Goal: Task Accomplishment & Management: Complete application form

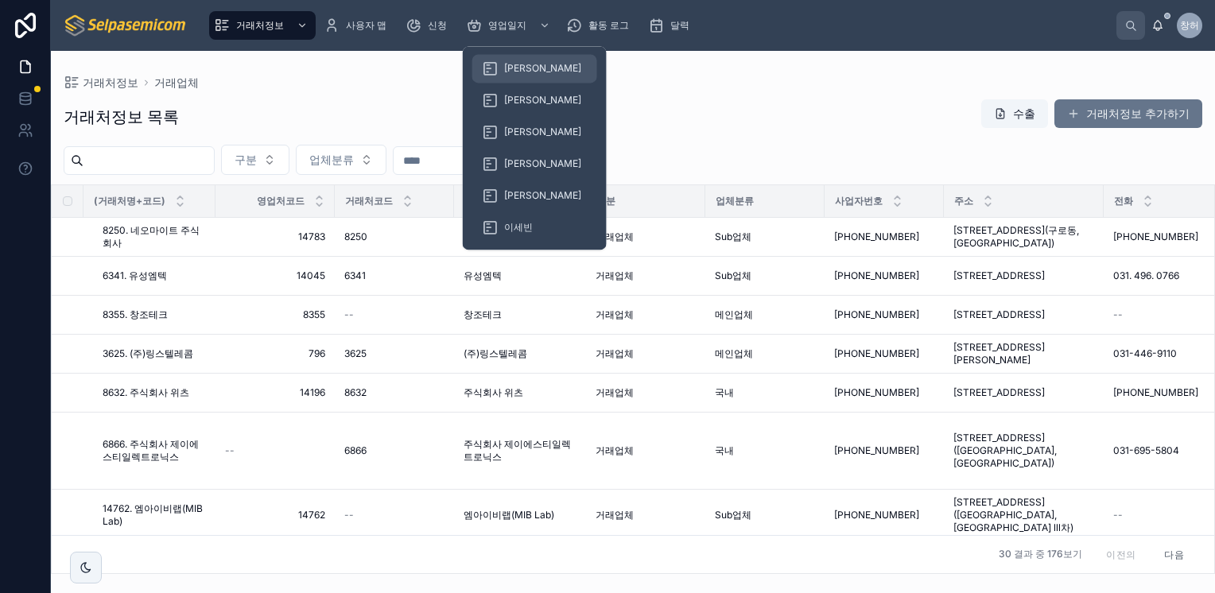
click at [525, 65] on span "[PERSON_NAME]" at bounding box center [542, 68] width 77 height 13
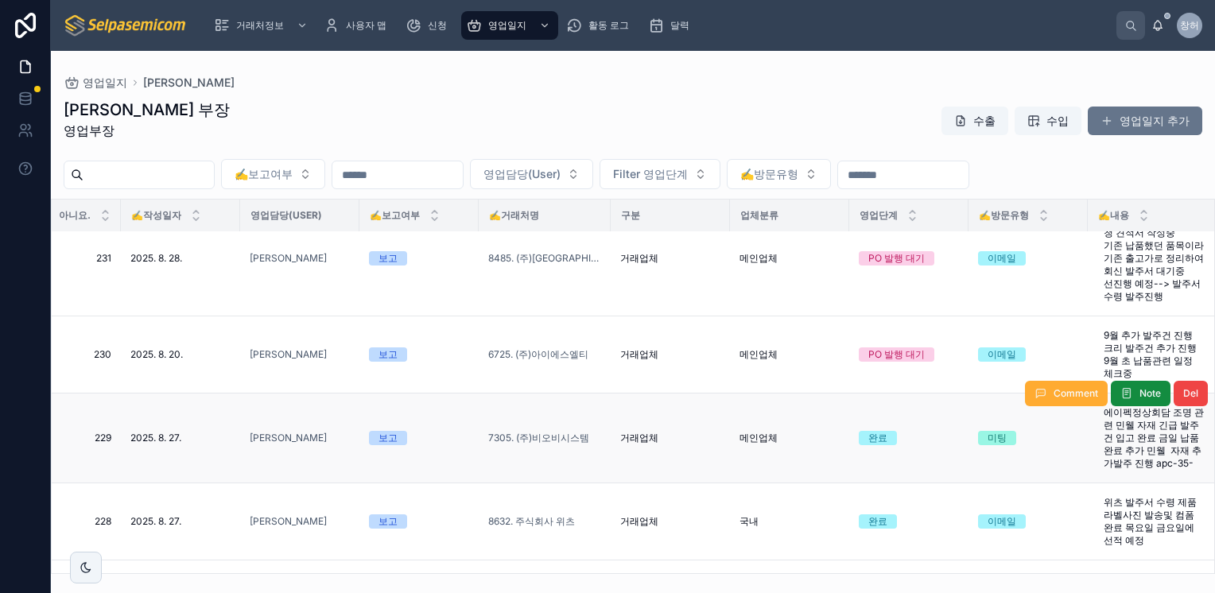
scroll to position [0, 82]
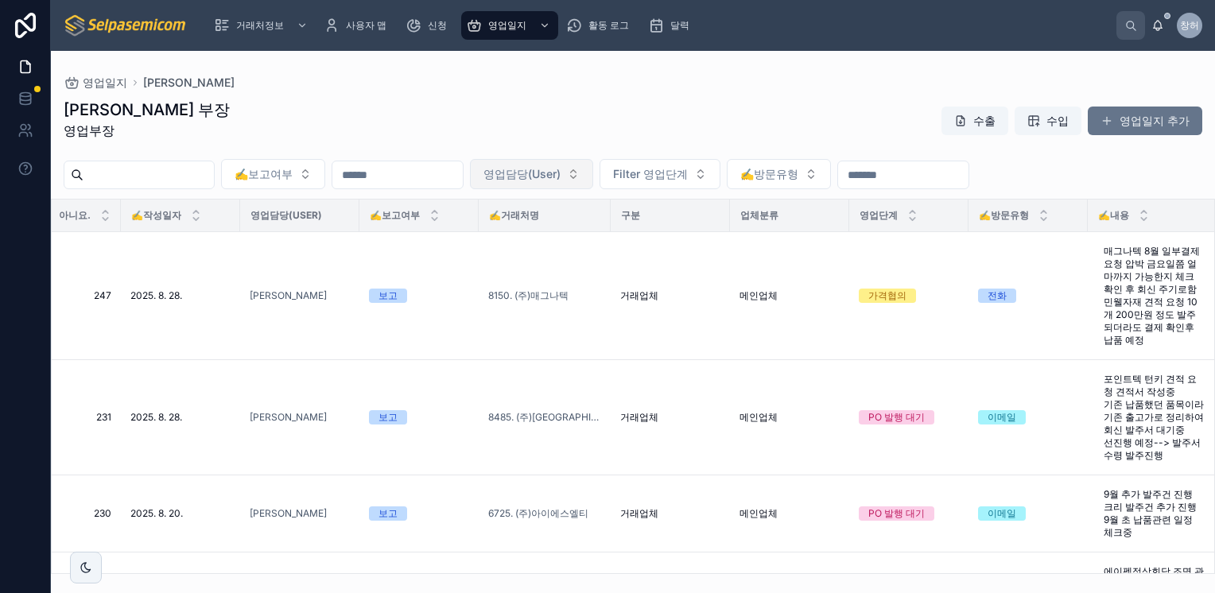
click at [593, 183] on button "영업담당(User)" at bounding box center [531, 174] width 123 height 30
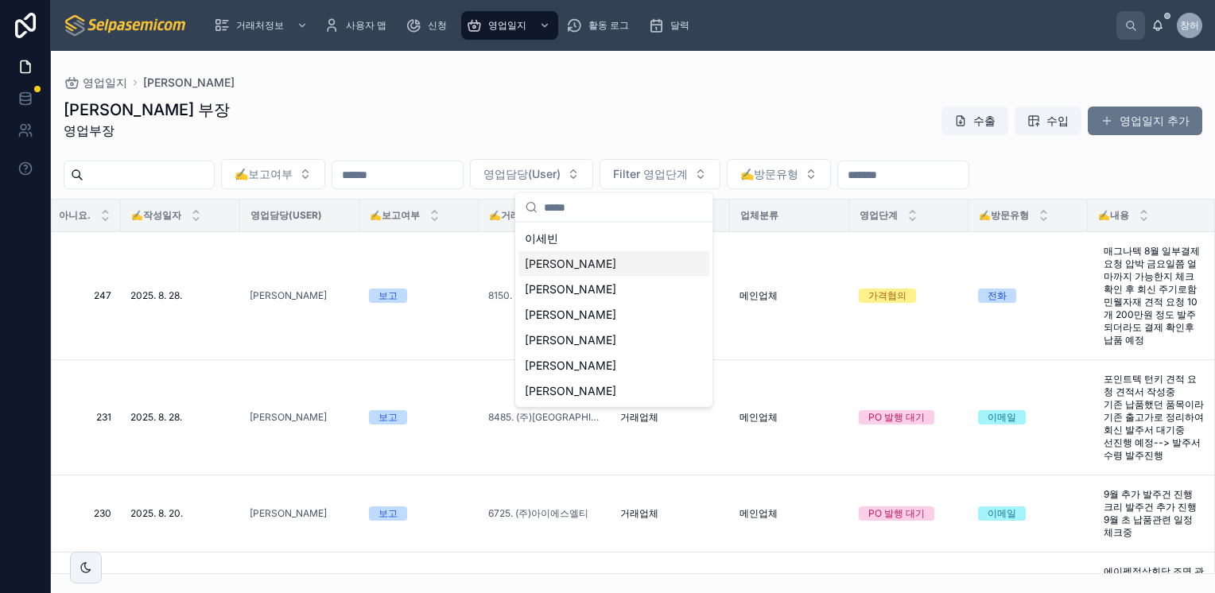
click at [557, 259] on span "[PERSON_NAME]" at bounding box center [570, 264] width 91 height 16
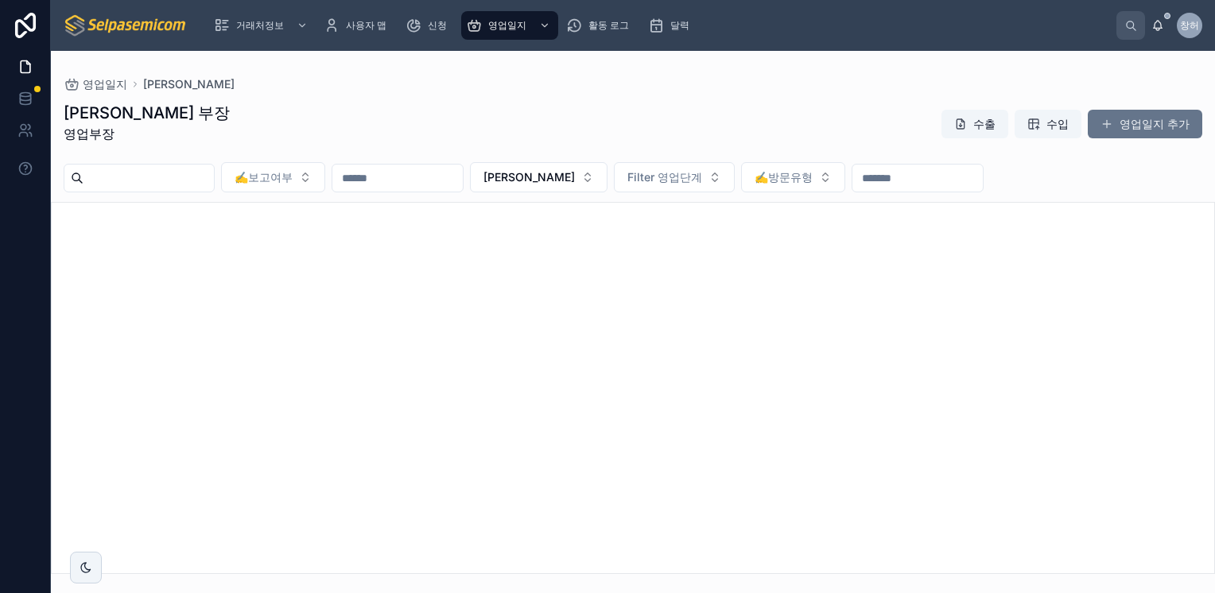
click at [897, 235] on div at bounding box center [633, 254] width 1162 height 102
click at [575, 173] on span "[PERSON_NAME]" at bounding box center [528, 177] width 91 height 16
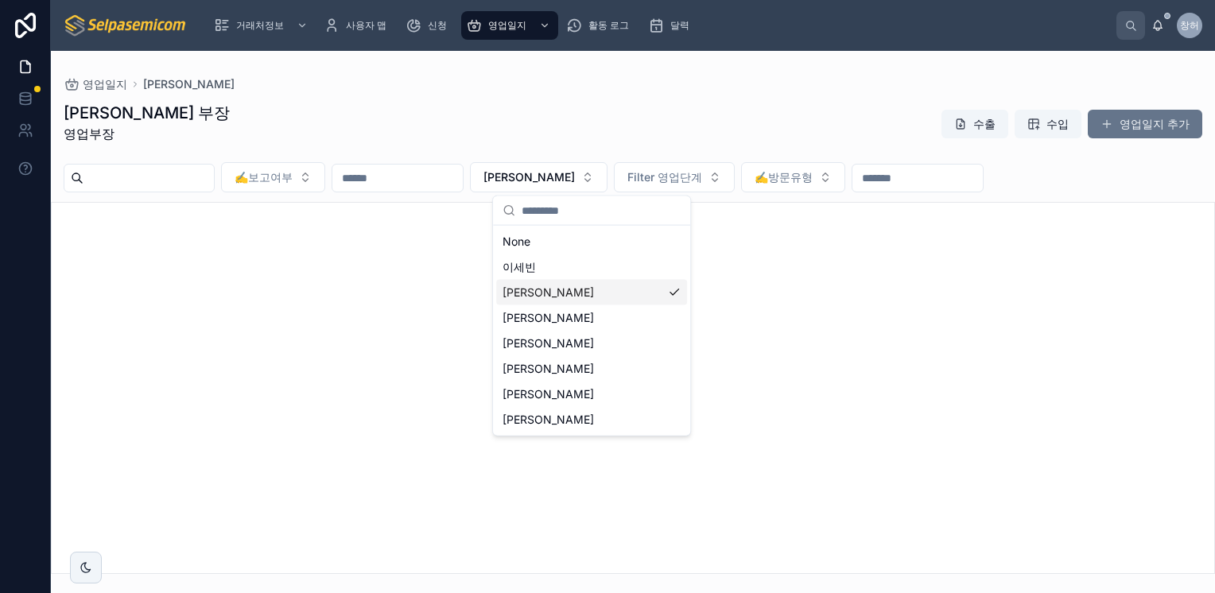
click at [547, 291] on div "[PERSON_NAME]" at bounding box center [591, 292] width 191 height 25
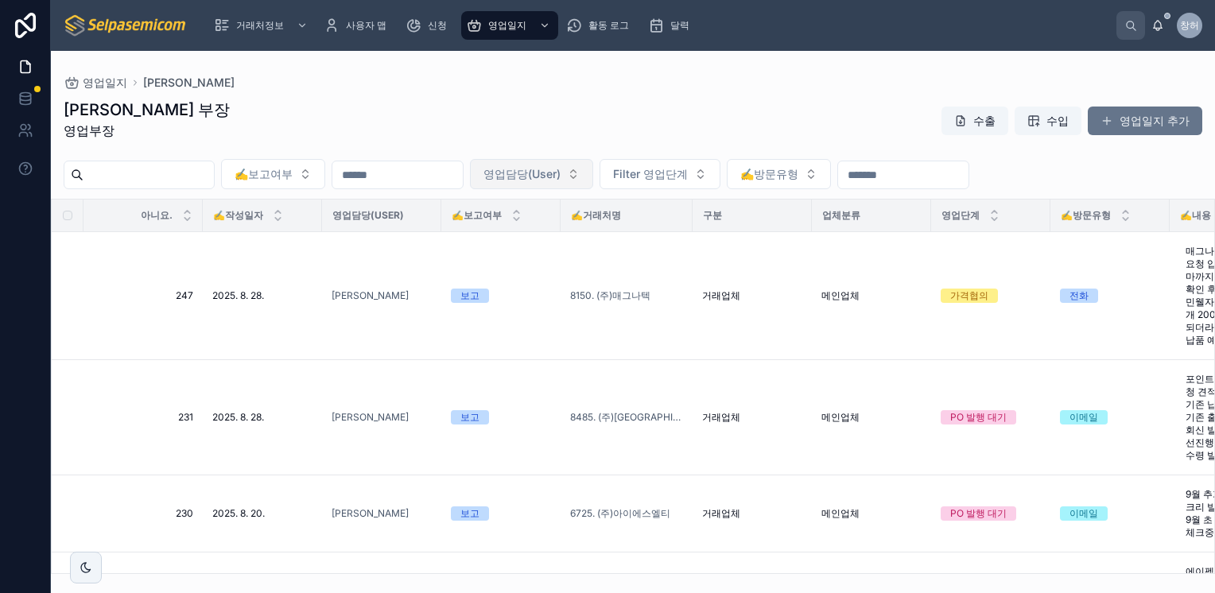
click at [593, 180] on button "영업담당(User)" at bounding box center [531, 174] width 123 height 30
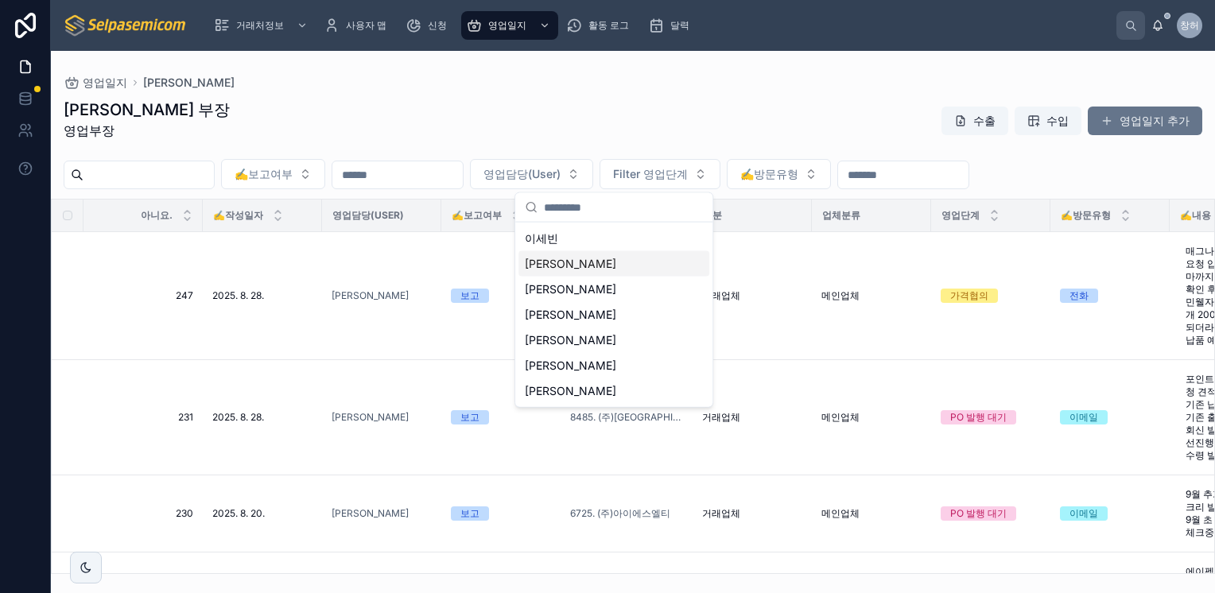
click at [543, 266] on span "[PERSON_NAME]" at bounding box center [570, 264] width 91 height 16
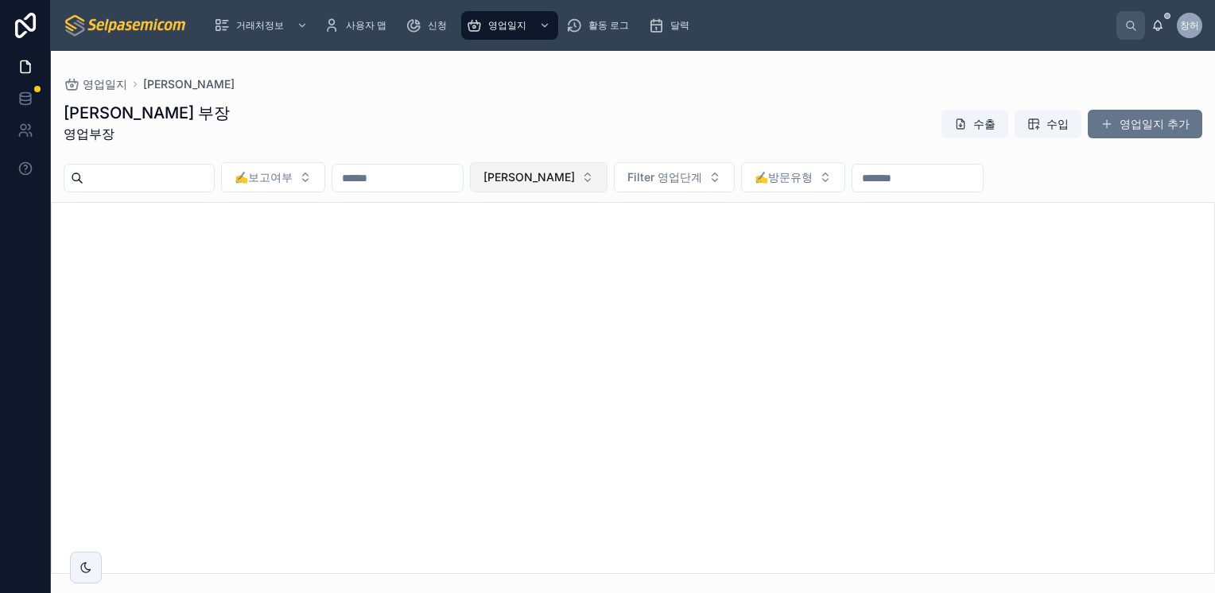
click at [607, 185] on button "[PERSON_NAME]" at bounding box center [539, 177] width 138 height 30
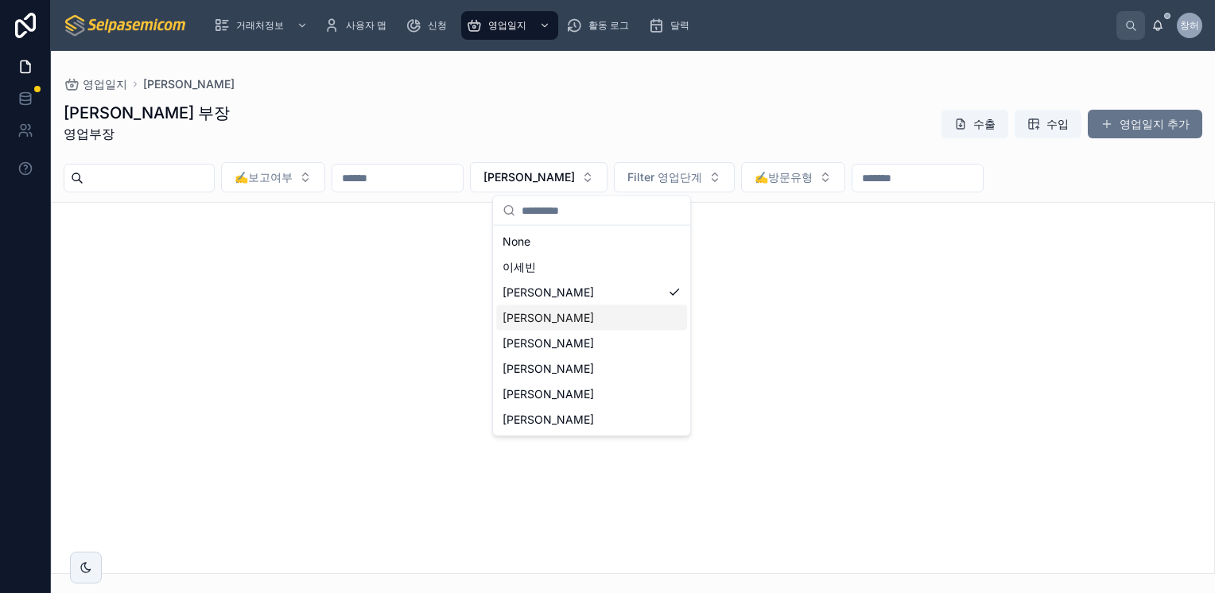
click at [561, 315] on div "[PERSON_NAME]" at bounding box center [591, 317] width 191 height 25
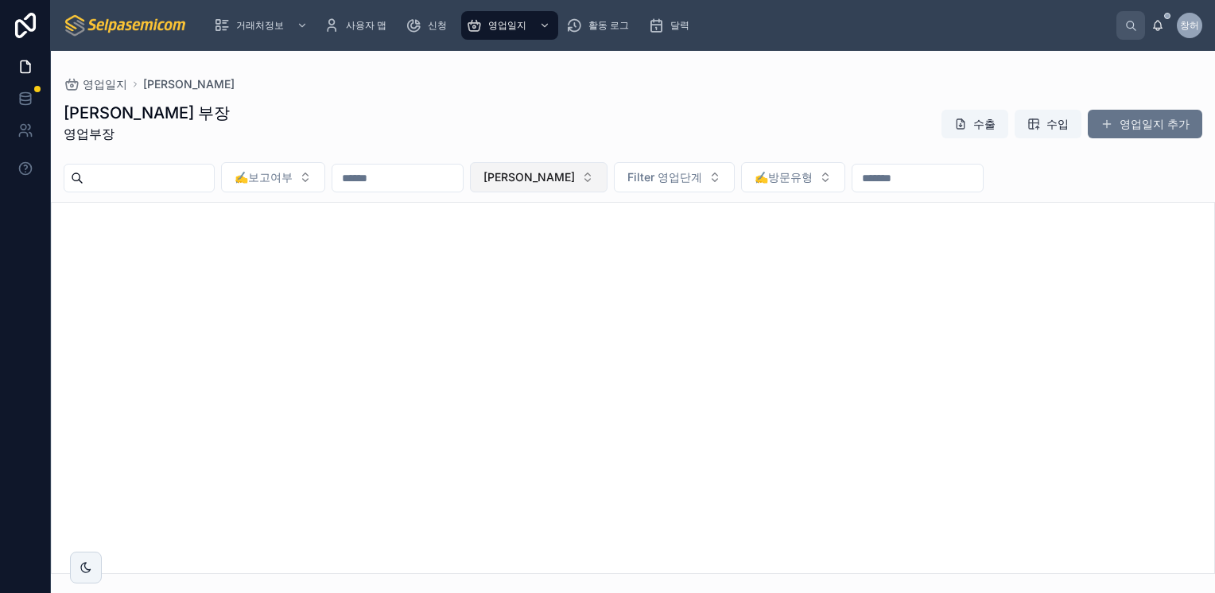
click at [607, 180] on button "[PERSON_NAME]" at bounding box center [539, 177] width 138 height 30
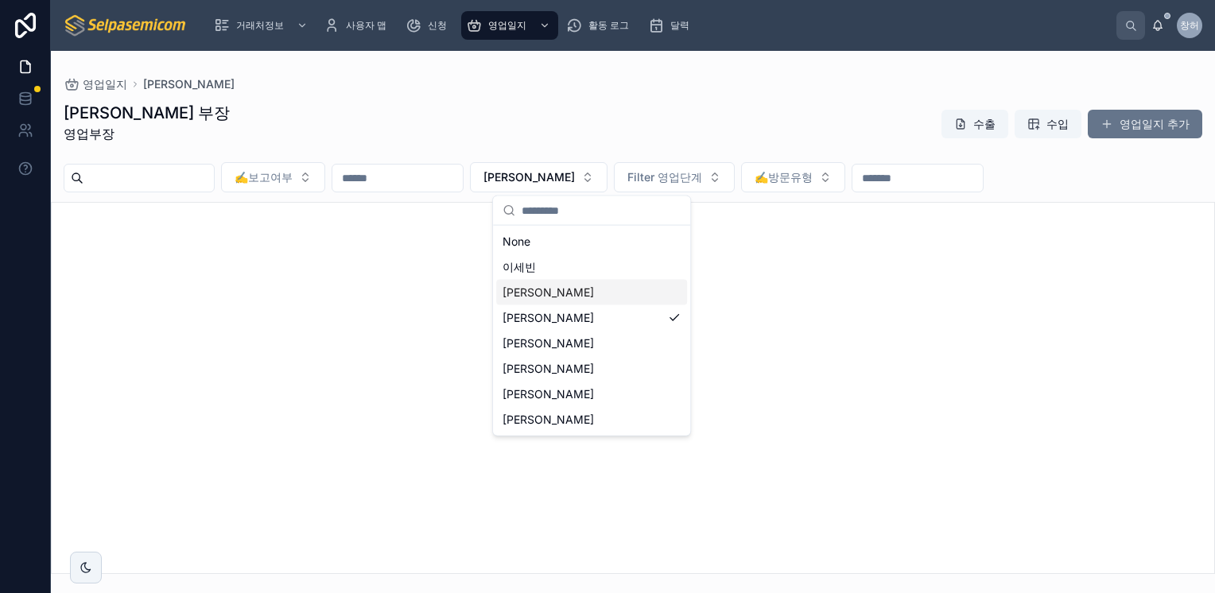
click at [567, 297] on div "[PERSON_NAME]" at bounding box center [591, 292] width 191 height 25
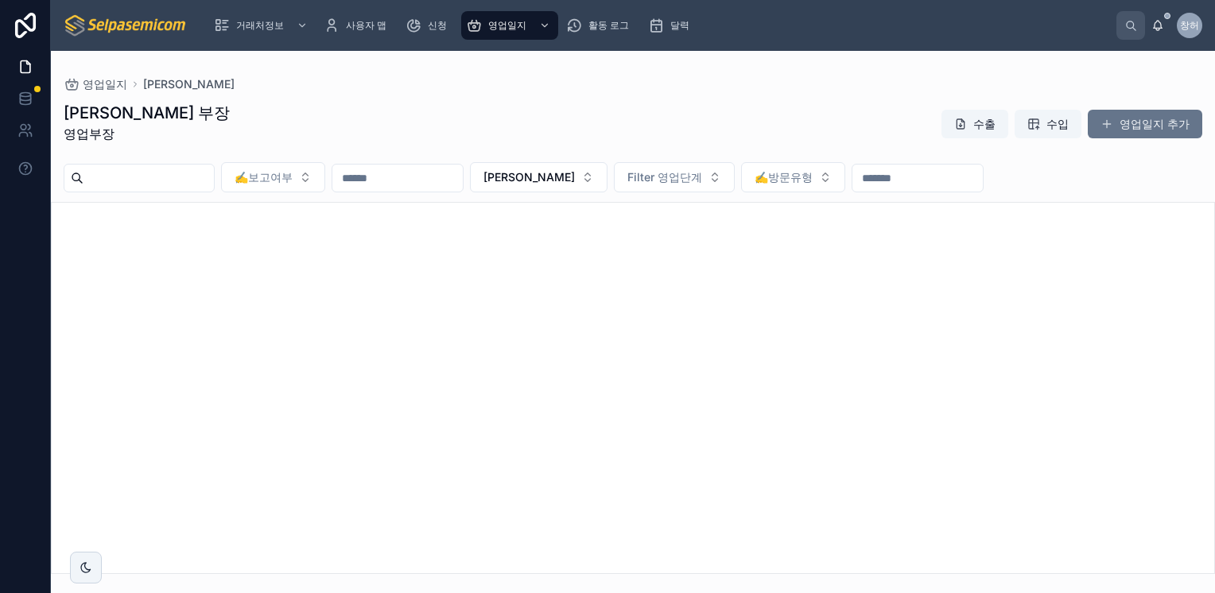
drag, startPoint x: 528, startPoint y: 312, endPoint x: 567, endPoint y: 293, distance: 43.4
click at [528, 312] on div at bounding box center [633, 388] width 1164 height 372
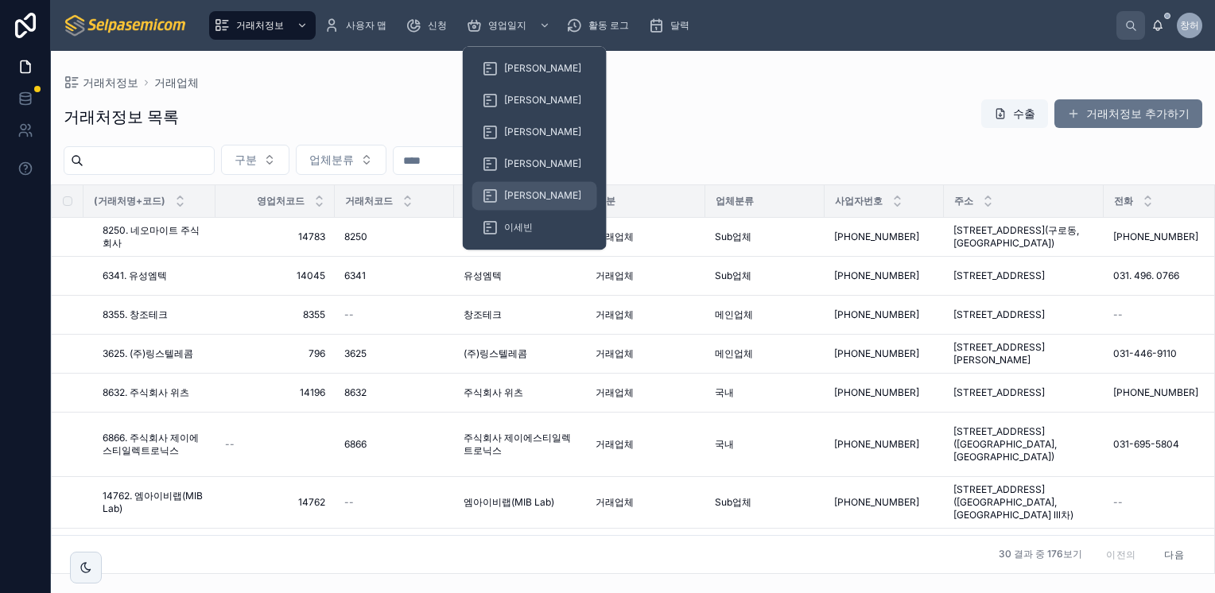
click at [521, 197] on span "[PERSON_NAME]" at bounding box center [542, 195] width 77 height 13
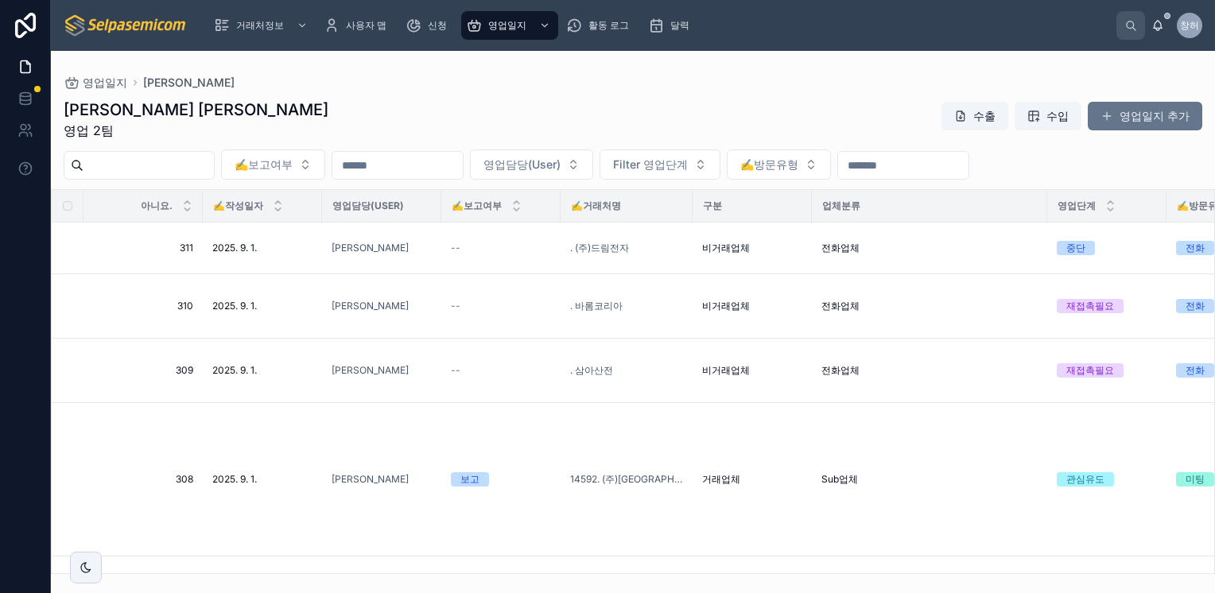
click at [774, 116] on div "김동일 주임 영업 2팀 수출 수입 영업일지 추가" at bounding box center [633, 119] width 1138 height 41
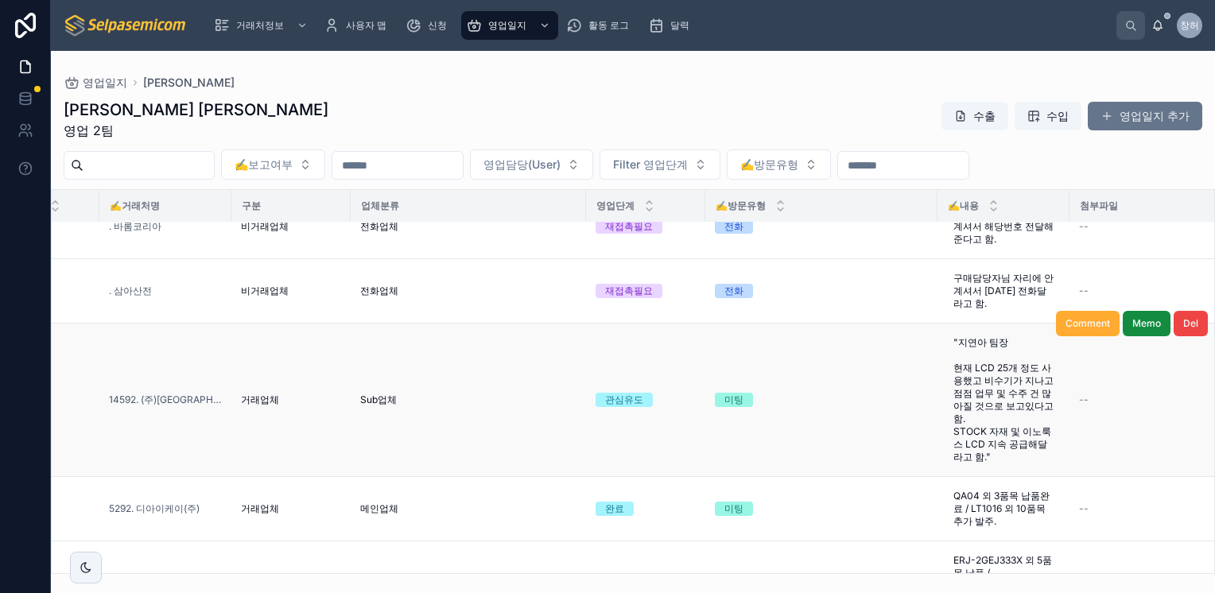
scroll to position [0, 461]
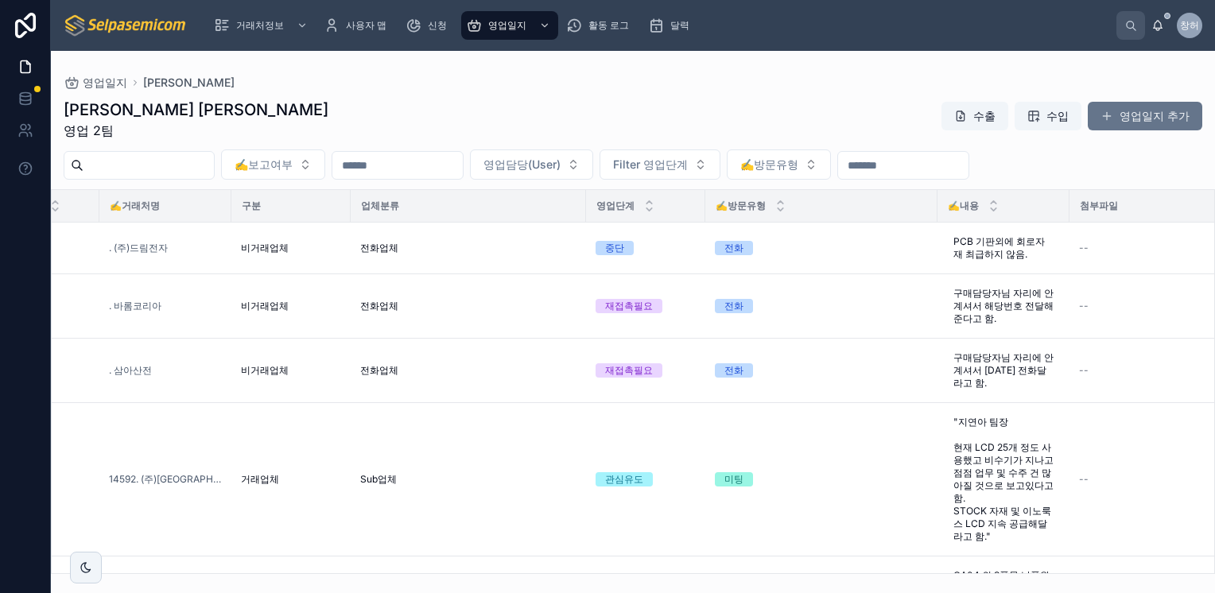
click at [463, 165] on input "text" at bounding box center [397, 165] width 130 height 22
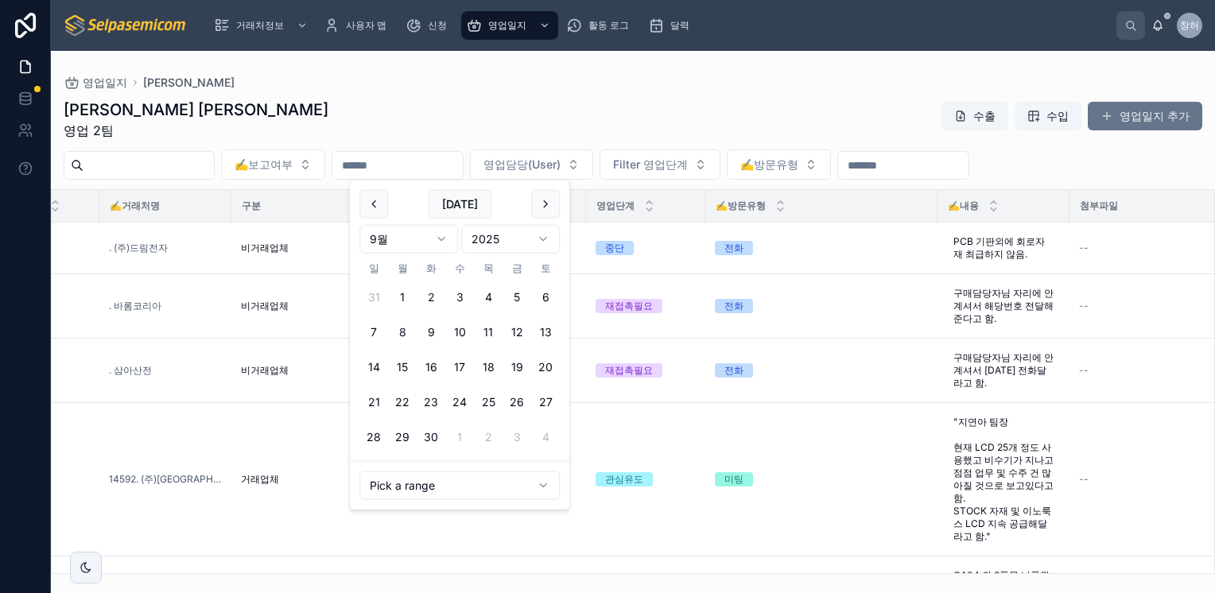
click at [568, 121] on div "김동일 주임 영업 2팀 수출 수입 영업일지 추가" at bounding box center [633, 119] width 1138 height 41
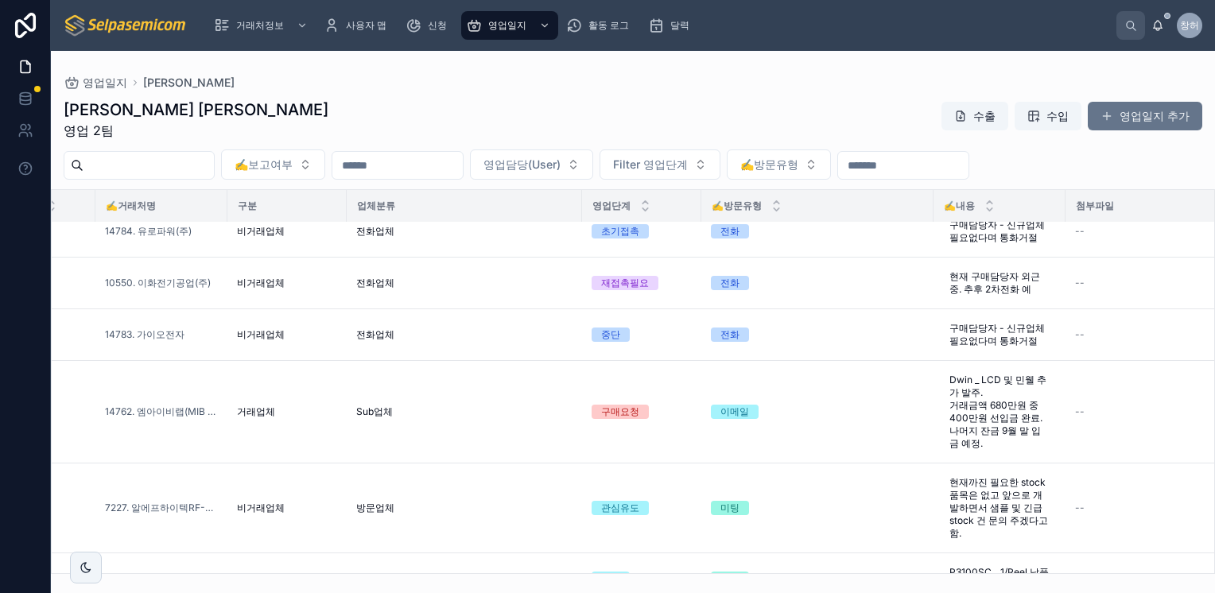
scroll to position [1034, 0]
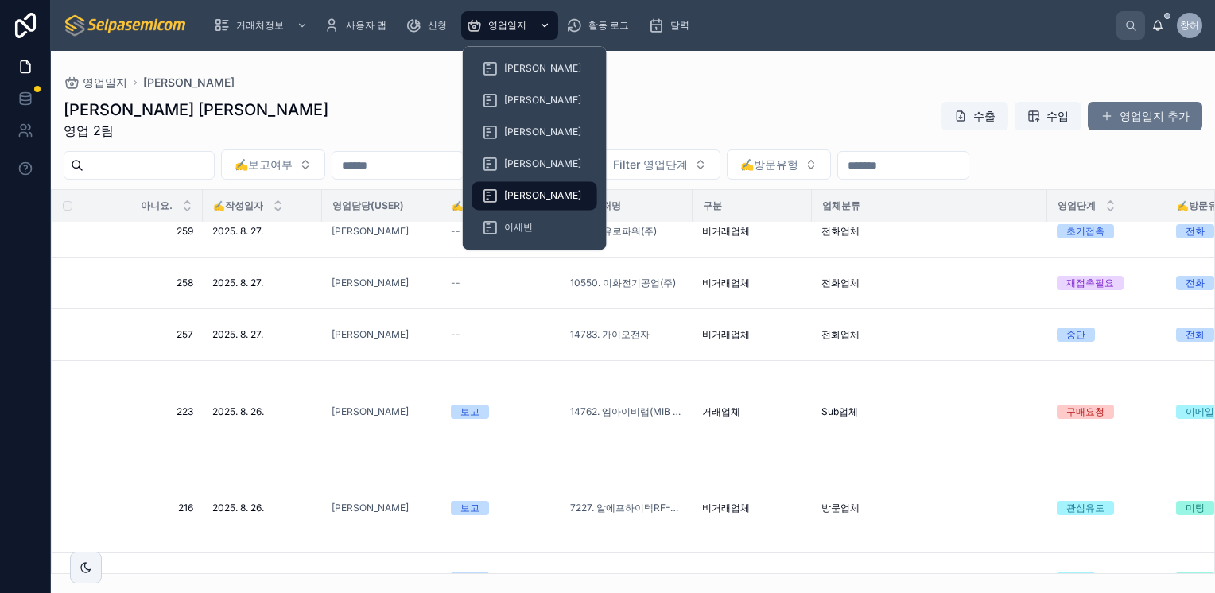
click at [541, 21] on icon "스크롤 가능한 콘텐츠" at bounding box center [544, 25] width 11 height 11
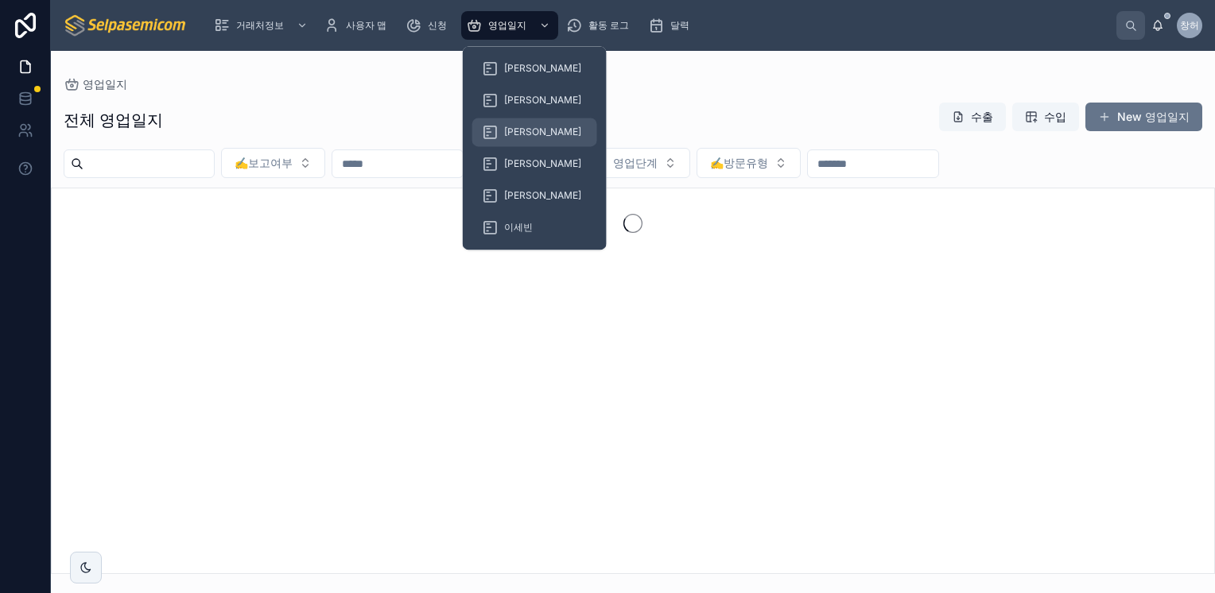
click at [530, 134] on span "[PERSON_NAME]" at bounding box center [542, 132] width 77 height 13
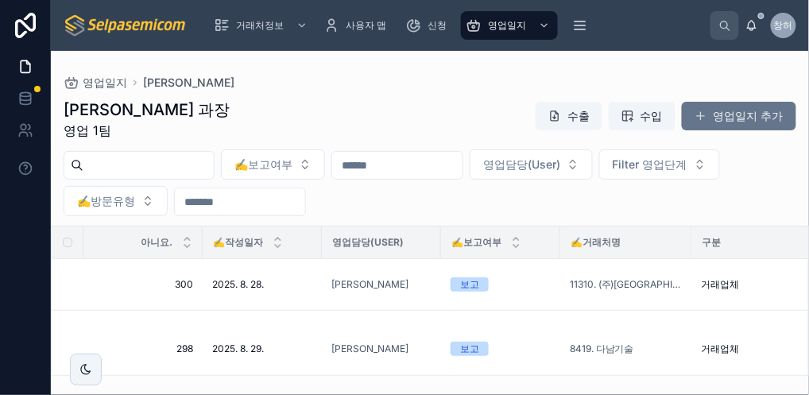
click at [299, 108] on div "최한얼 과장 영업 1팀 수출 수입 영업일지 추가" at bounding box center [430, 119] width 733 height 41
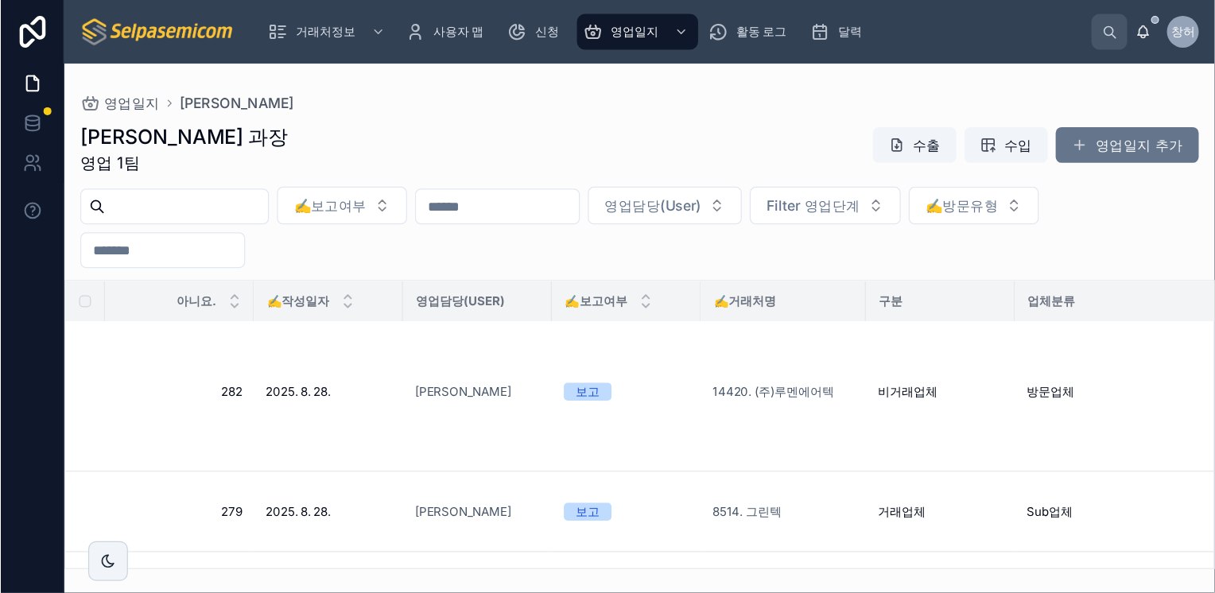
scroll to position [264, 0]
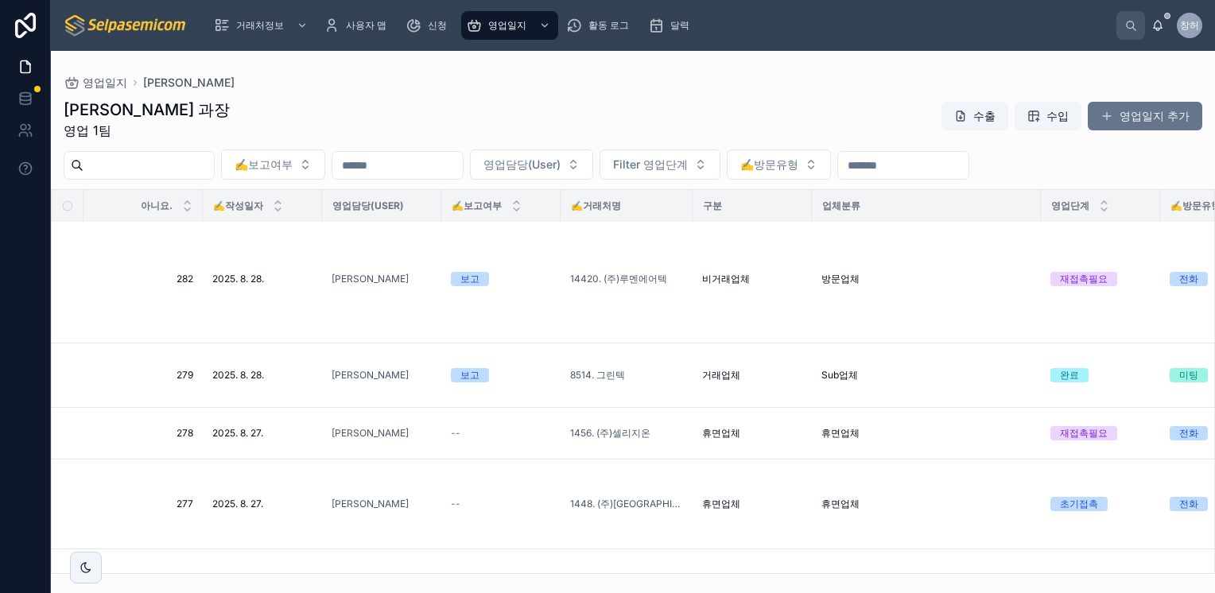
click at [204, 209] on div "✍️작성일자" at bounding box center [263, 206] width 118 height 30
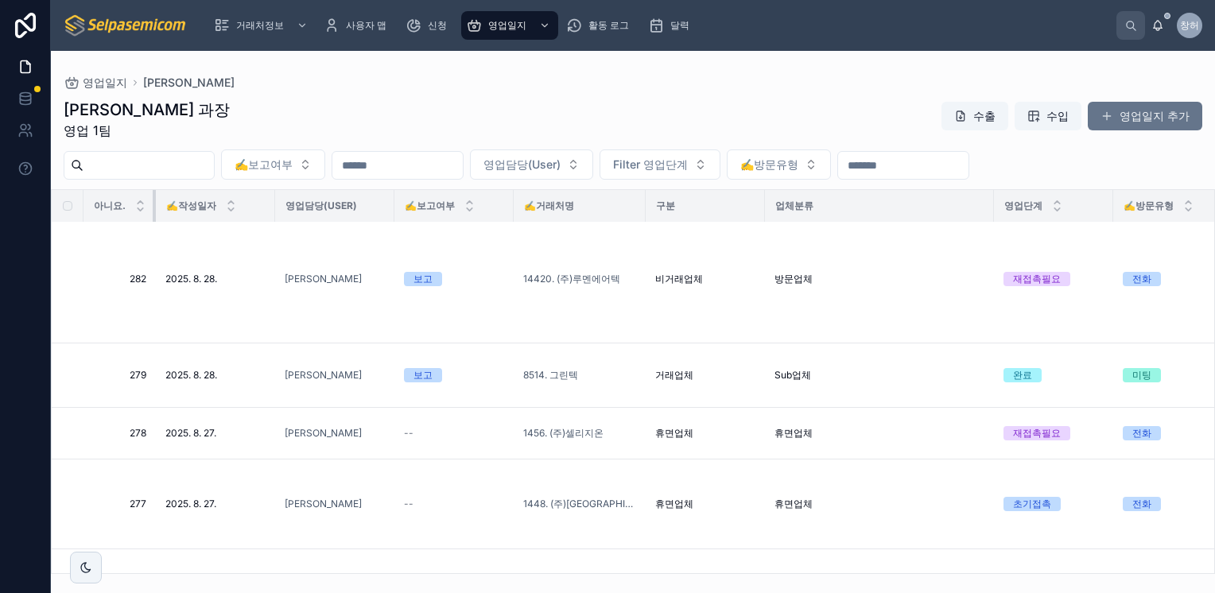
drag, startPoint x: 200, startPoint y: 208, endPoint x: 100, endPoint y: 210, distance: 100.2
click at [100, 210] on th "아니요." at bounding box center [119, 206] width 72 height 33
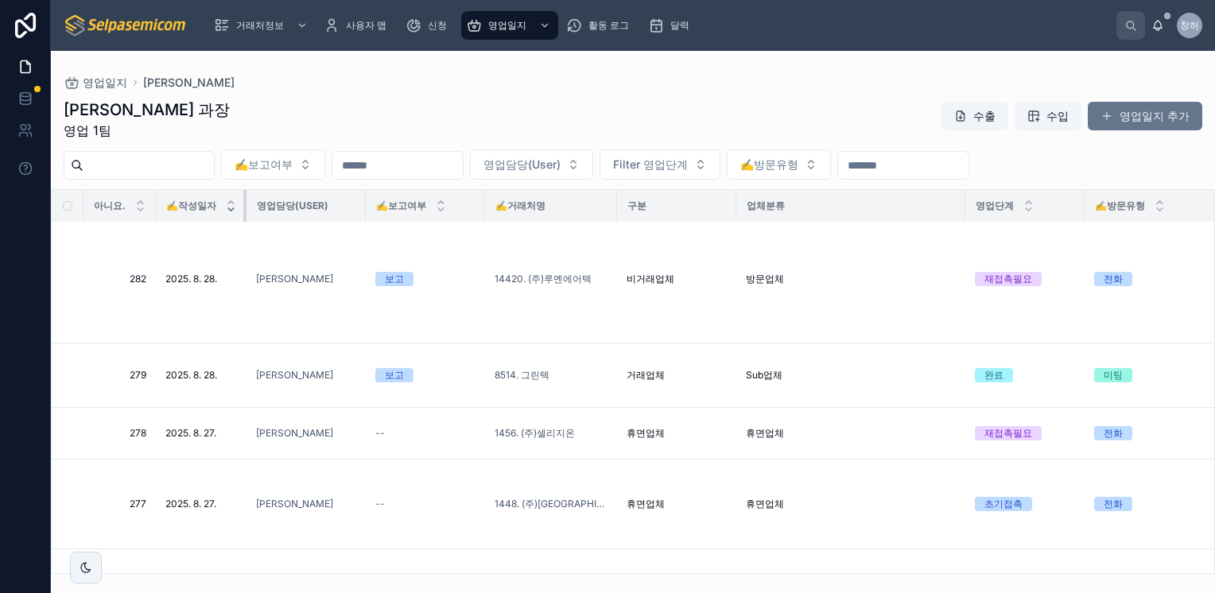
drag, startPoint x: 273, startPoint y: 207, endPoint x: 235, endPoint y: 212, distance: 38.6
click at [235, 212] on th "✍️작성일자" at bounding box center [201, 206] width 91 height 33
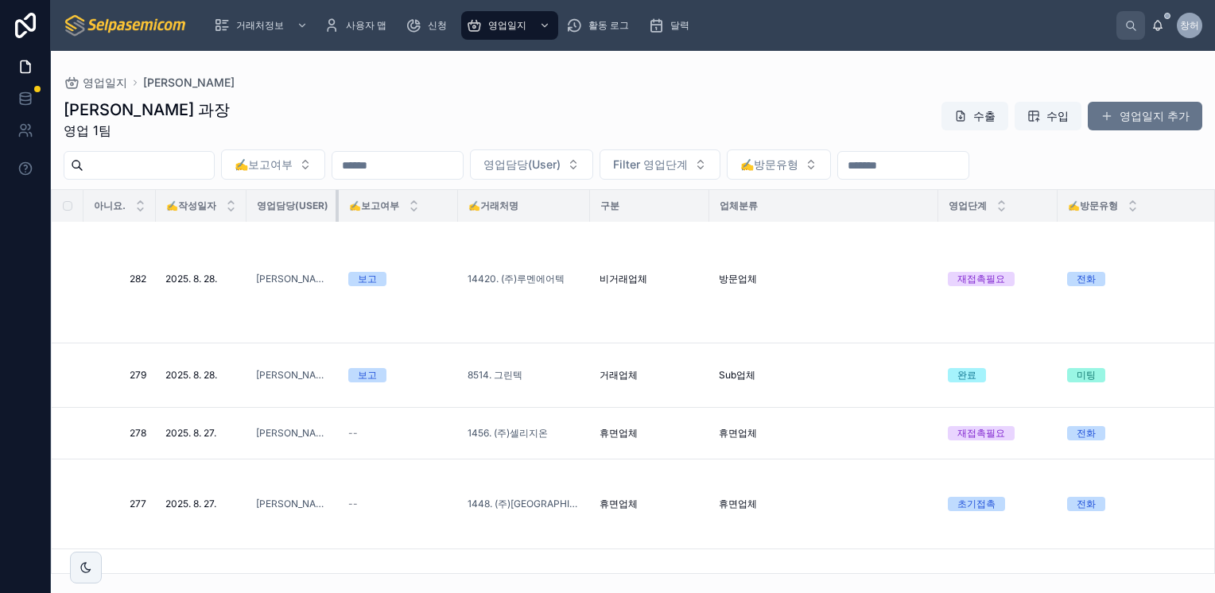
drag, startPoint x: 363, startPoint y: 207, endPoint x: 323, endPoint y: 207, distance: 39.8
click at [323, 207] on th "영업담당(User)" at bounding box center [292, 206] width 92 height 33
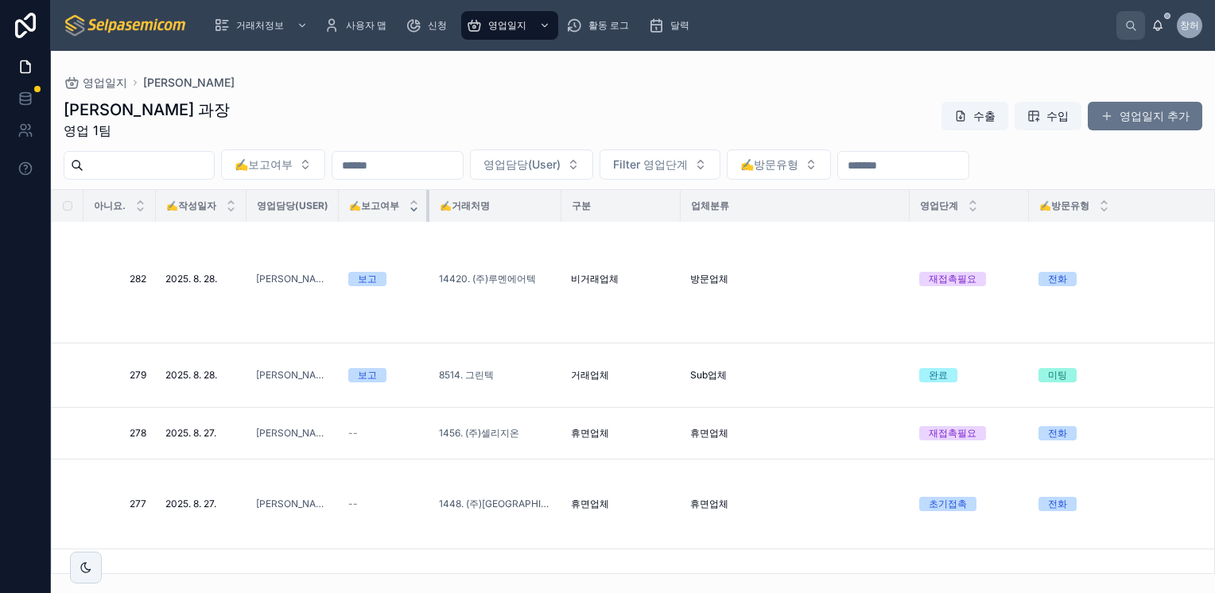
drag, startPoint x: 455, startPoint y: 209, endPoint x: 417, endPoint y: 213, distance: 37.6
click at [417, 213] on th "✍️보고여부" at bounding box center [384, 206] width 91 height 33
drag, startPoint x: 541, startPoint y: 215, endPoint x: 499, endPoint y: 212, distance: 41.4
click at [499, 212] on div "✍️거래처명" at bounding box center [495, 205] width 130 height 25
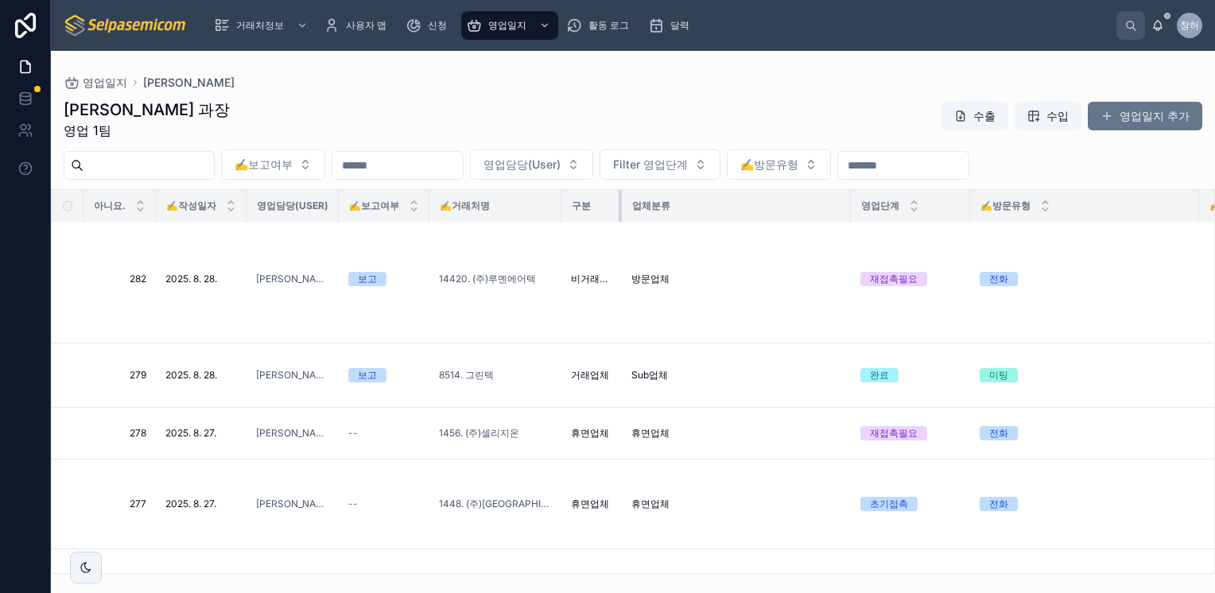
drag, startPoint x: 681, startPoint y: 209, endPoint x: 609, endPoint y: 208, distance: 71.6
click at [609, 208] on th "구분" at bounding box center [591, 206] width 60 height 33
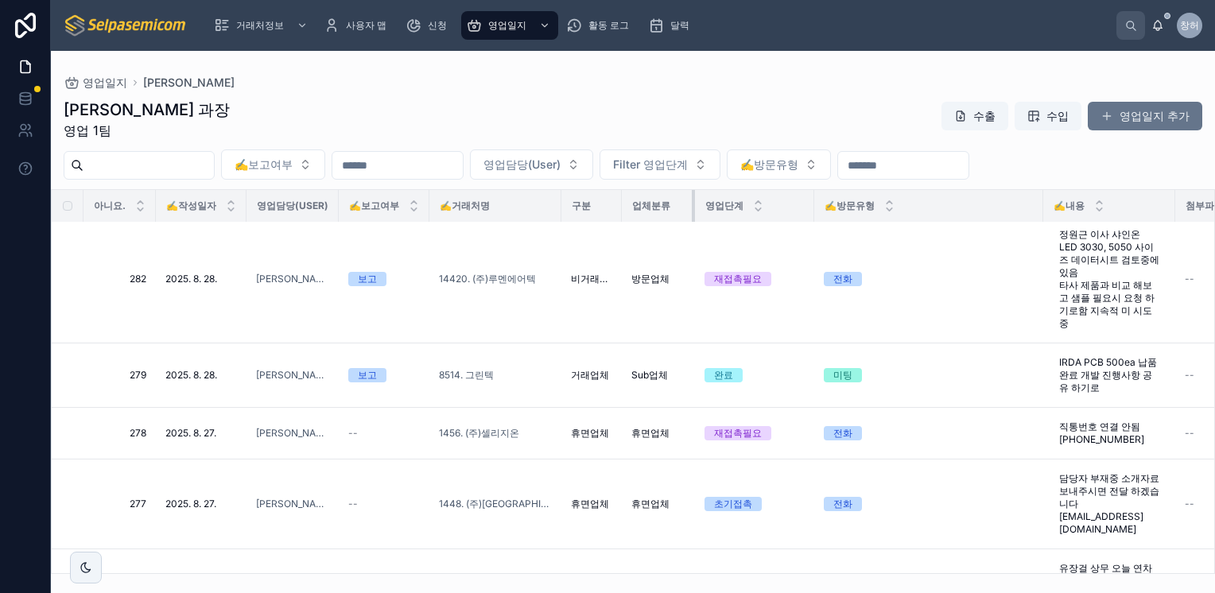
drag, startPoint x: 849, startPoint y: 207, endPoint x: 689, endPoint y: 215, distance: 160.0
click at [692, 215] on div at bounding box center [695, 206] width 6 height 32
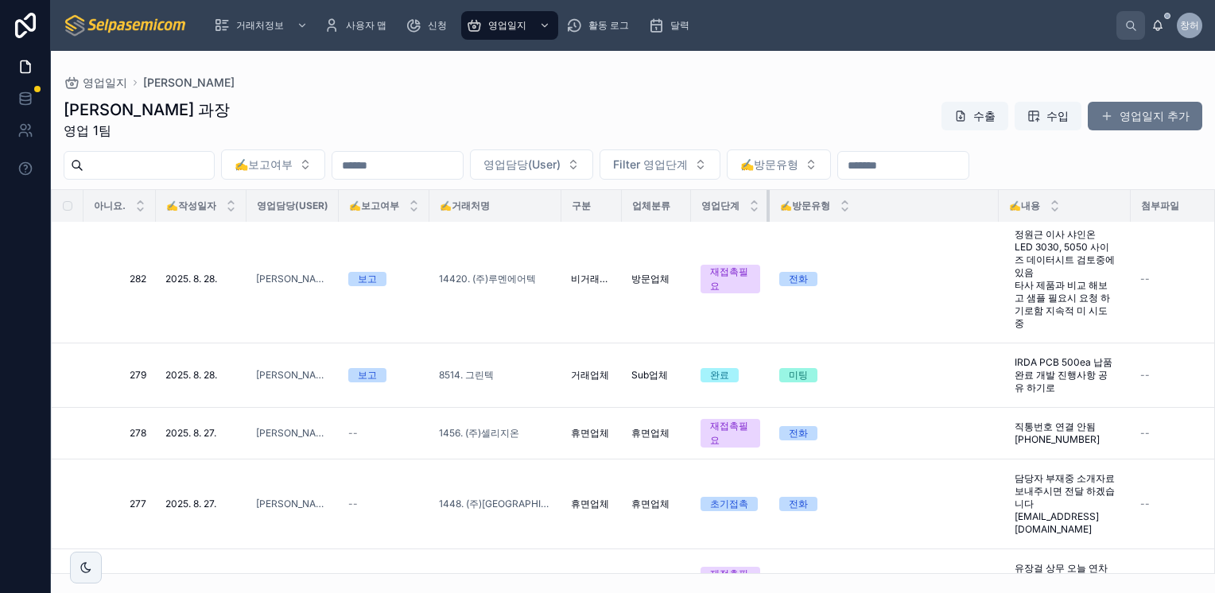
drag, startPoint x: 808, startPoint y: 211, endPoint x: 764, endPoint y: 215, distance: 44.0
click at [764, 215] on th "영업단계" at bounding box center [730, 206] width 79 height 33
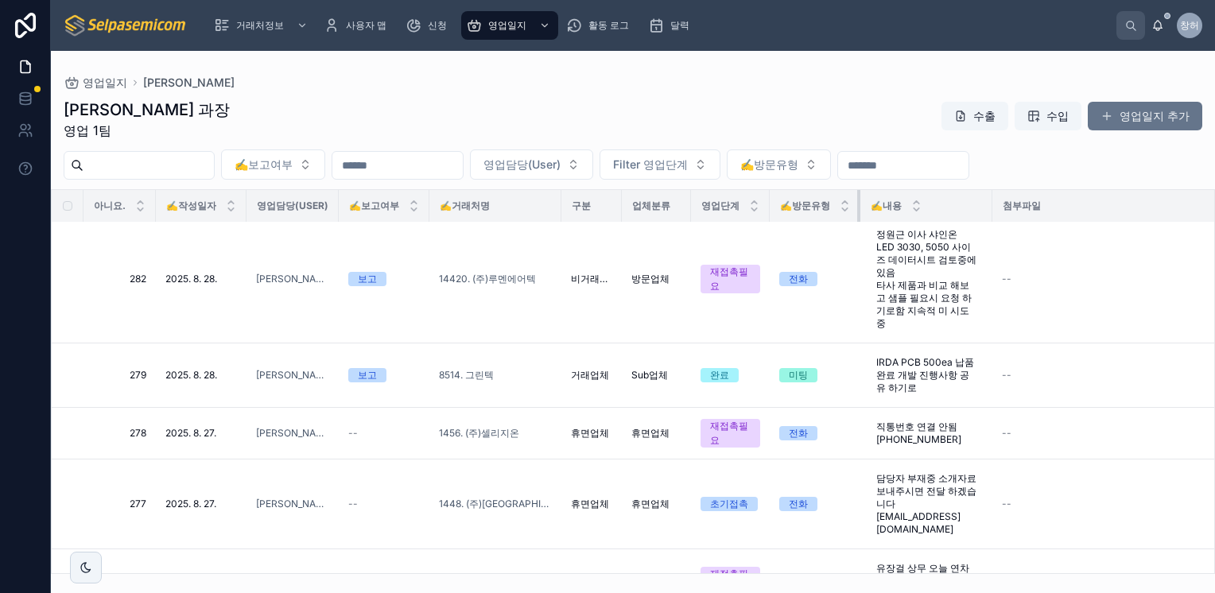
drag, startPoint x: 998, startPoint y: 206, endPoint x: 855, endPoint y: 215, distance: 142.6
click at [855, 215] on th "✍️방문유형" at bounding box center [815, 206] width 91 height 33
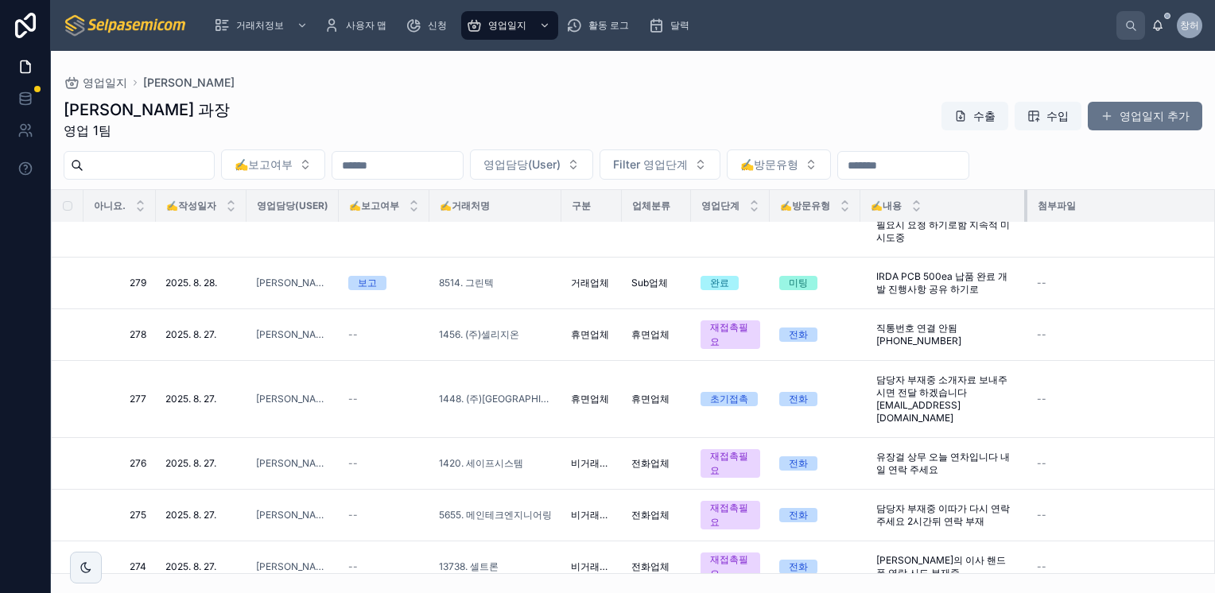
drag, startPoint x: 991, startPoint y: 205, endPoint x: 1061, endPoint y: 211, distance: 69.5
click at [1030, 211] on div at bounding box center [1027, 206] width 6 height 32
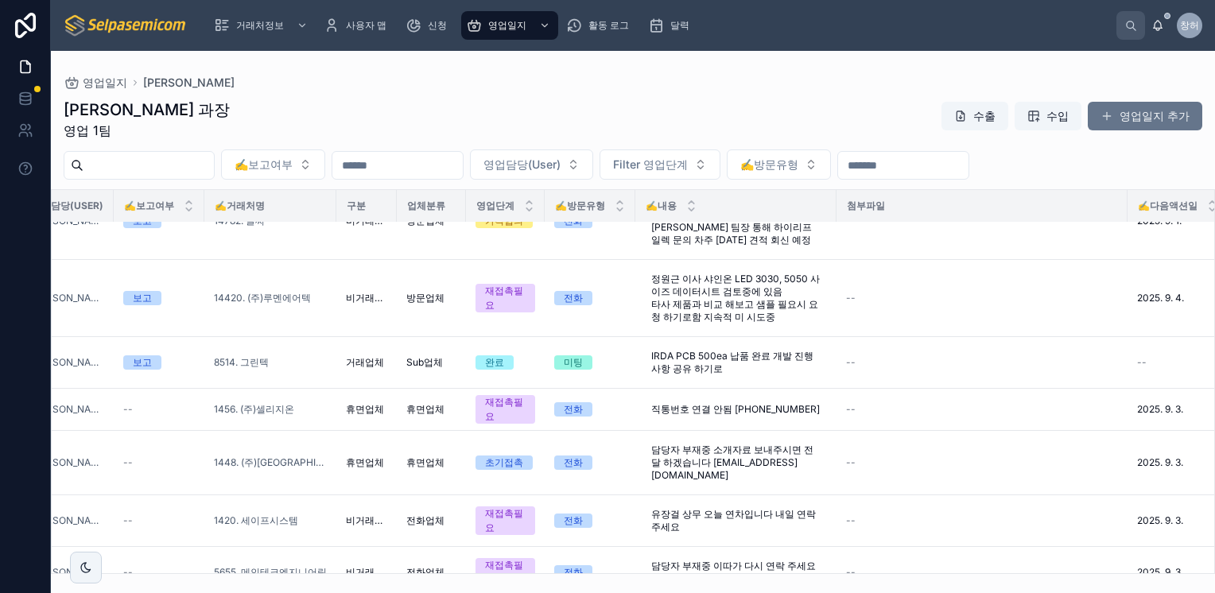
scroll to position [146, 279]
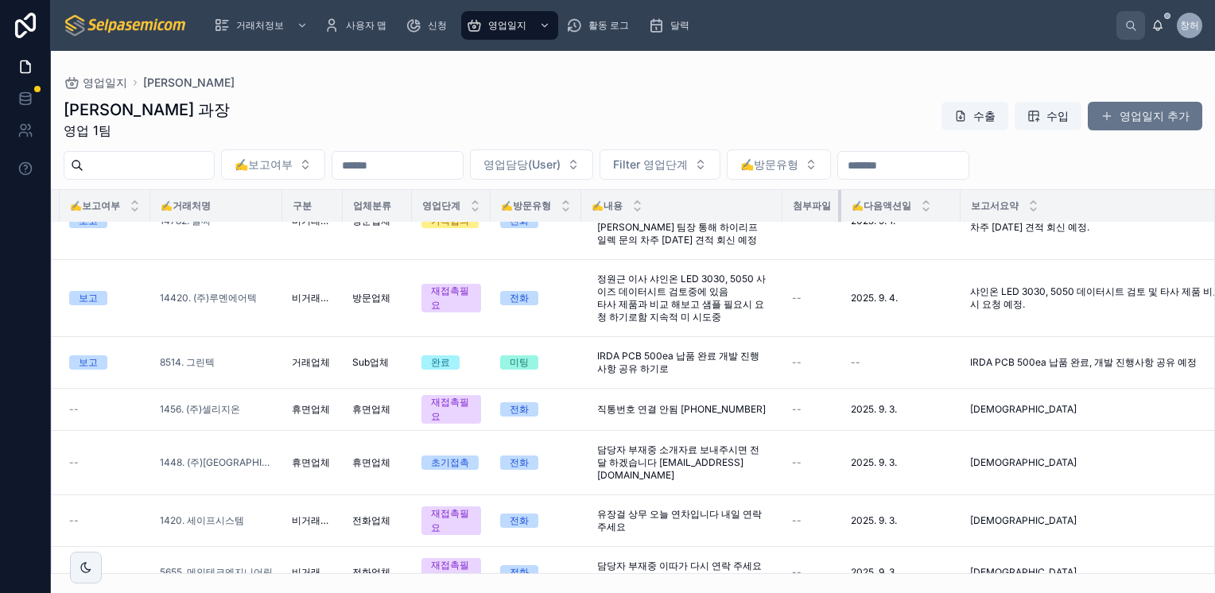
drag, startPoint x: 859, startPoint y: 234, endPoint x: 834, endPoint y: 216, distance: 30.2
click at [834, 216] on th "첨부파일" at bounding box center [811, 206] width 59 height 33
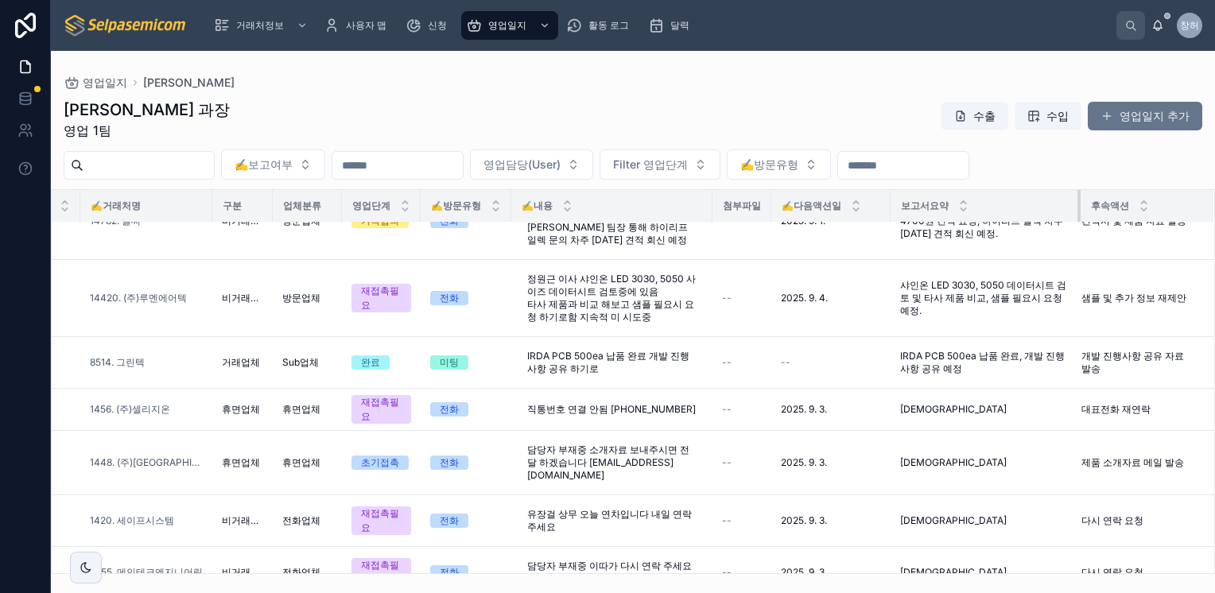
scroll to position [146, 363]
drag, startPoint x: 1142, startPoint y: 204, endPoint x: 1014, endPoint y: 215, distance: 128.4
click at [1014, 215] on th "보고서요약" at bounding box center [985, 206] width 190 height 33
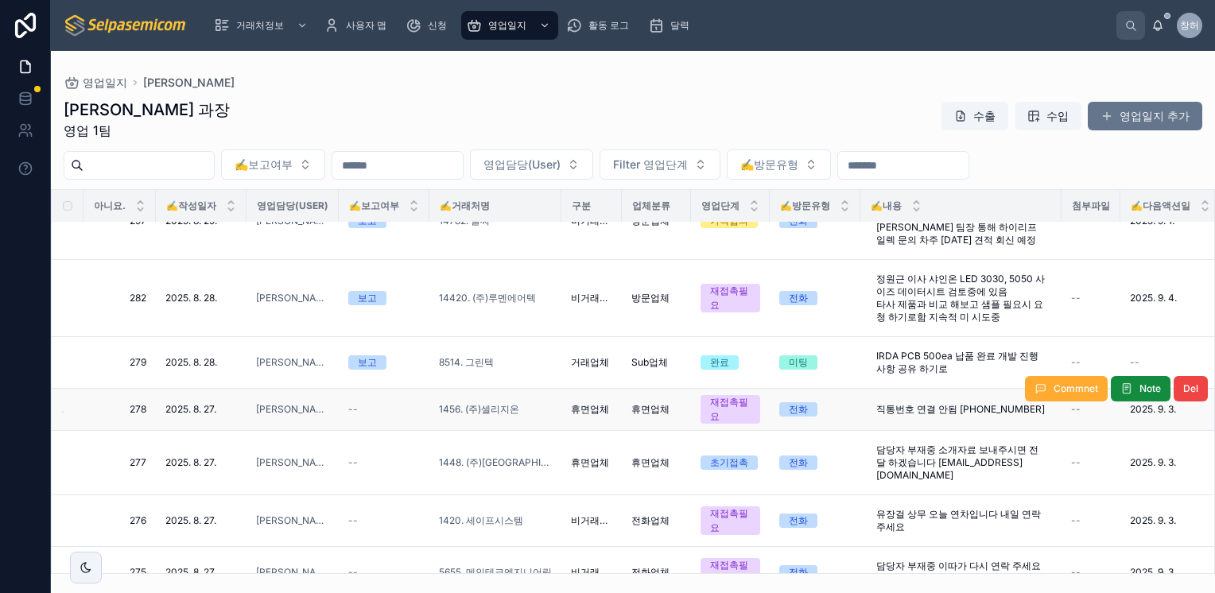
scroll to position [0, 0]
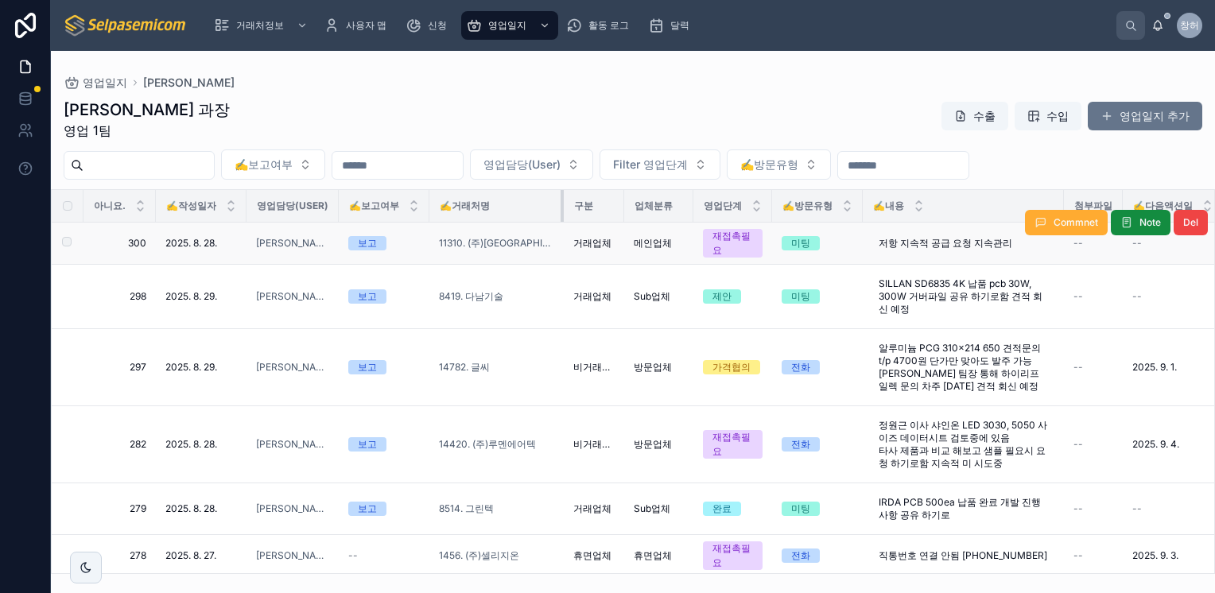
drag, startPoint x: 561, startPoint y: 214, endPoint x: 563, endPoint y: 233, distance: 19.2
drag, startPoint x: 154, startPoint y: 215, endPoint x: 122, endPoint y: 212, distance: 32.7
click at [122, 212] on th "아니요." at bounding box center [119, 206] width 72 height 33
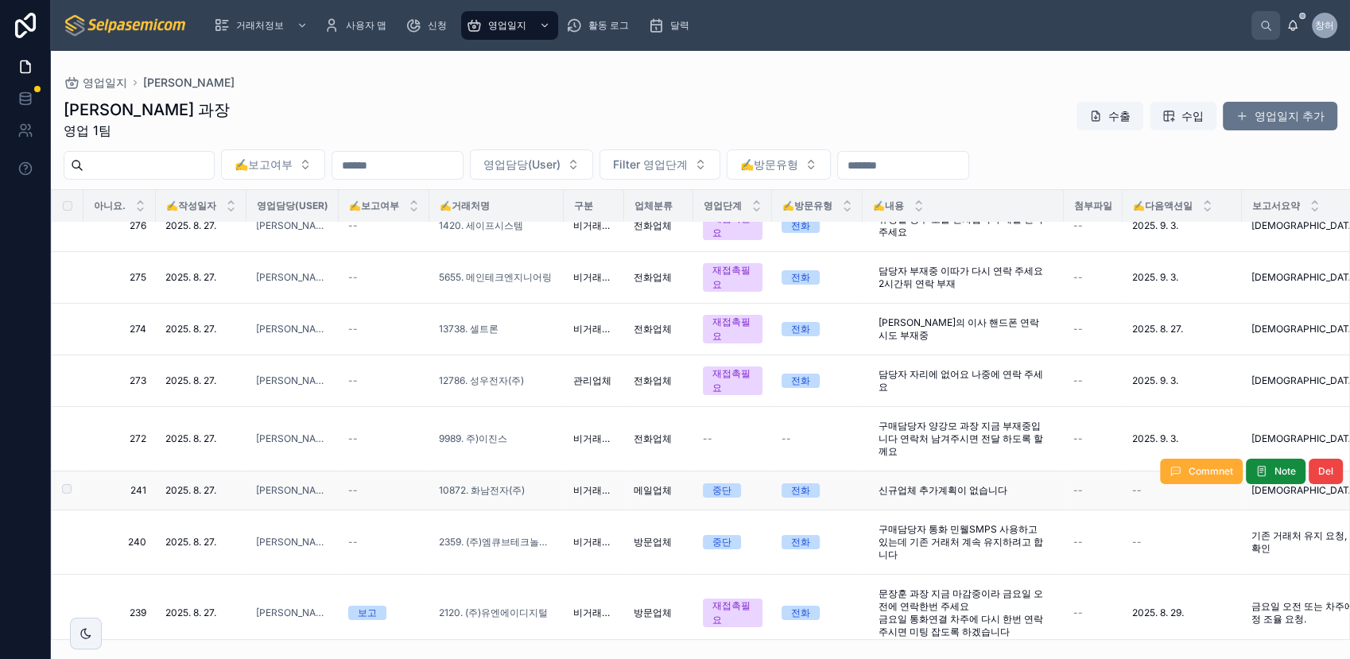
scroll to position [529, 0]
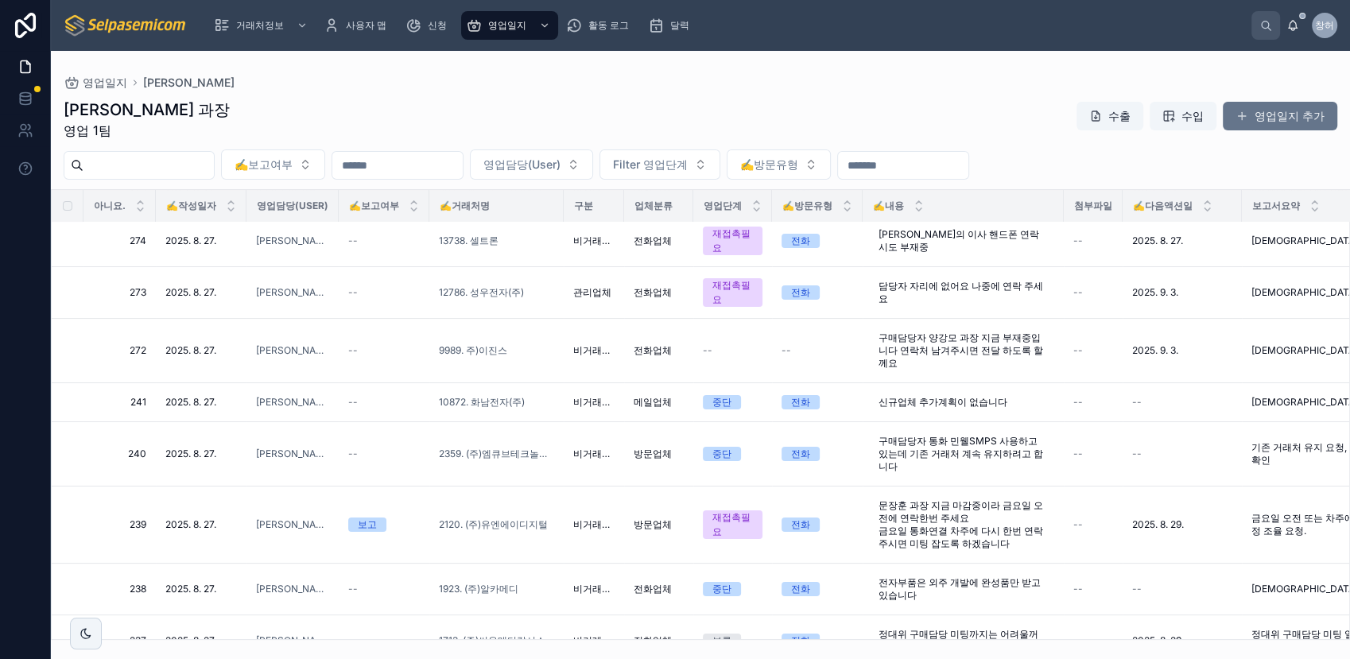
click at [463, 169] on input "text" at bounding box center [397, 165] width 130 height 22
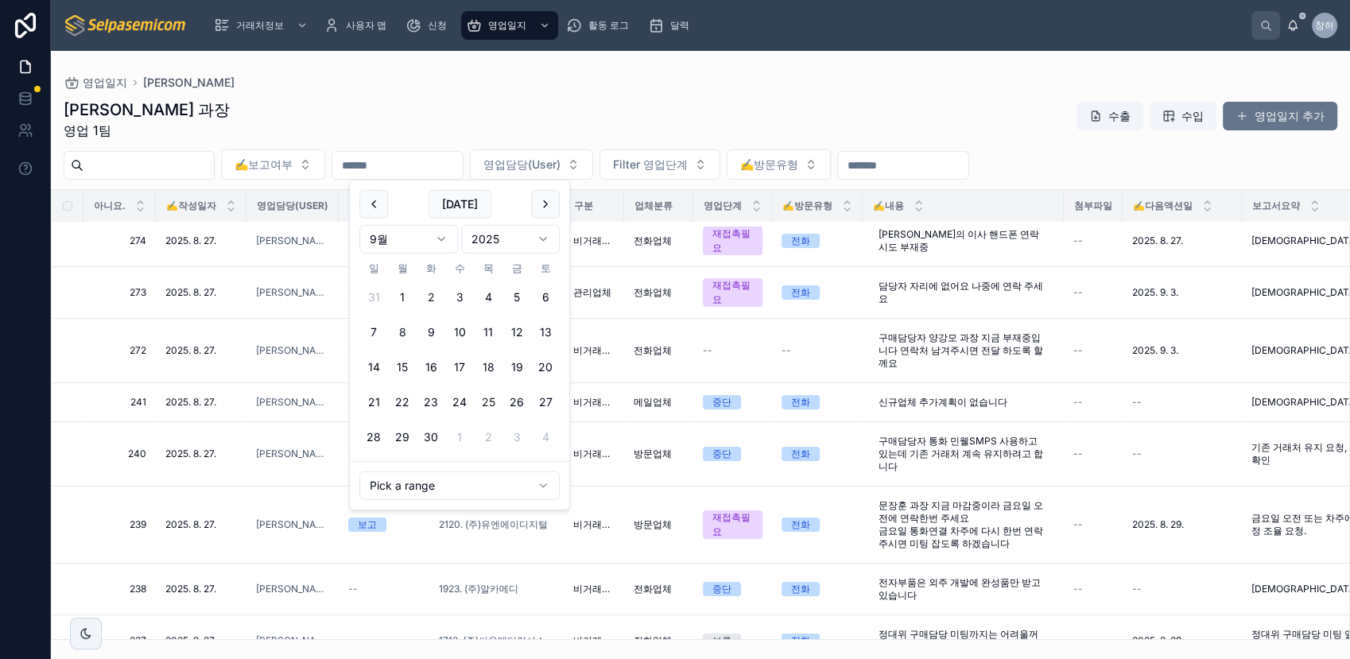
click at [486, 398] on button "25" at bounding box center [488, 402] width 29 height 29
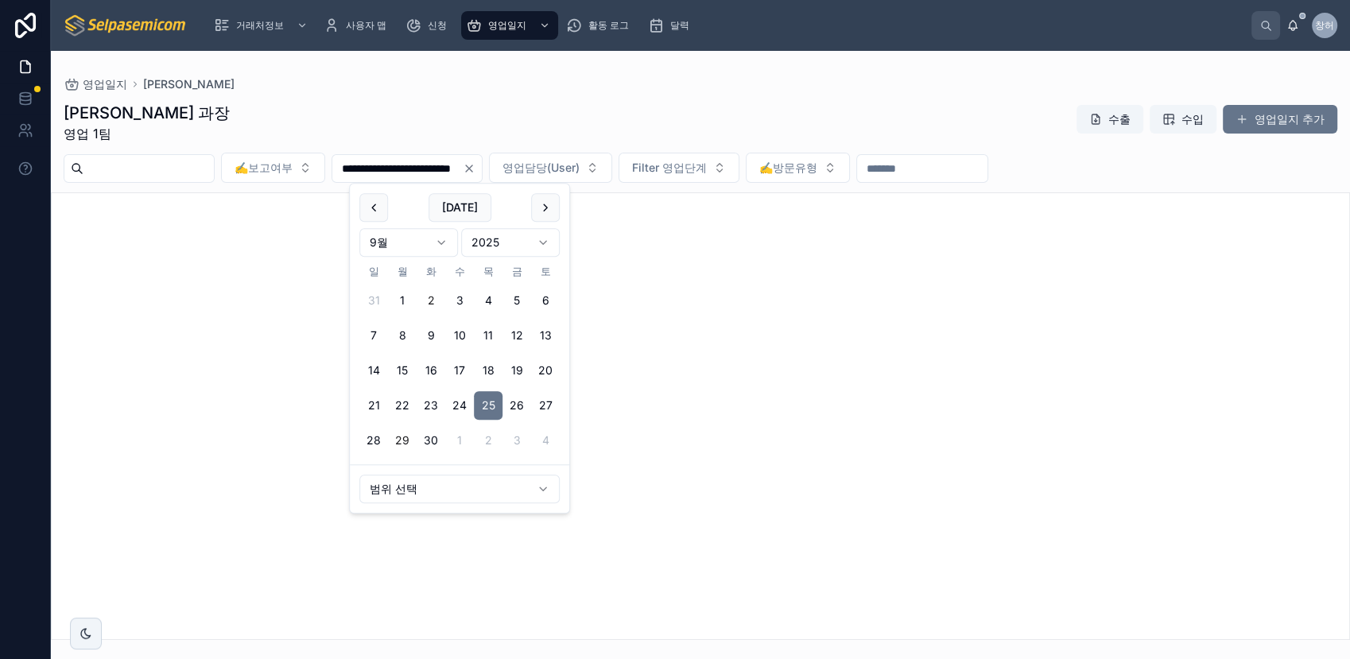
click at [402, 437] on button "29" at bounding box center [402, 440] width 29 height 29
click at [537, 488] on html "**********" at bounding box center [675, 329] width 1350 height 659
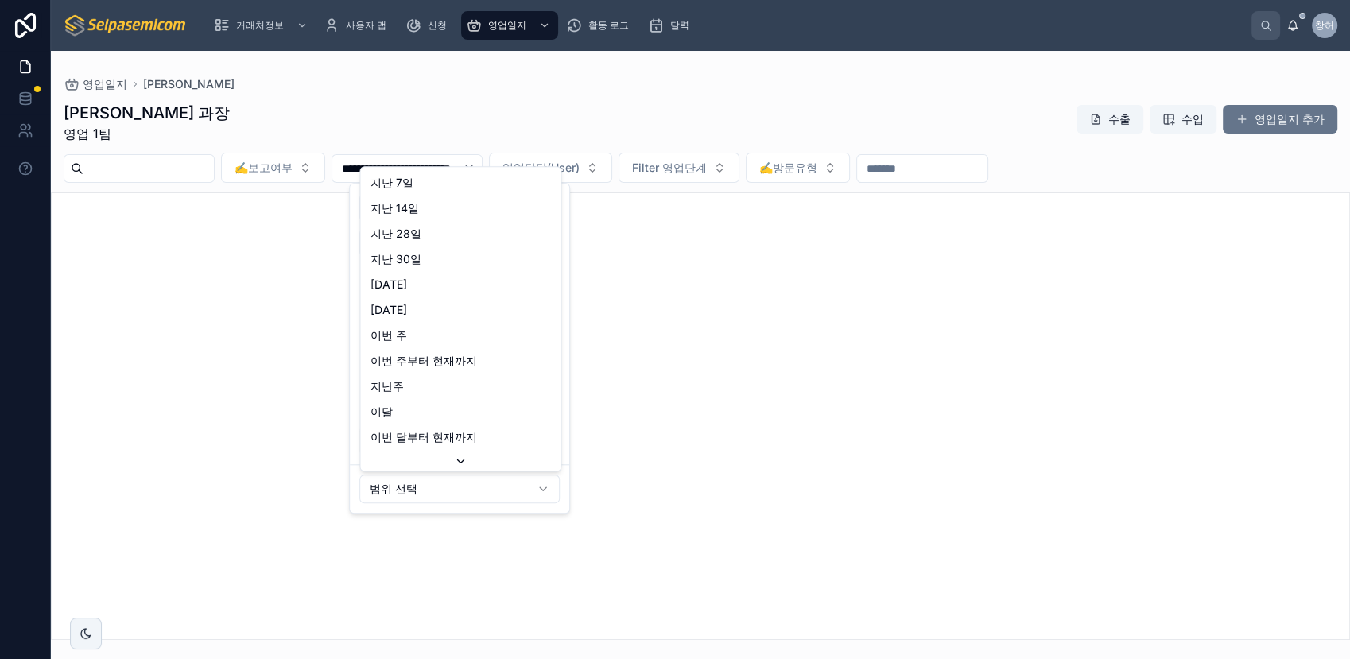
click at [652, 429] on html "**********" at bounding box center [675, 329] width 1350 height 659
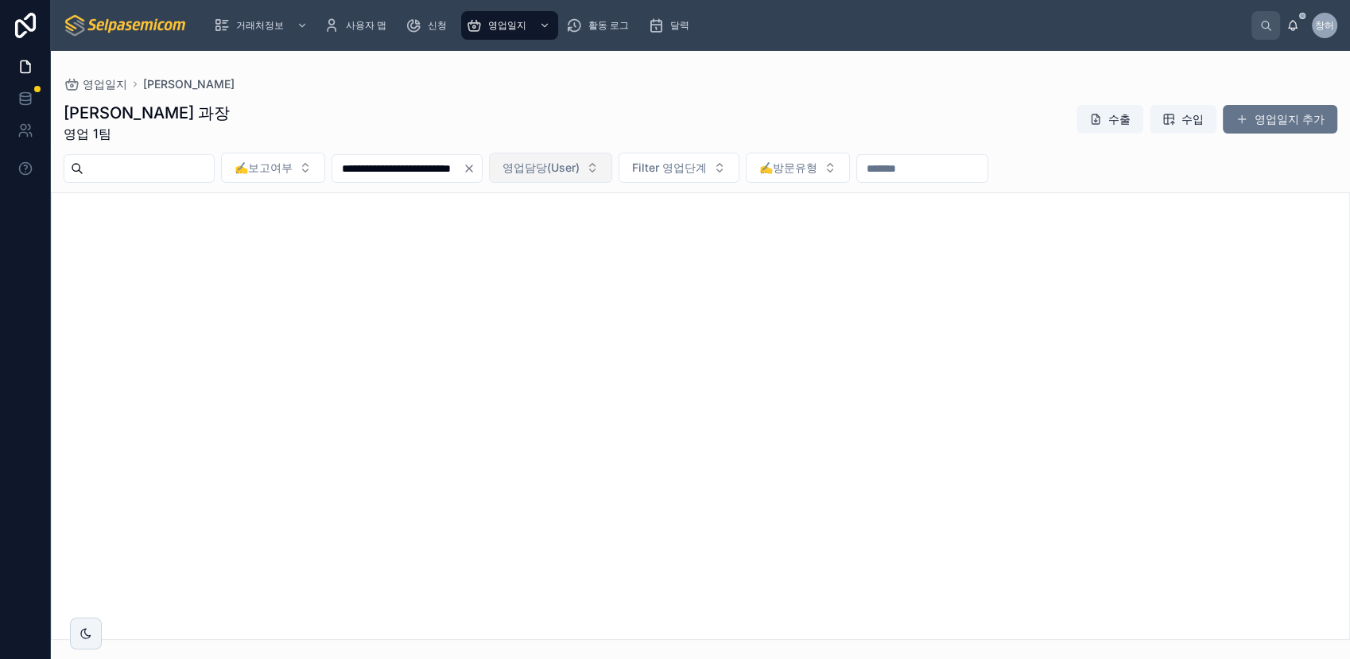
click at [612, 169] on button "영업담당(User)" at bounding box center [550, 168] width 123 height 30
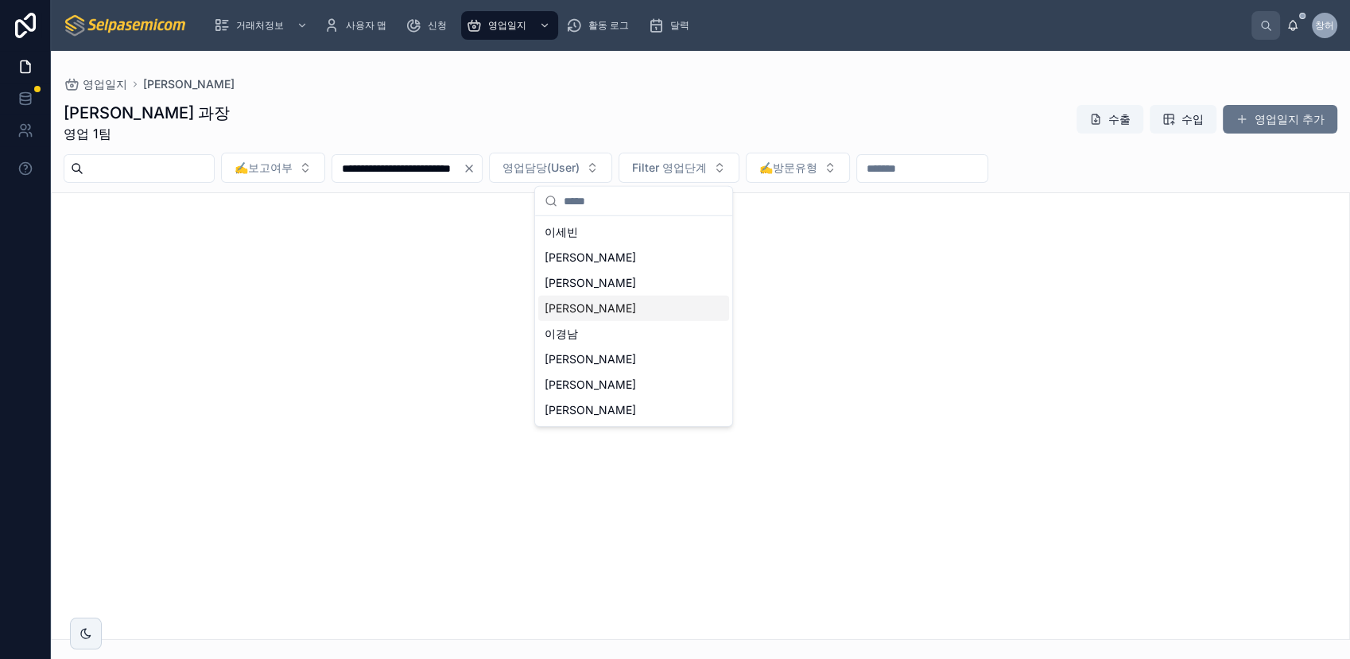
click at [580, 307] on div "[PERSON_NAME]" at bounding box center [633, 308] width 191 height 25
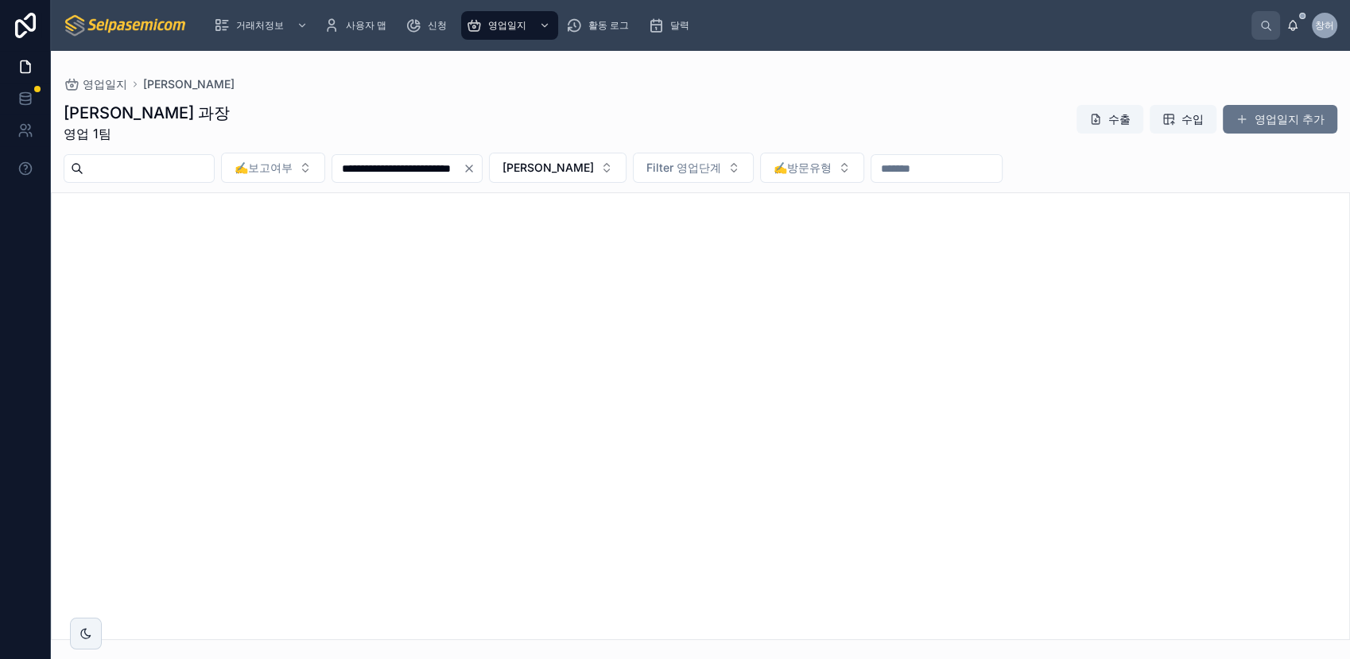
click at [435, 171] on input "**********" at bounding box center [397, 168] width 130 height 22
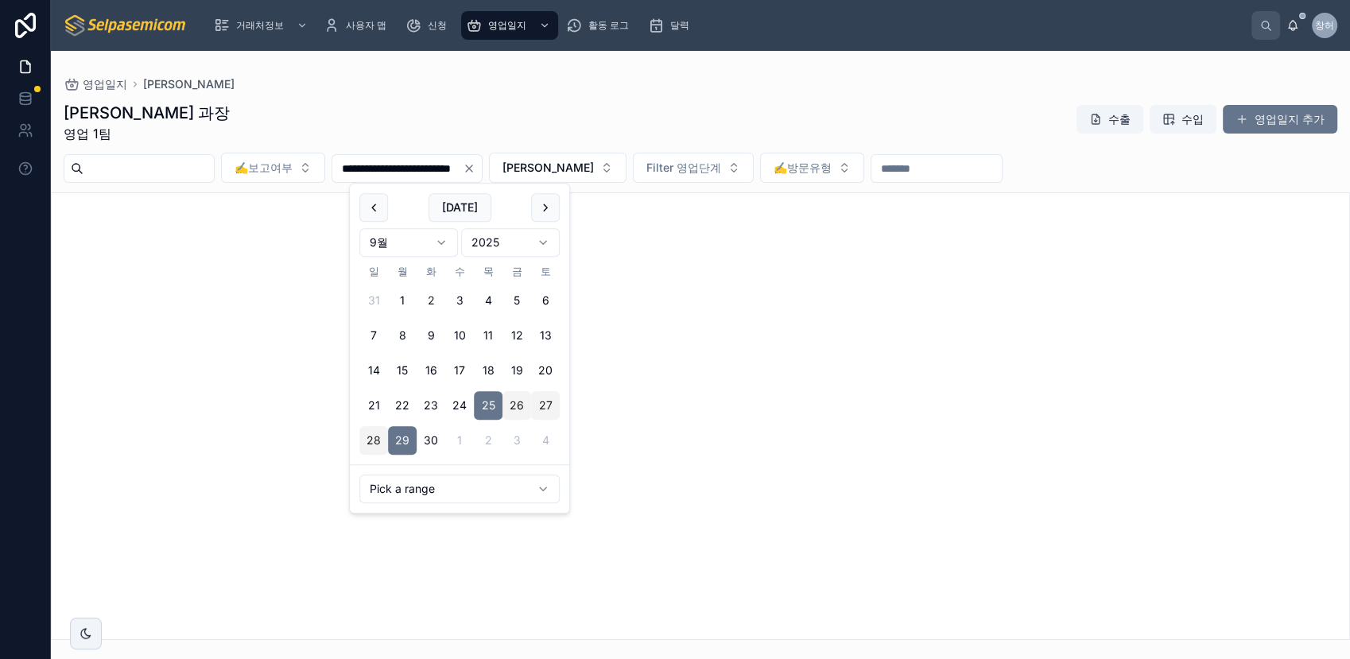
click at [442, 242] on html "**********" at bounding box center [675, 329] width 1350 height 659
click at [404, 439] on button "25" at bounding box center [402, 440] width 29 height 29
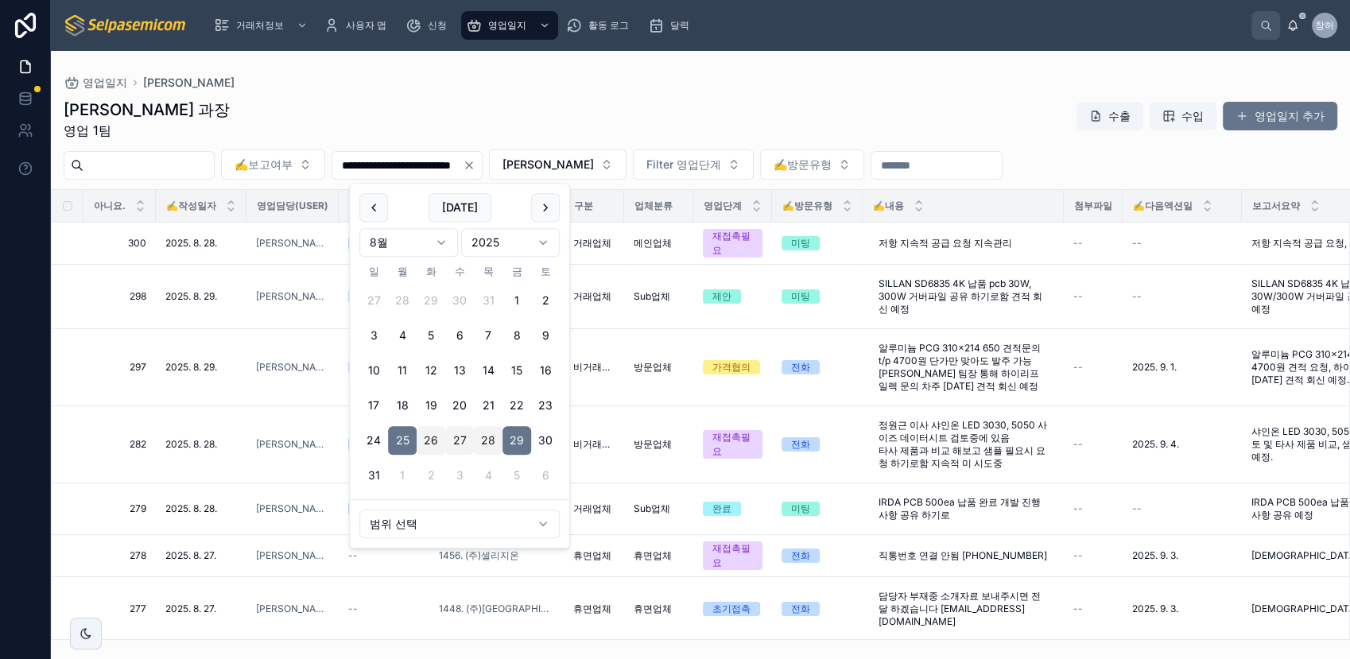
type input "**********"
click at [901, 111] on div "최한얼 과장 영업 1팀 수출 수입 영업일지 추가" at bounding box center [701, 119] width 1274 height 41
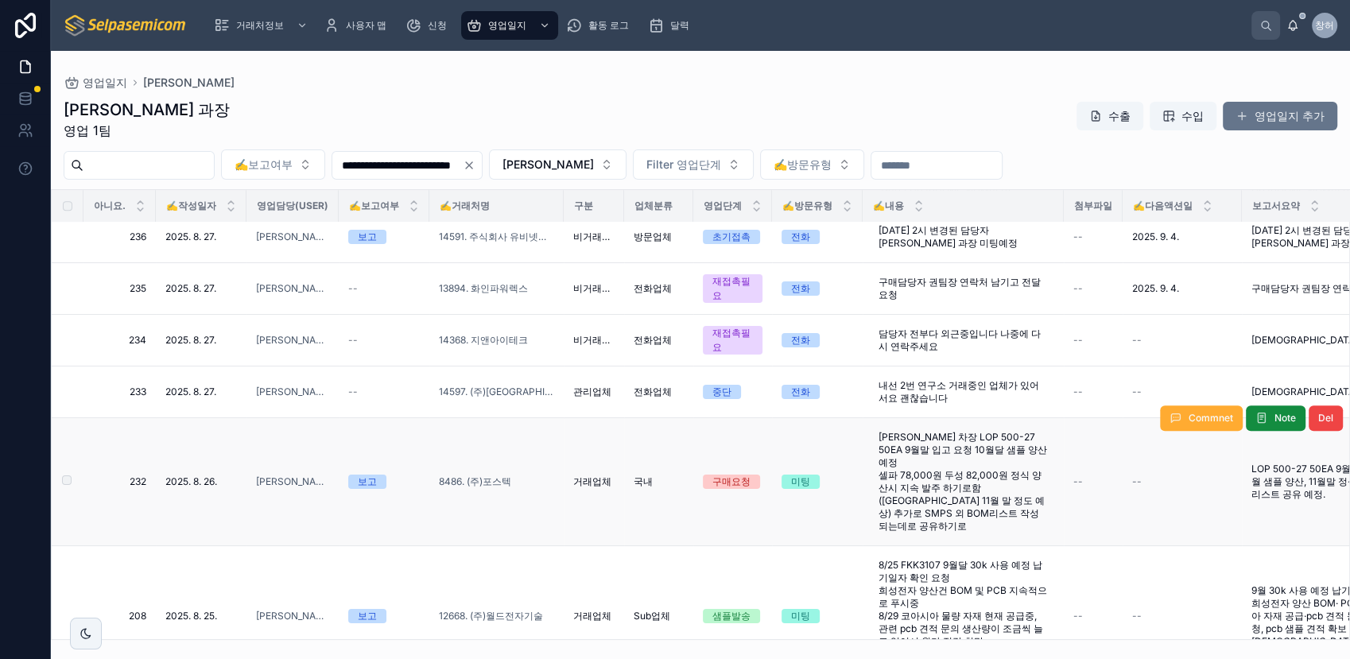
scroll to position [995, 0]
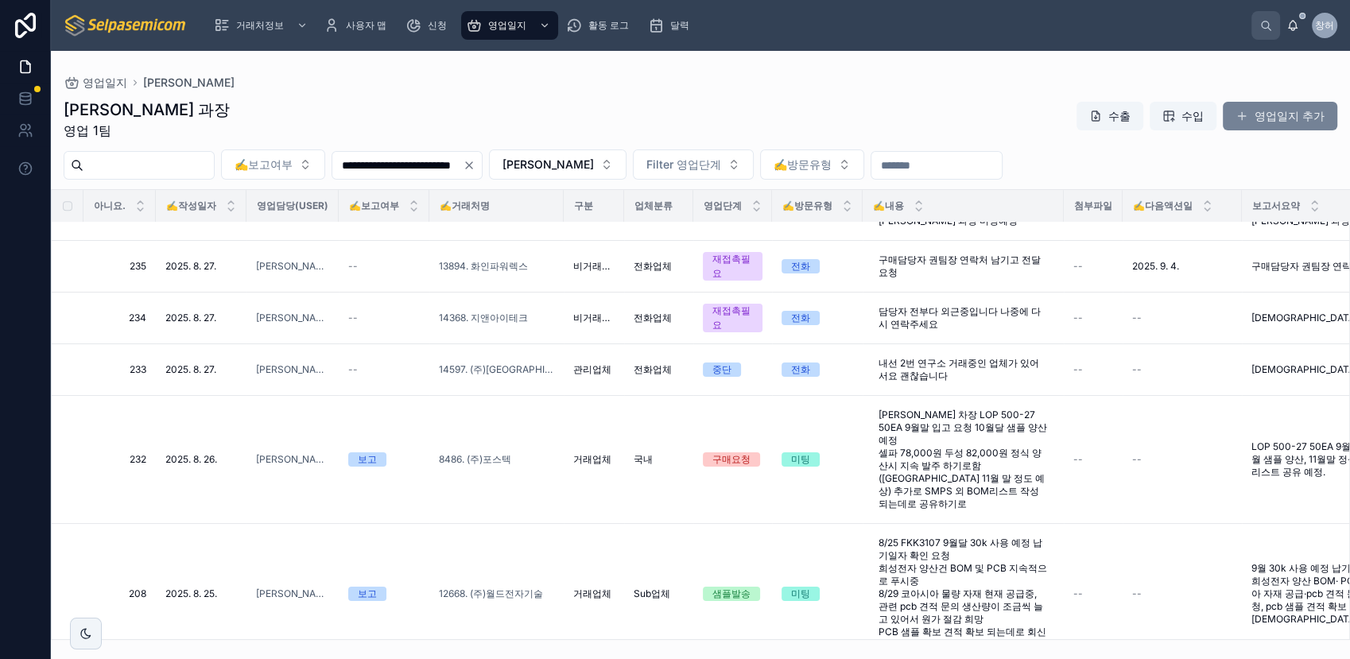
click at [1214, 117] on font "영업일지 추가" at bounding box center [1290, 116] width 70 height 16
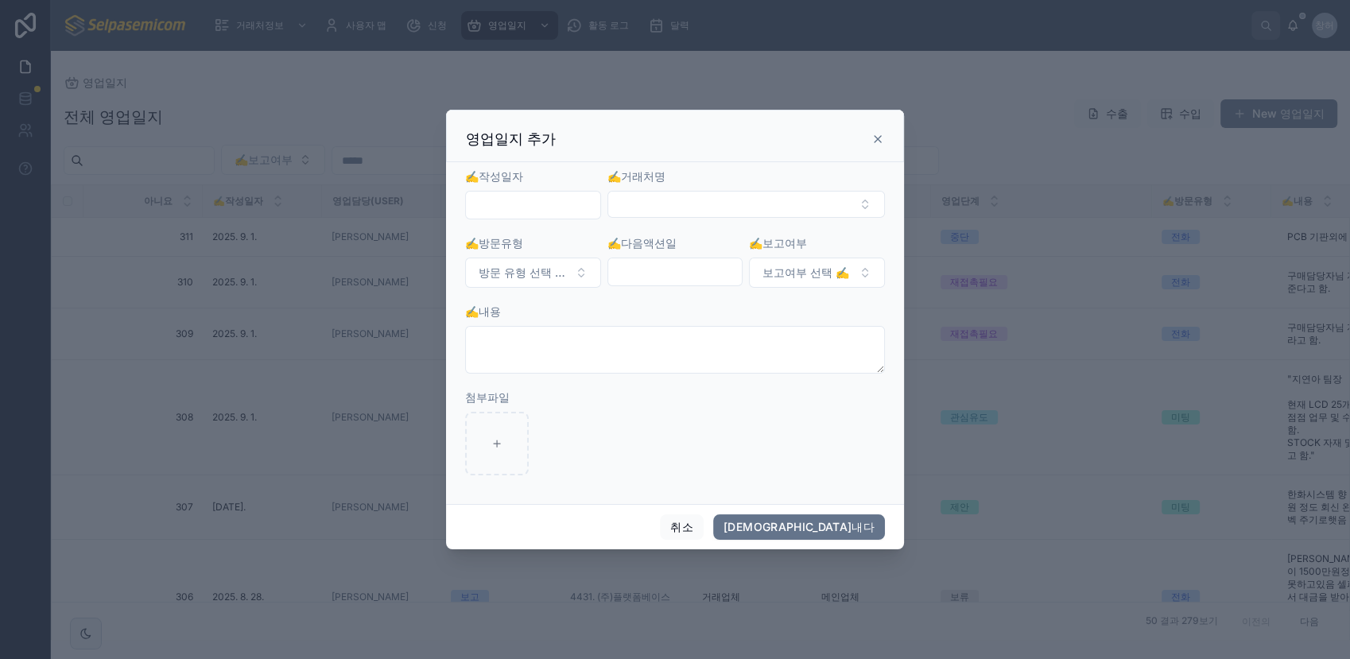
click at [557, 208] on input "text" at bounding box center [533, 205] width 134 height 22
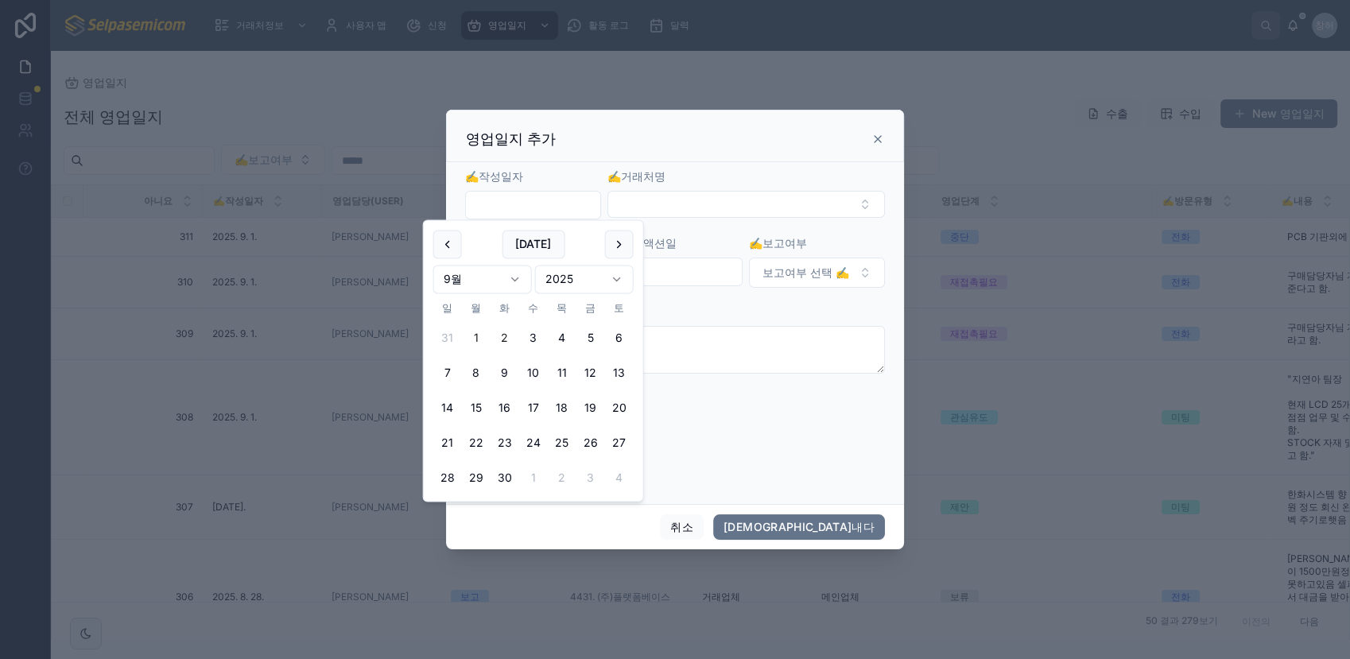
click at [477, 331] on button "1" at bounding box center [476, 338] width 29 height 29
type input "**********"
click at [680, 205] on button "선택 버튼" at bounding box center [745, 204] width 277 height 27
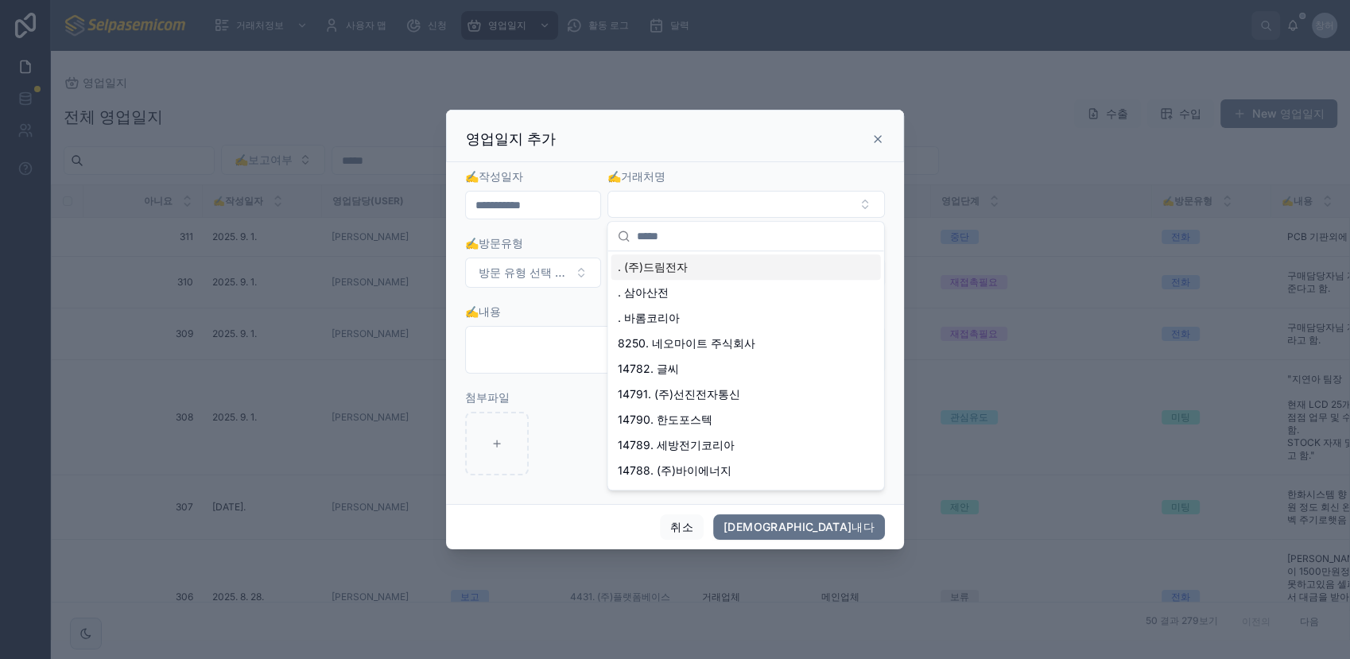
click at [669, 239] on input "text" at bounding box center [756, 236] width 238 height 29
type input "*"
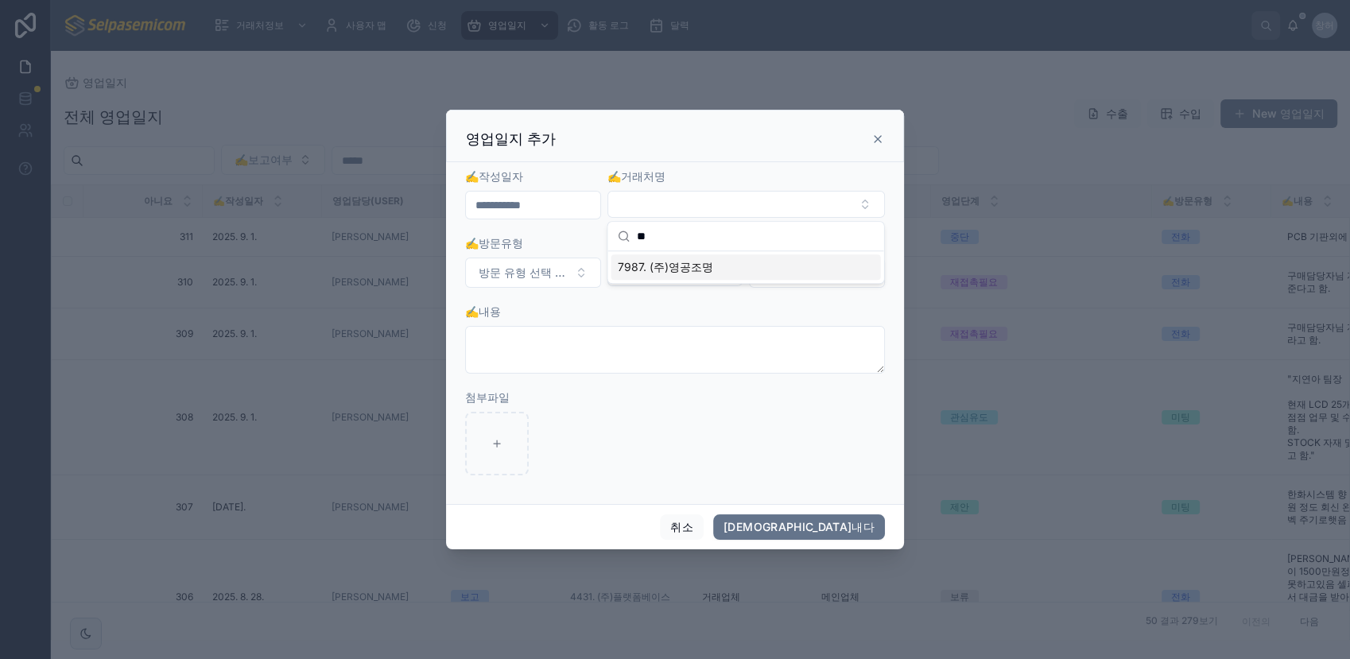
type input "**"
click at [703, 276] on div "7987. (주)영공조명" at bounding box center [746, 266] width 270 height 25
click at [588, 277] on button "방문 유형 선택 ✍️" at bounding box center [533, 273] width 136 height 30
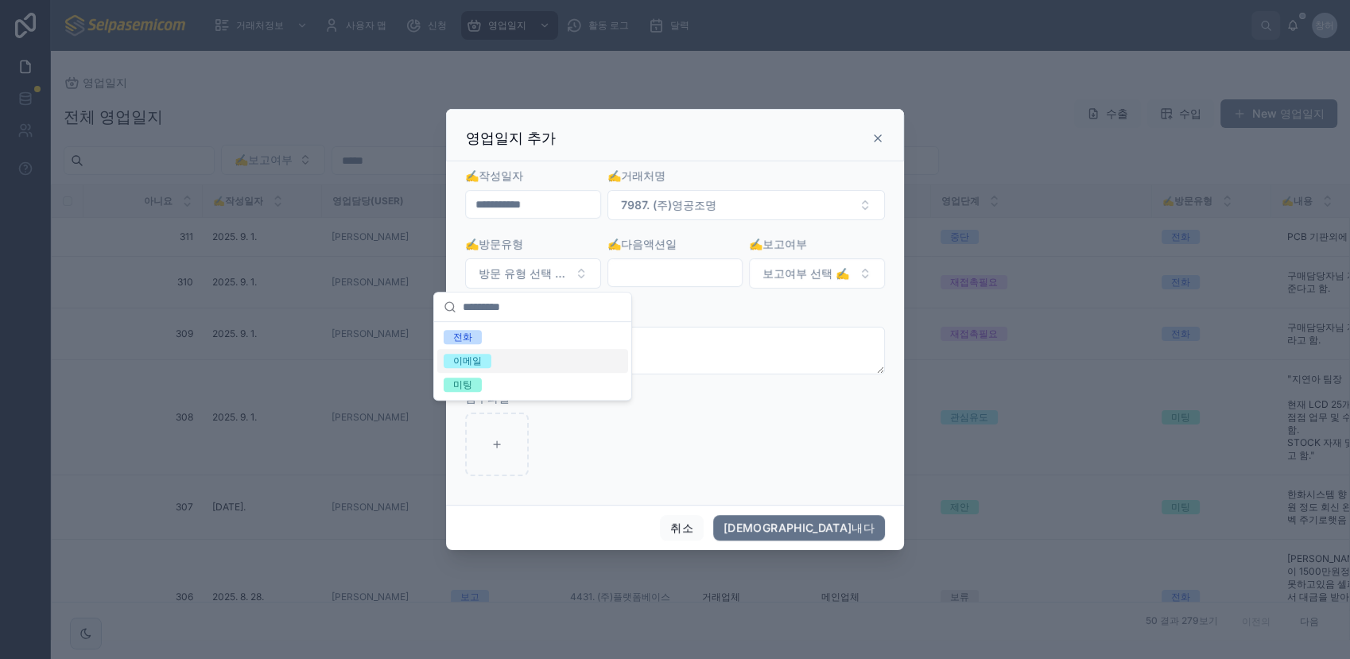
click at [525, 359] on div "이메일" at bounding box center [532, 361] width 191 height 24
click at [681, 279] on input "text" at bounding box center [675, 273] width 134 height 22
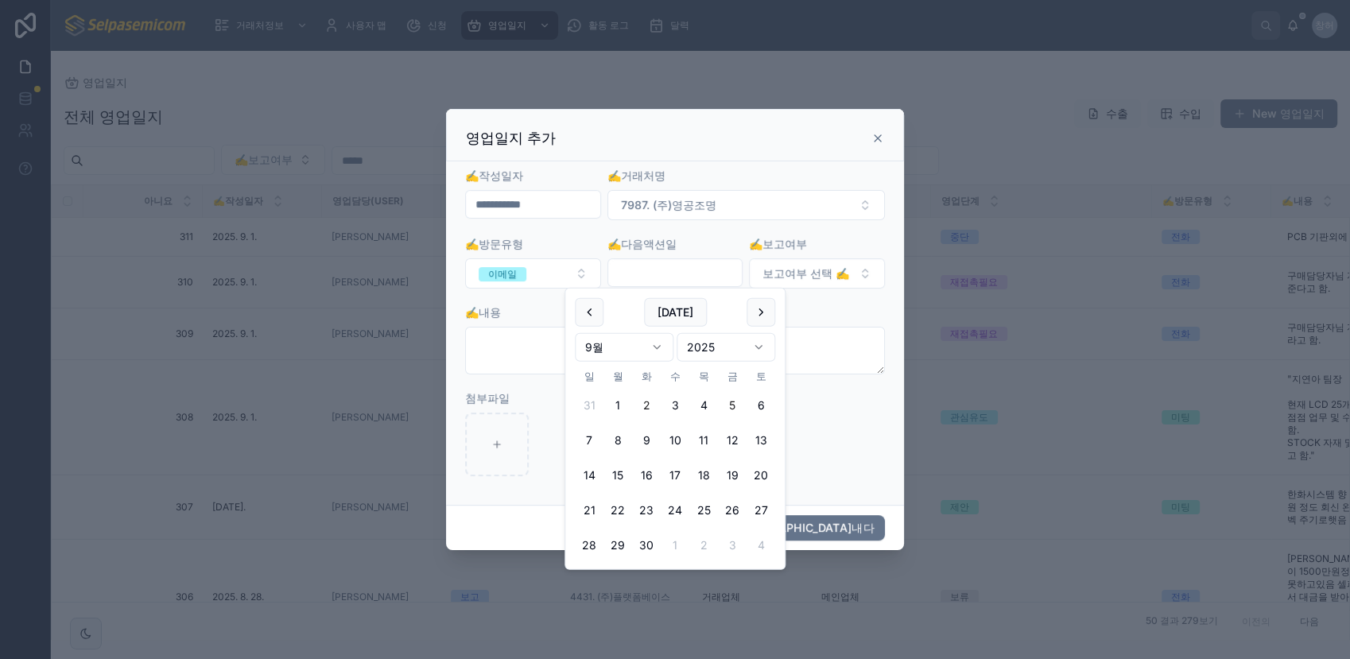
click at [730, 405] on button "5" at bounding box center [732, 405] width 29 height 29
type input "**********"
click at [867, 272] on button "보고여부 선택 ✍️" at bounding box center [817, 273] width 136 height 30
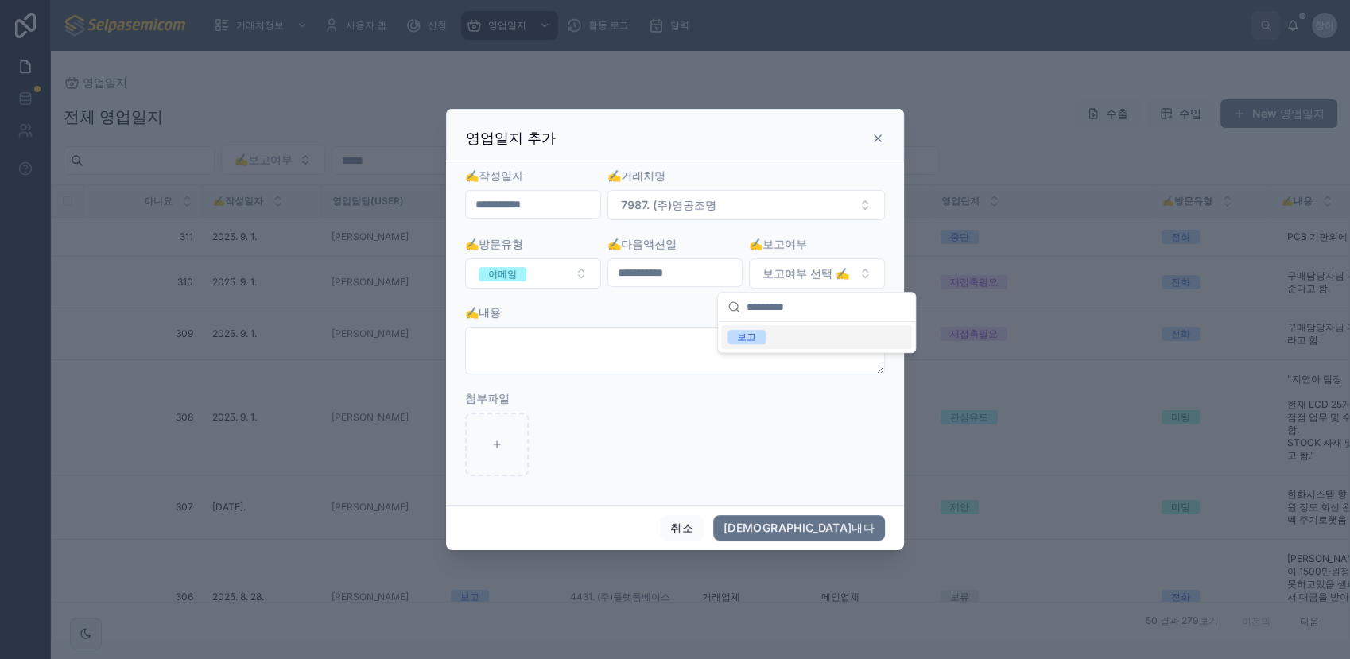
click at [749, 332] on div "보고" at bounding box center [746, 337] width 19 height 14
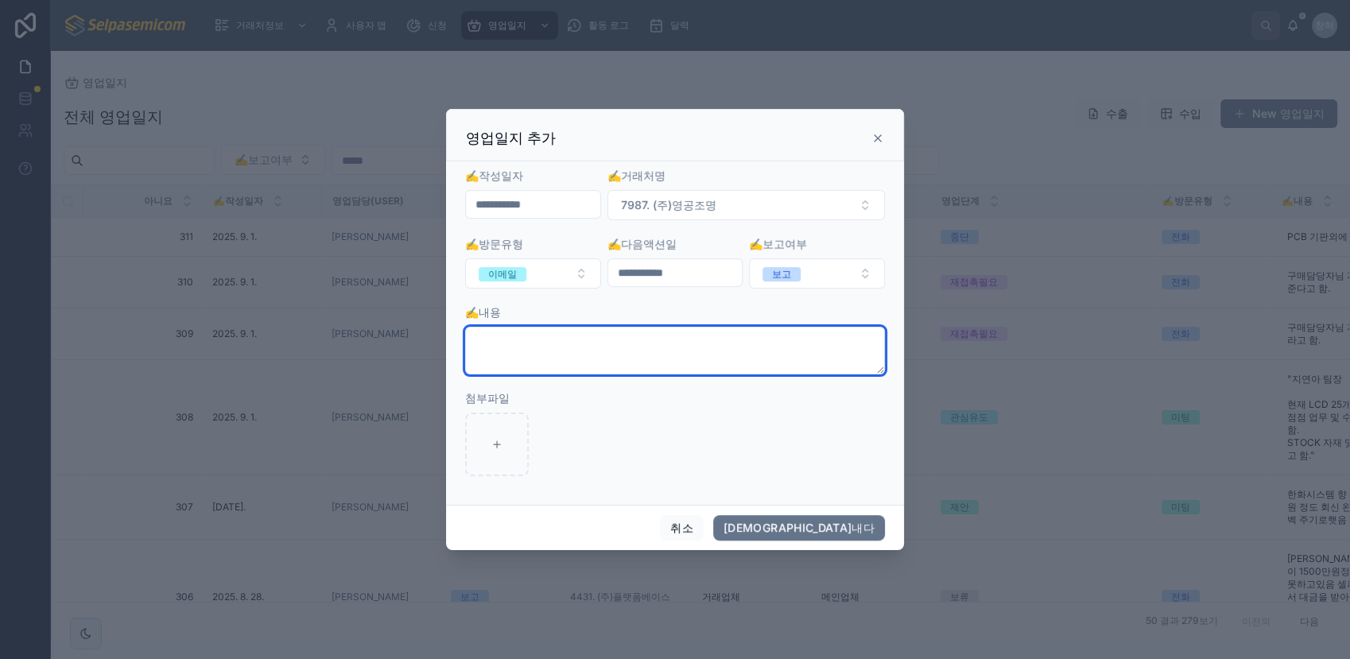
click at [665, 340] on textarea at bounding box center [675, 351] width 420 height 48
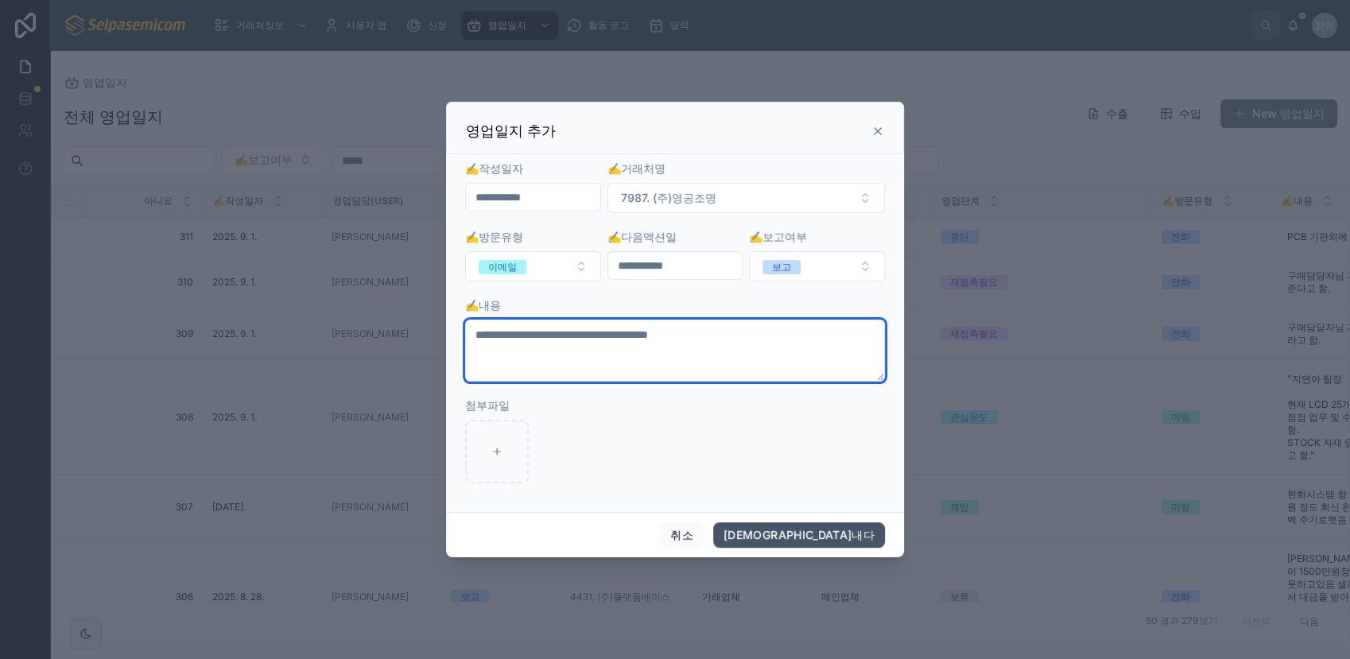
type textarea "**********"
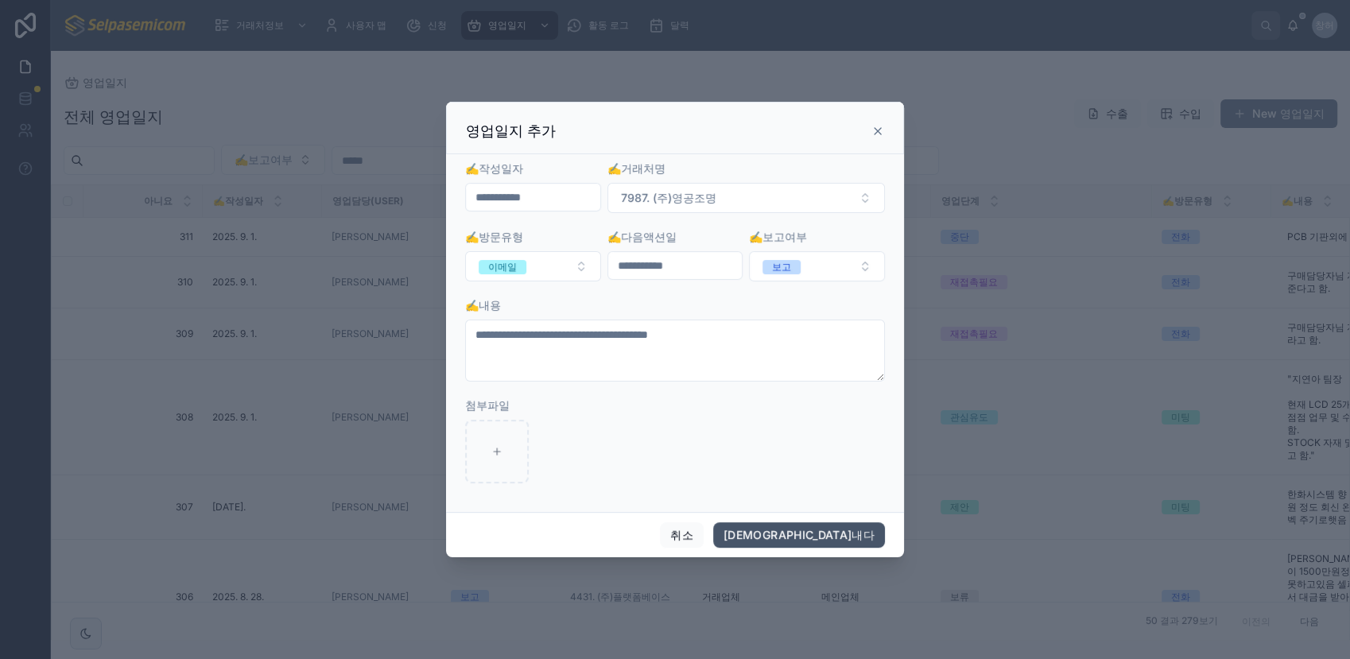
click at [852, 527] on button "[DEMOGRAPHIC_DATA]내다" at bounding box center [799, 534] width 172 height 25
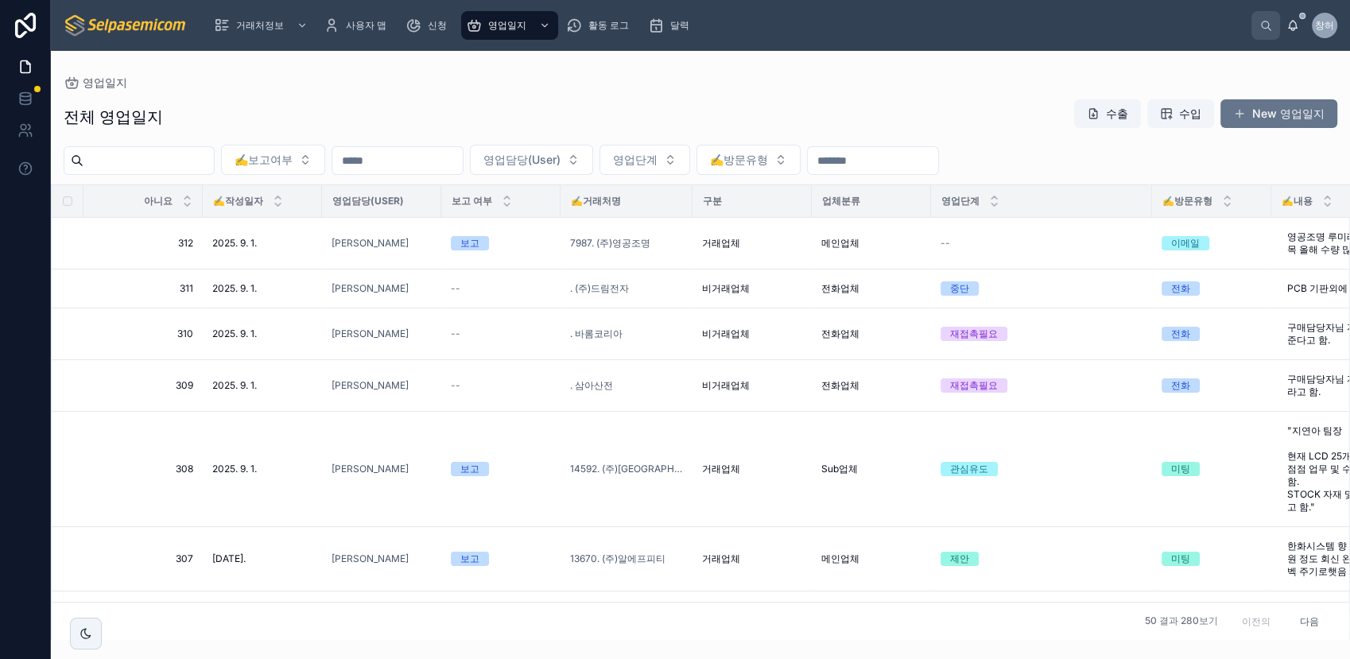
drag, startPoint x: 721, startPoint y: 124, endPoint x: 709, endPoint y: 135, distance: 16.3
click at [721, 124] on div "전체 영업일지 수출 수입 New 영업일지" at bounding box center [701, 117] width 1274 height 37
click at [593, 165] on button "영업담당(User)" at bounding box center [531, 160] width 123 height 30
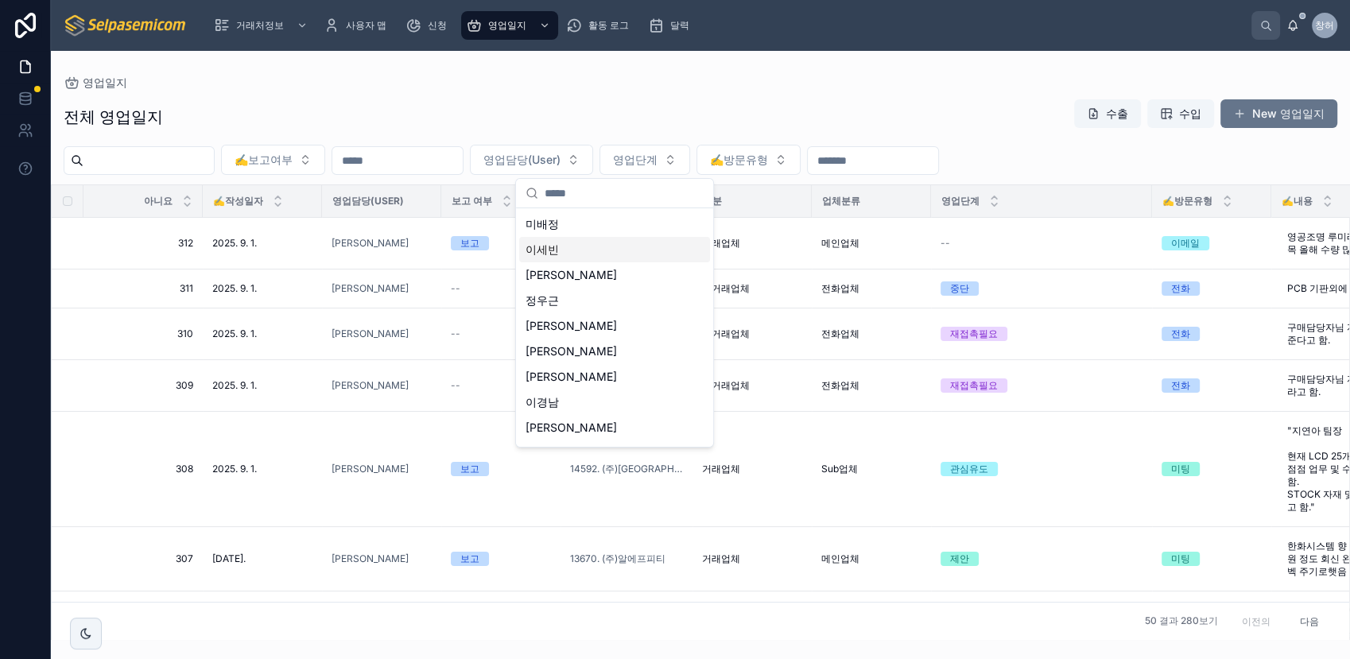
click at [540, 251] on span "이세빈" at bounding box center [542, 250] width 33 height 16
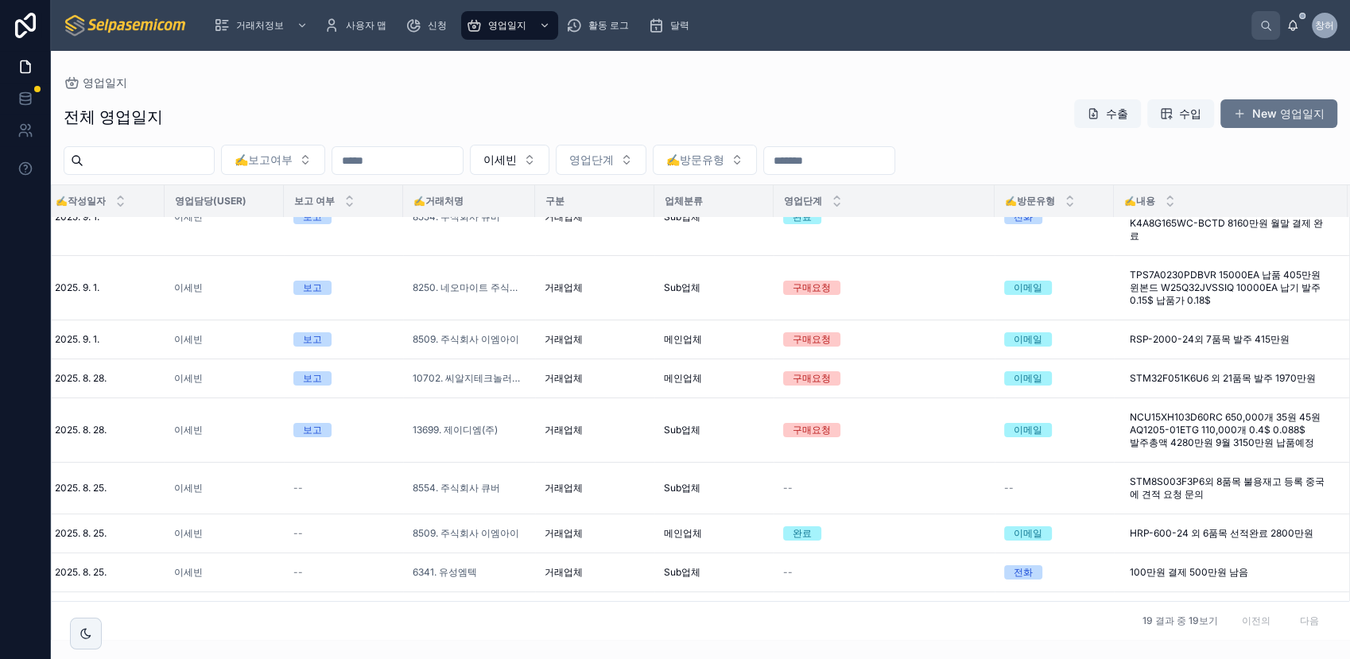
scroll to position [44, 157]
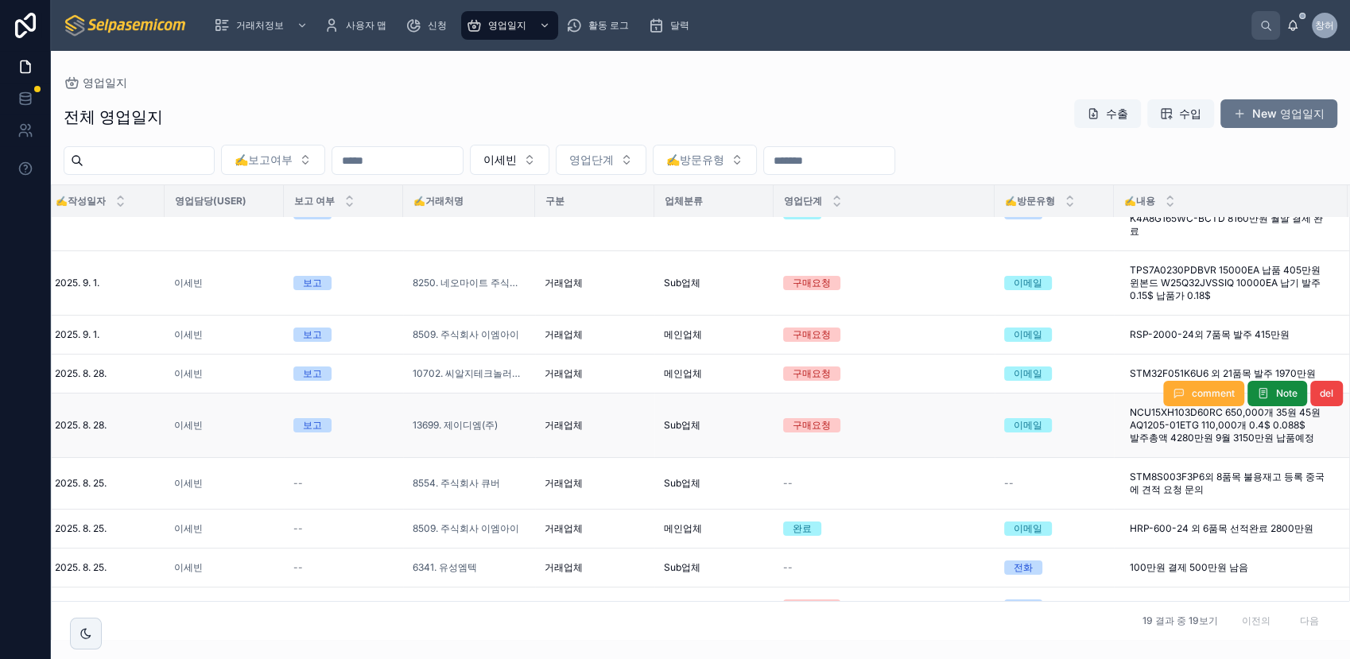
click at [565, 417] on td "거래업체" at bounding box center [594, 426] width 119 height 64
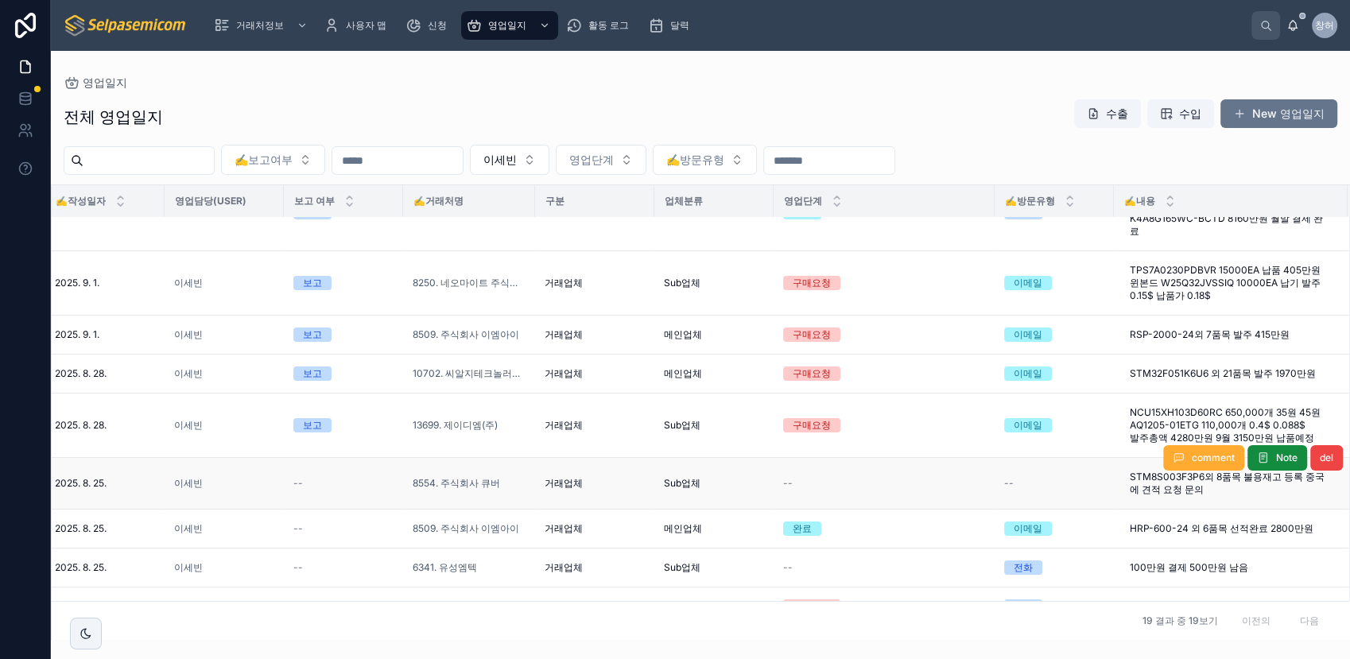
scroll to position [132, 157]
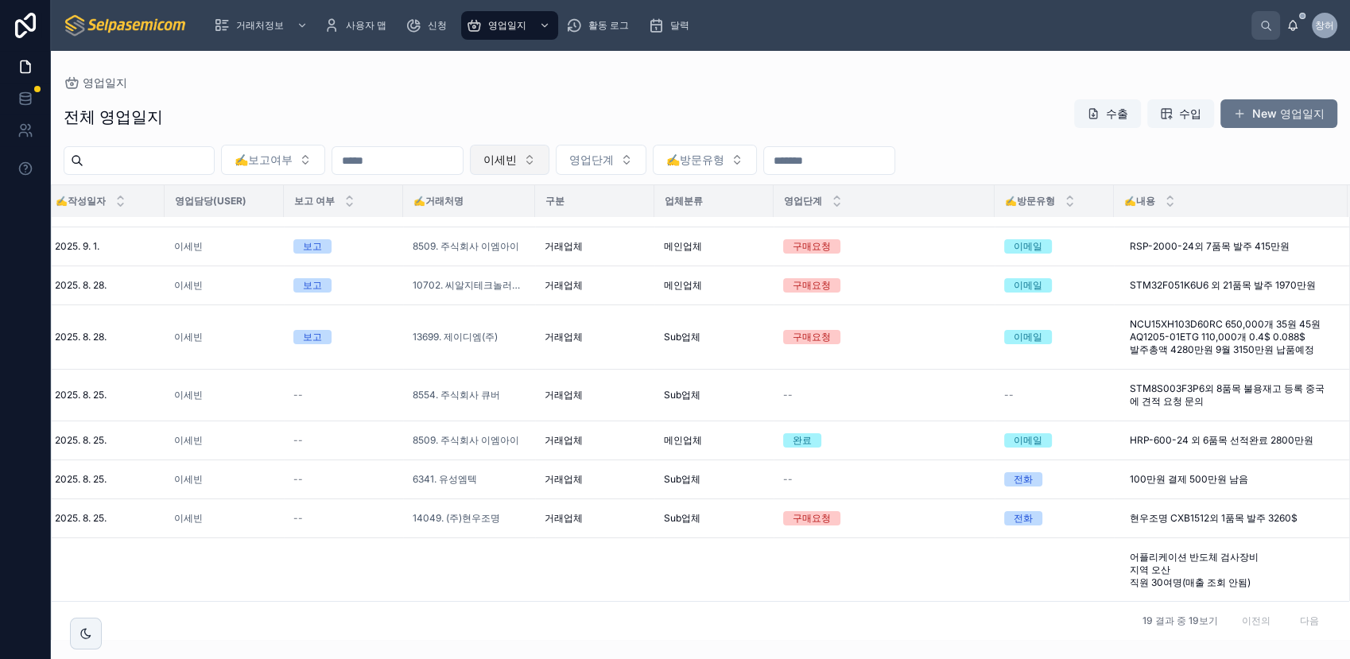
click at [549, 165] on button "이세빈" at bounding box center [510, 160] width 80 height 30
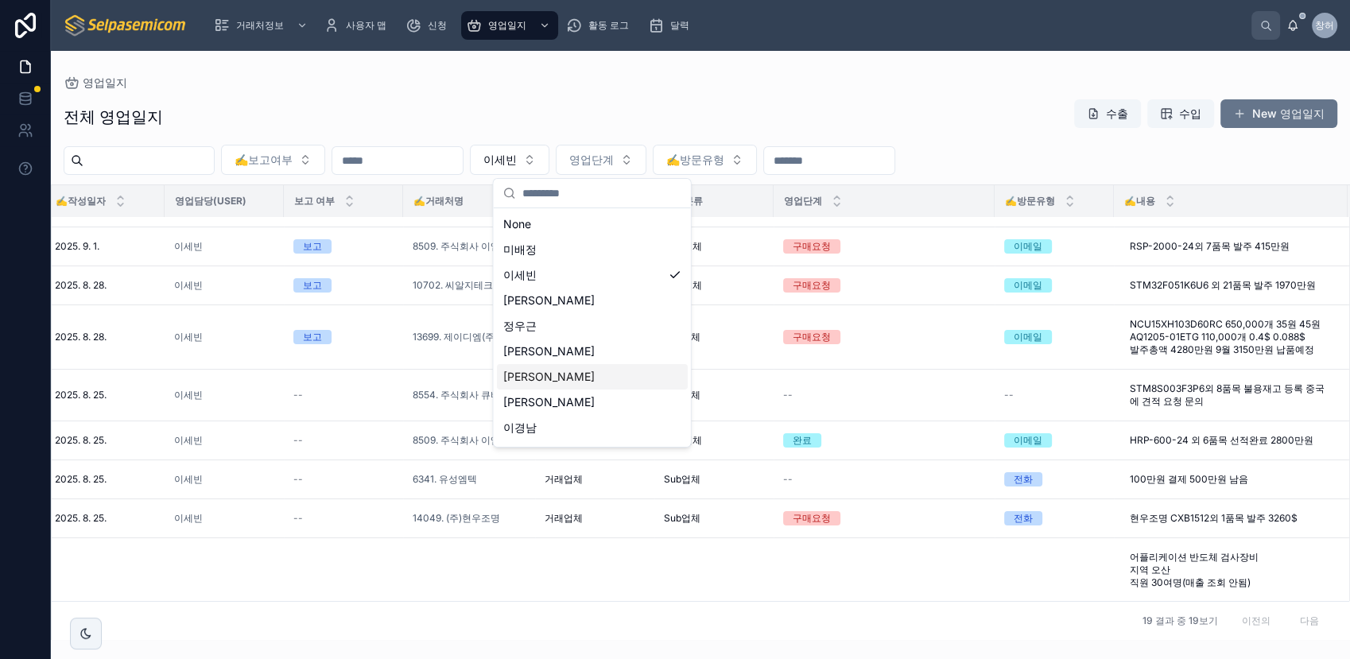
click at [567, 371] on div "[PERSON_NAME]" at bounding box center [592, 376] width 191 height 25
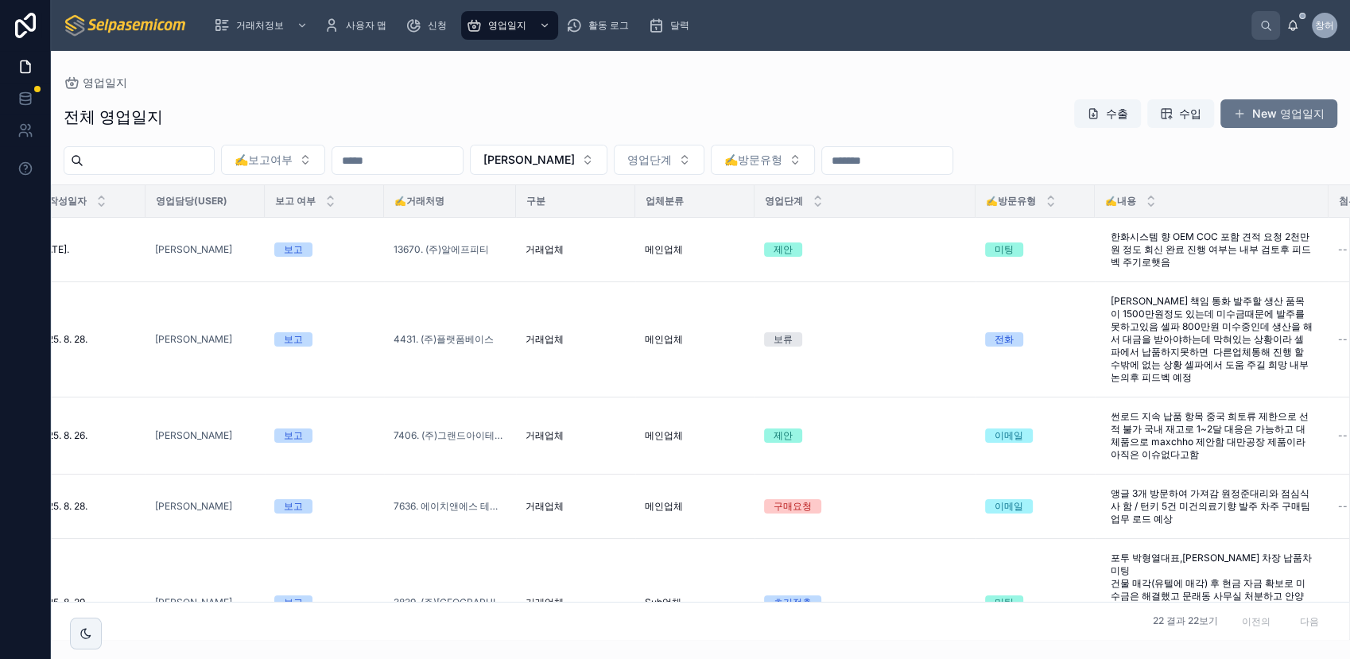
scroll to position [0, 172]
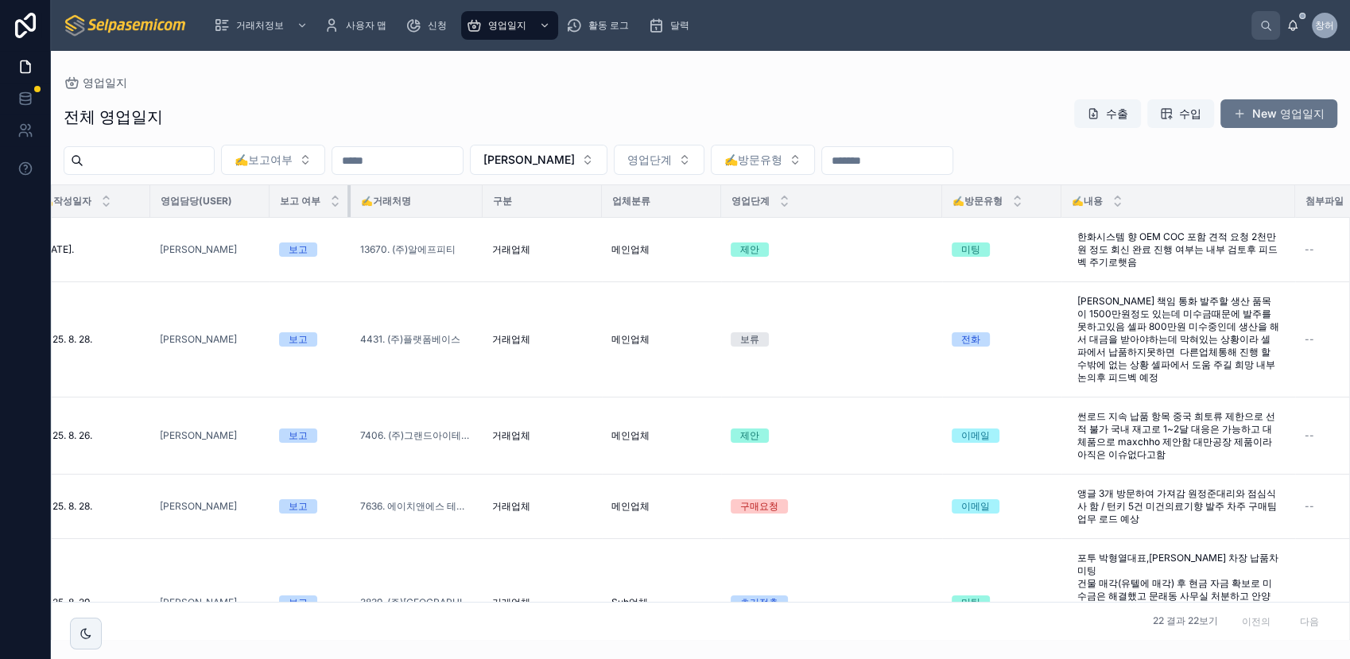
drag, startPoint x: 387, startPoint y: 201, endPoint x: 349, endPoint y: 200, distance: 38.2
click at [349, 200] on div at bounding box center [350, 201] width 6 height 32
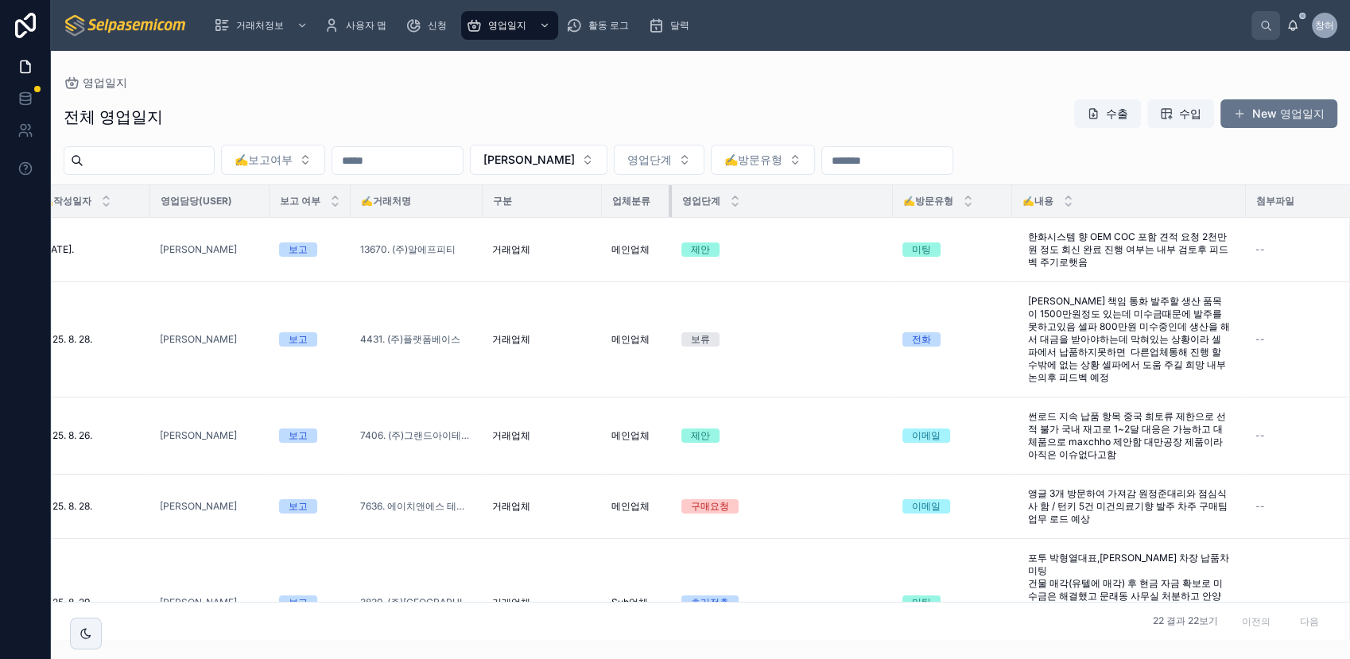
drag, startPoint x: 719, startPoint y: 206, endPoint x: 669, endPoint y: 207, distance: 49.3
click at [669, 207] on div at bounding box center [672, 201] width 6 height 32
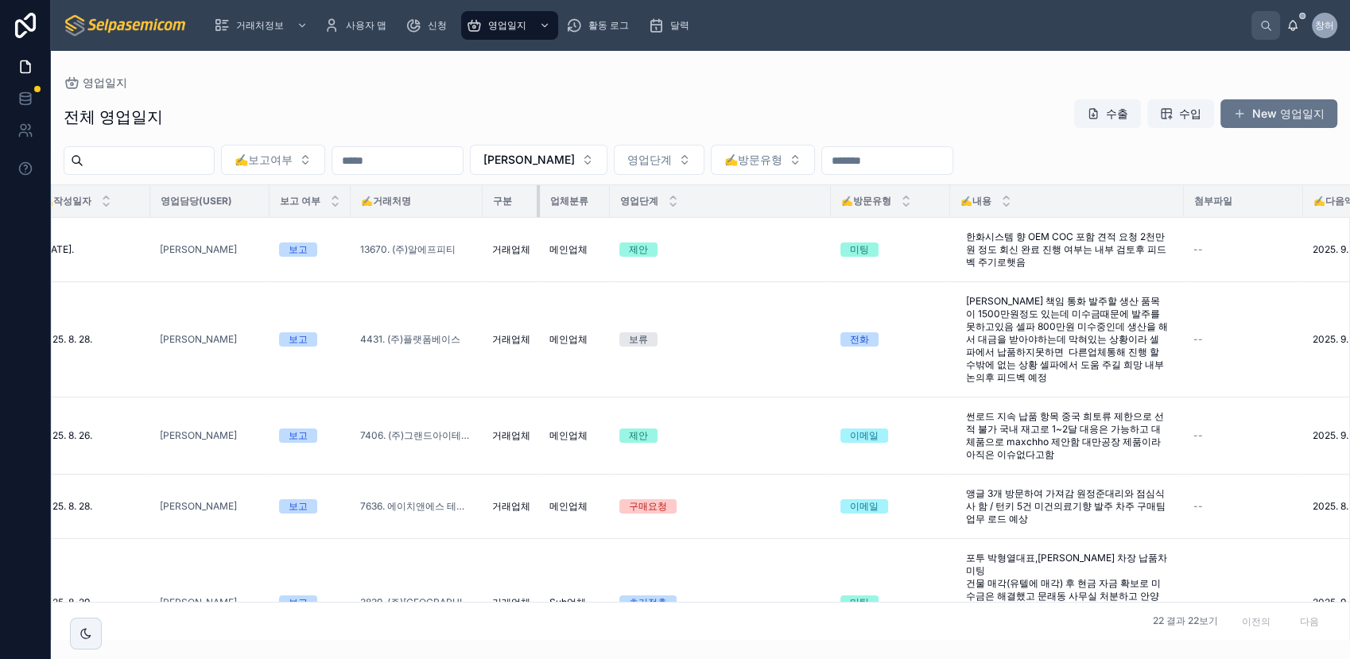
drag, startPoint x: 599, startPoint y: 208, endPoint x: 533, endPoint y: 206, distance: 66.8
click at [533, 206] on th "구분" at bounding box center [511, 201] width 57 height 33
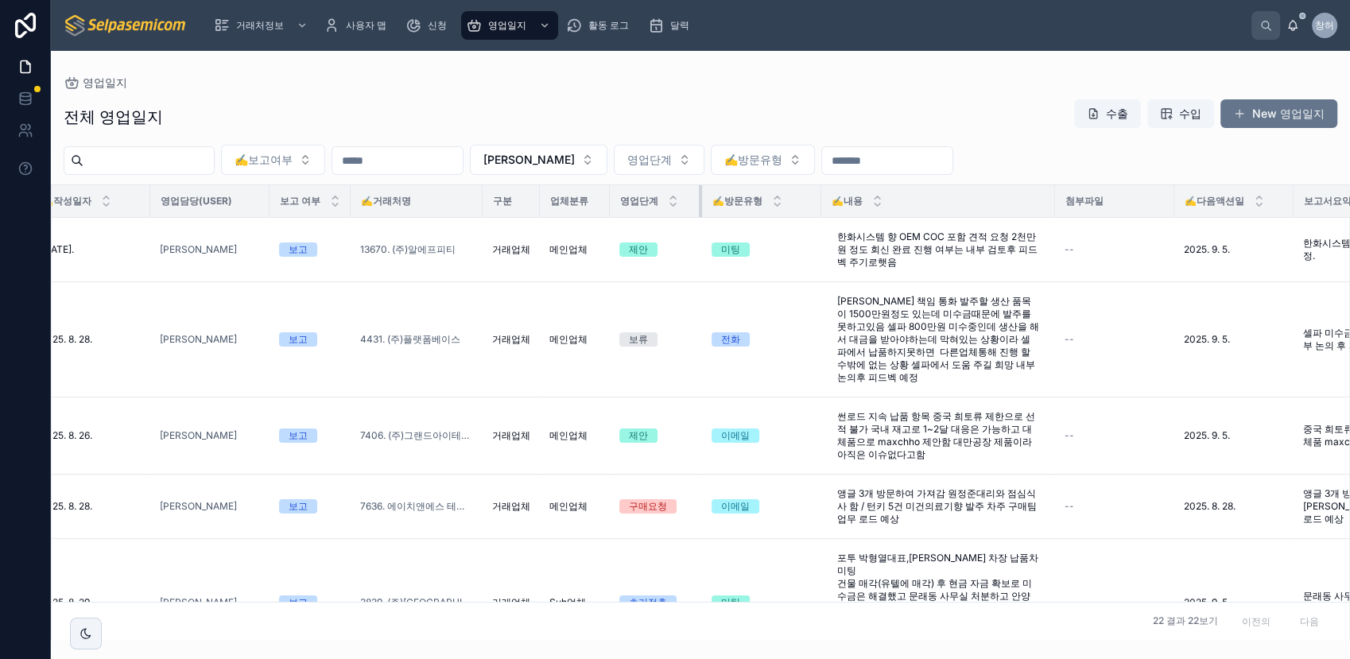
drag, startPoint x: 828, startPoint y: 199, endPoint x: 699, endPoint y: 202, distance: 128.8
click at [699, 202] on div at bounding box center [702, 201] width 6 height 32
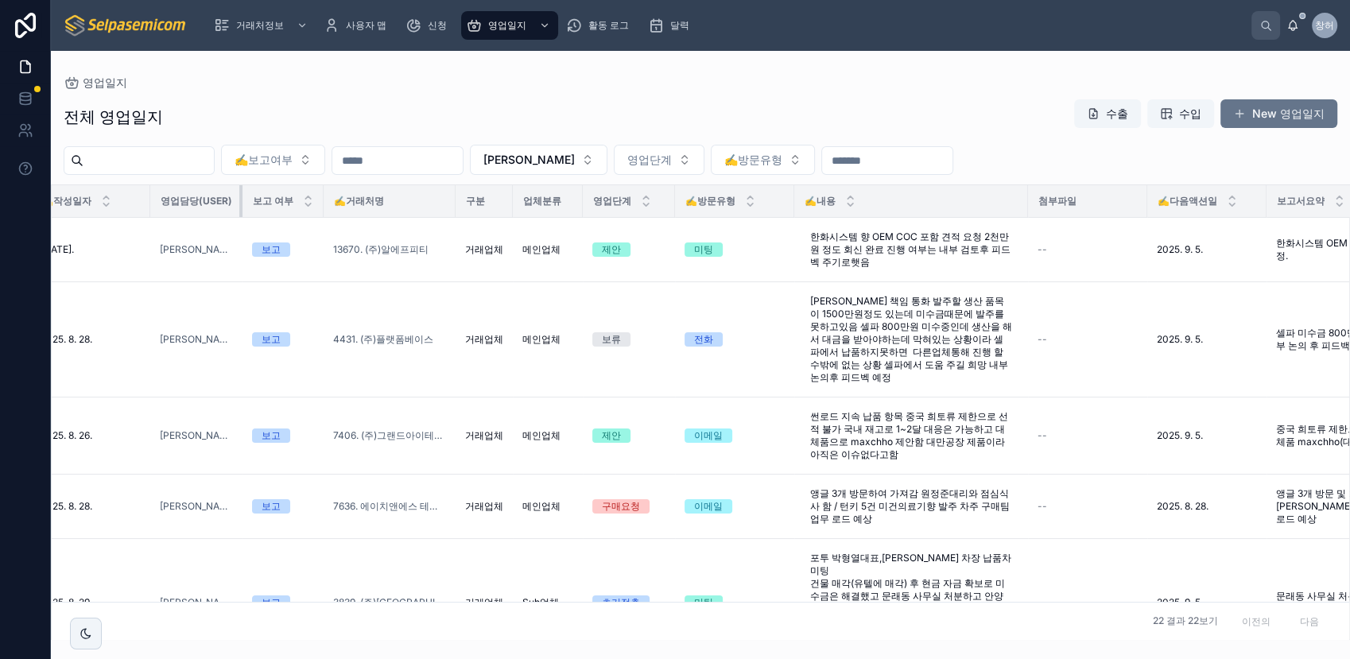
drag, startPoint x: 267, startPoint y: 204, endPoint x: 206, endPoint y: 198, distance: 61.5
click at [206, 198] on th "영업담당(User)" at bounding box center [196, 201] width 92 height 33
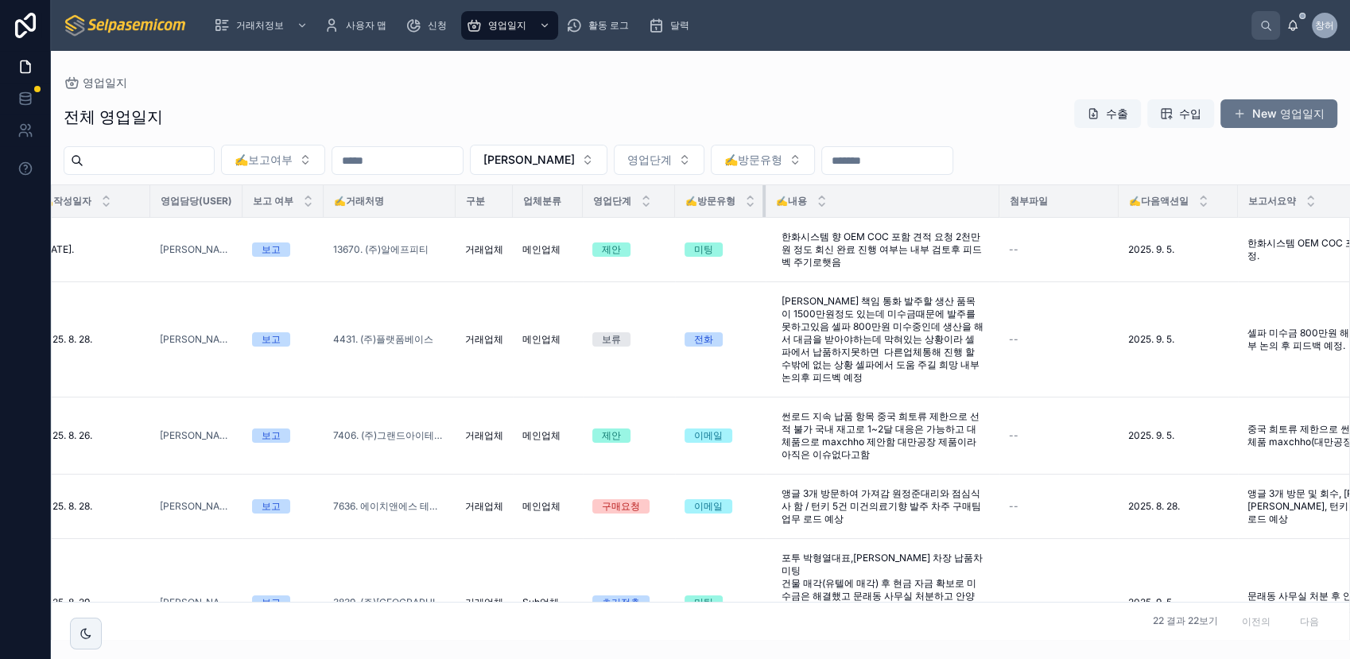
drag, startPoint x: 790, startPoint y: 208, endPoint x: 750, endPoint y: 210, distance: 40.6
click at [750, 210] on th "✍️방문유형" at bounding box center [720, 201] width 91 height 33
drag, startPoint x: 1092, startPoint y: 214, endPoint x: 1057, endPoint y: 212, distance: 34.2
click at [1057, 212] on div "첨부파일" at bounding box center [1059, 200] width 118 height 25
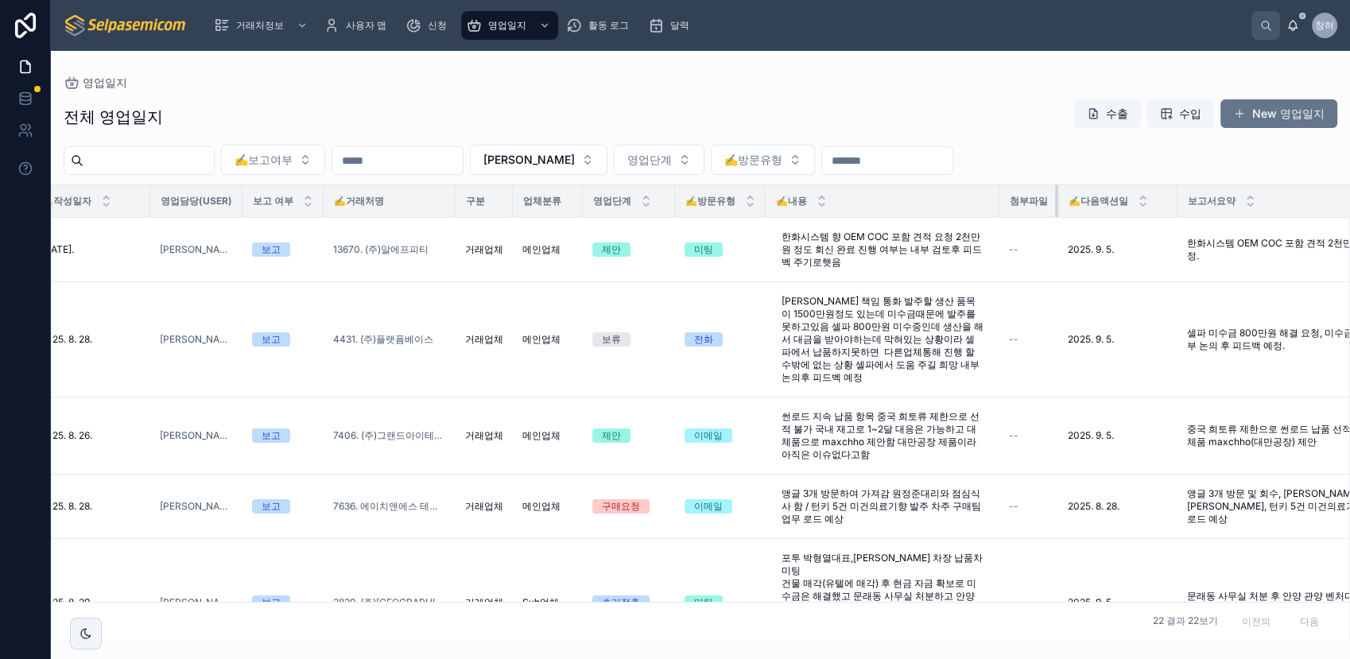
drag, startPoint x: 1116, startPoint y: 205, endPoint x: 1050, endPoint y: 207, distance: 66.0
click at [1050, 207] on th "첨부파일" at bounding box center [1028, 201] width 59 height 33
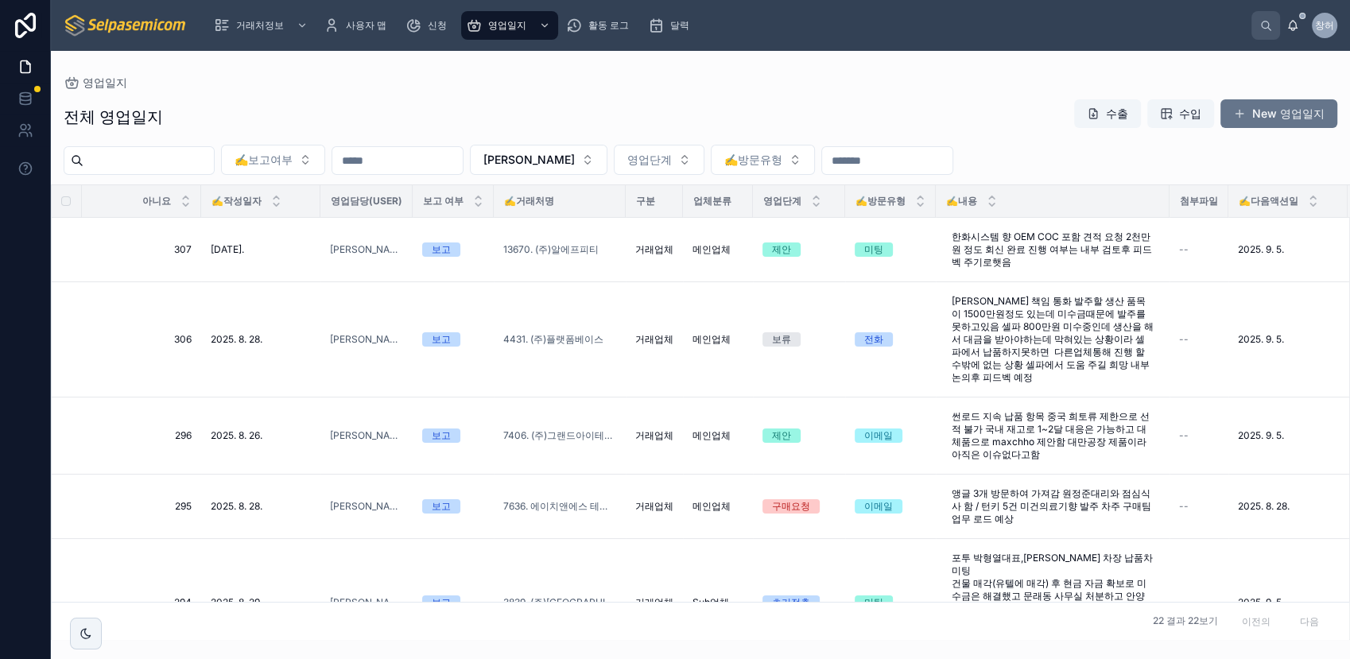
scroll to position [0, 0]
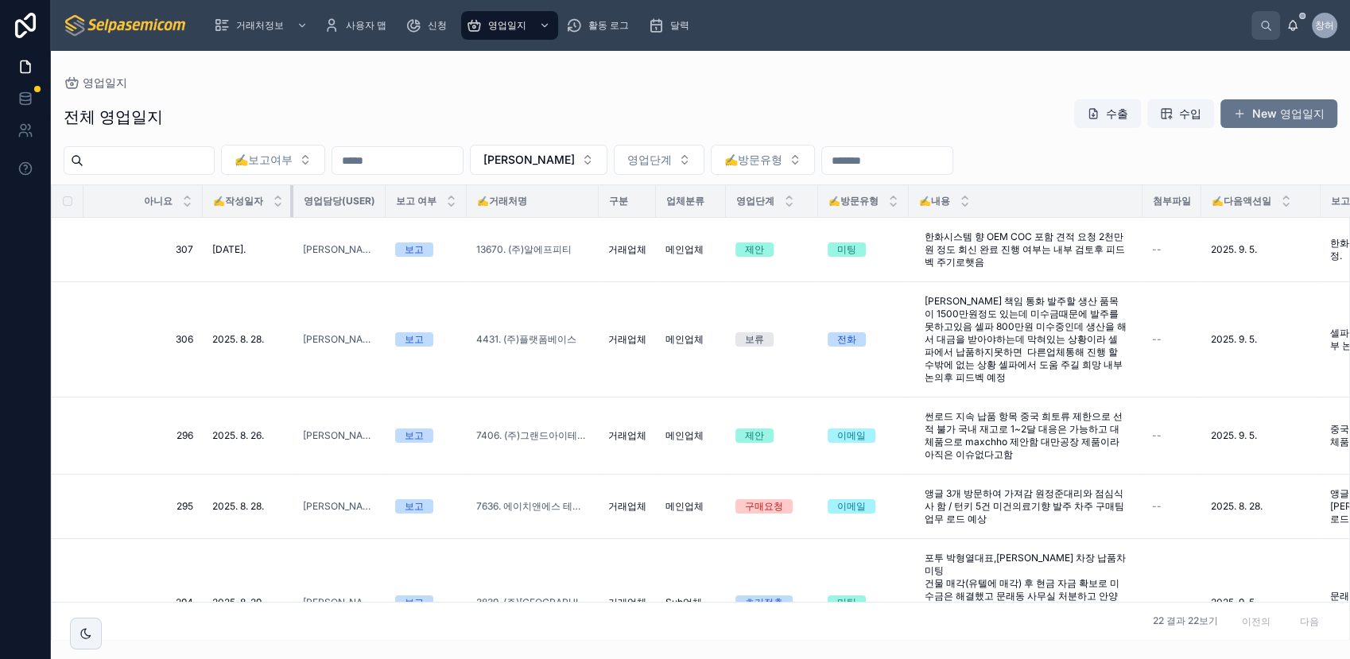
drag, startPoint x: 320, startPoint y: 208, endPoint x: 285, endPoint y: 204, distance: 36.0
click at [285, 204] on th "✍️작성일자" at bounding box center [248, 201] width 91 height 33
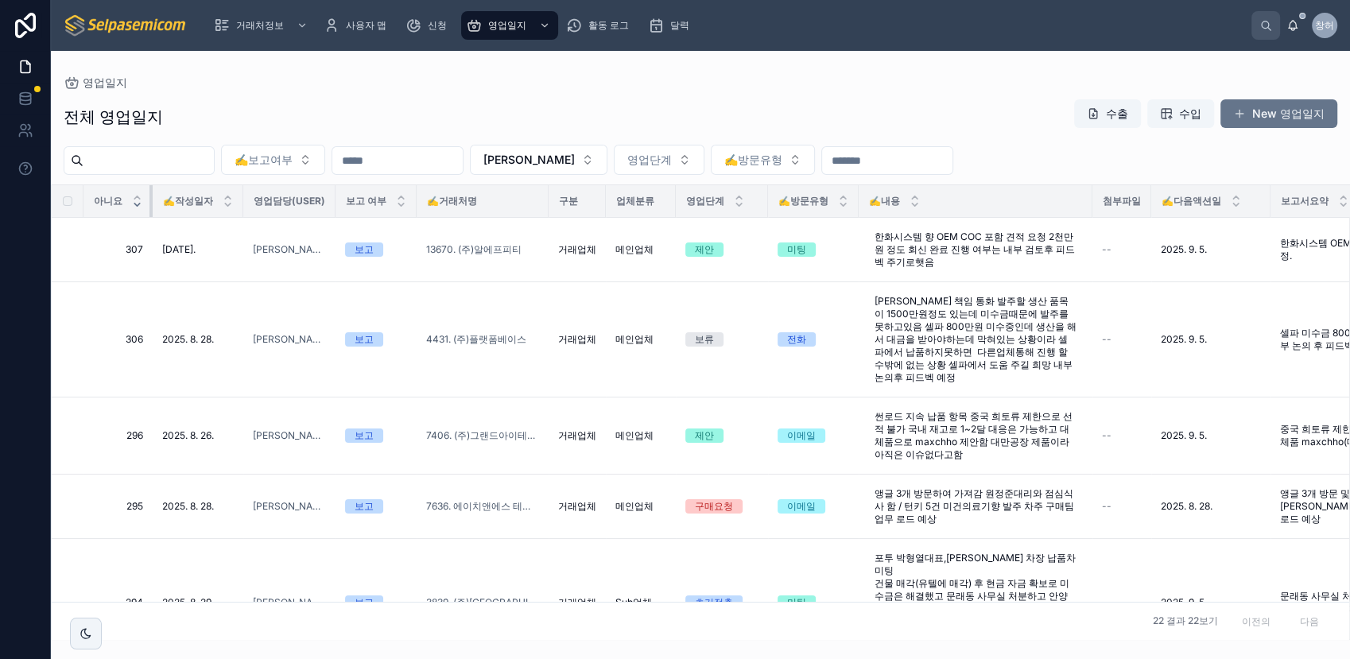
drag, startPoint x: 200, startPoint y: 201, endPoint x: 136, endPoint y: 200, distance: 63.6
click at [136, 200] on th "아니요" at bounding box center [117, 201] width 69 height 33
click at [1214, 197] on div "comment Note del" at bounding box center [1253, 218] width 180 height 64
click at [1214, 194] on div "comment Note del" at bounding box center [1253, 218] width 180 height 64
click at [1214, 198] on div "comment Note del" at bounding box center [1253, 218] width 180 height 64
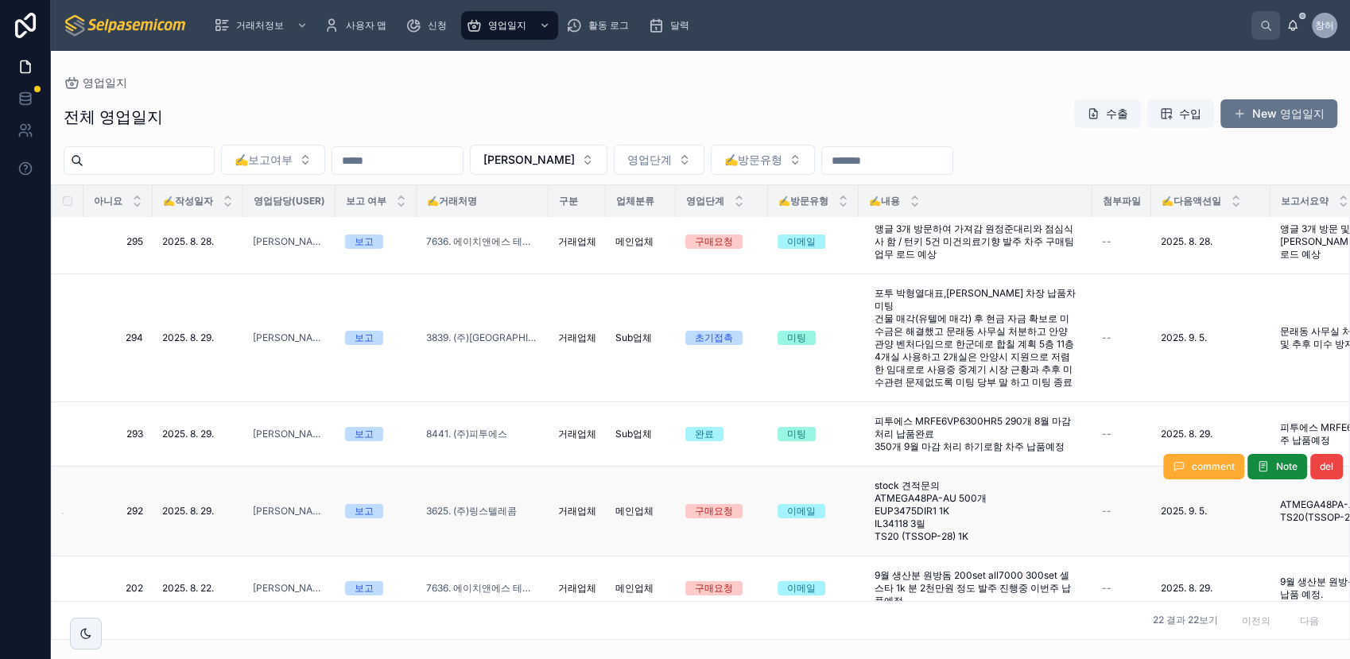
scroll to position [176, 0]
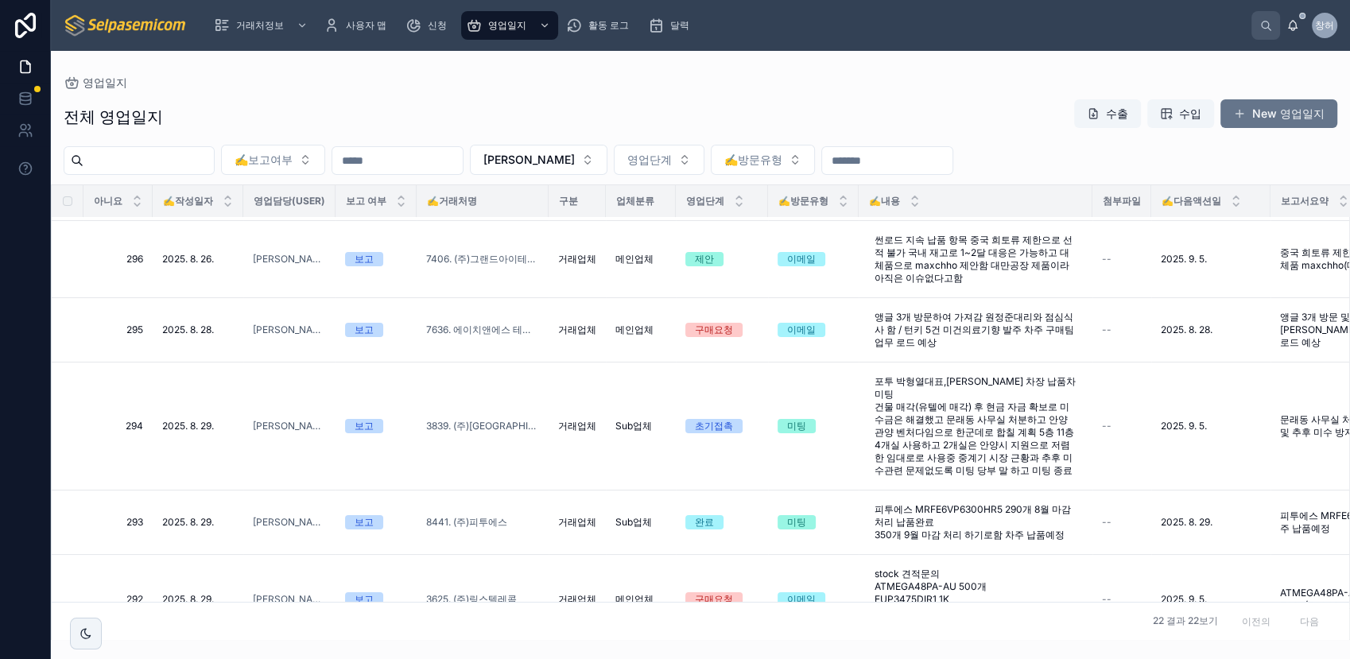
click at [611, 91] on div "전체 영업일지 수출 수입 New 영업일지 ✍️보고여부 [PERSON_NAME] [PERSON_NAME]단계 ✍️방문유형 아니요 ✍️작성일자 영…" at bounding box center [700, 364] width 1299 height 551
drag, startPoint x: 1270, startPoint y: 208, endPoint x: 1243, endPoint y: 209, distance: 27.1
click at [1214, 209] on th "✍️다음액션일" at bounding box center [1201, 201] width 100 height 33
drag, startPoint x: 1149, startPoint y: 202, endPoint x: 1138, endPoint y: 202, distance: 10.3
click at [1138, 202] on th "첨부파일" at bounding box center [1121, 201] width 59 height 33
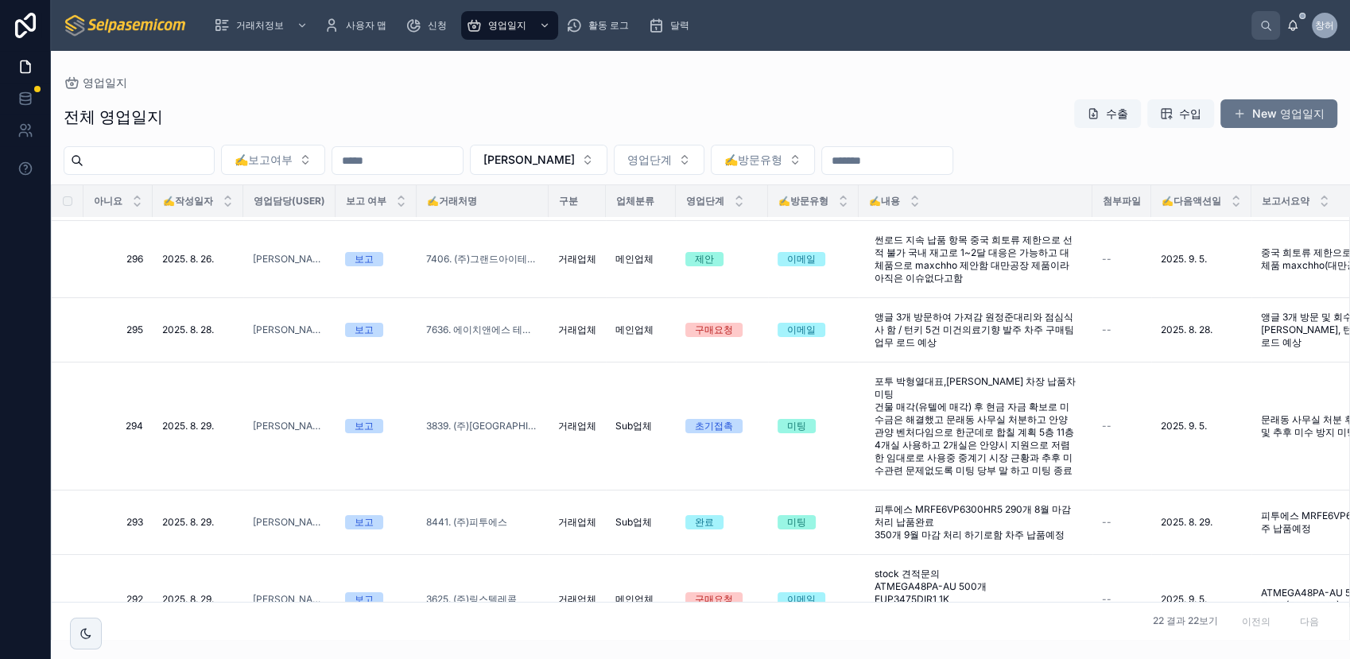
click at [1045, 175] on div "전체 영업일지 수출 수입 New 영업일지 ✍️보고여부 [PERSON_NAME] [PERSON_NAME]단계 ✍️방문유형 아니요 ✍️작성일자 영…" at bounding box center [700, 364] width 1299 height 551
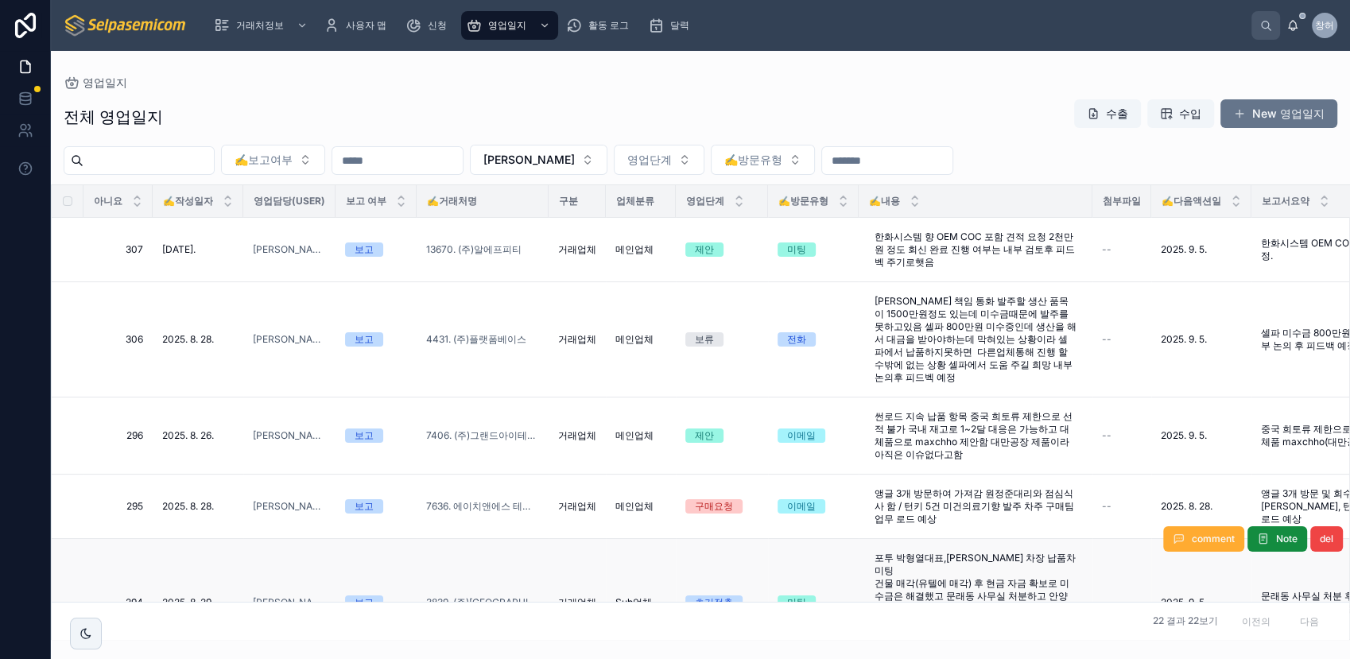
scroll to position [88, 0]
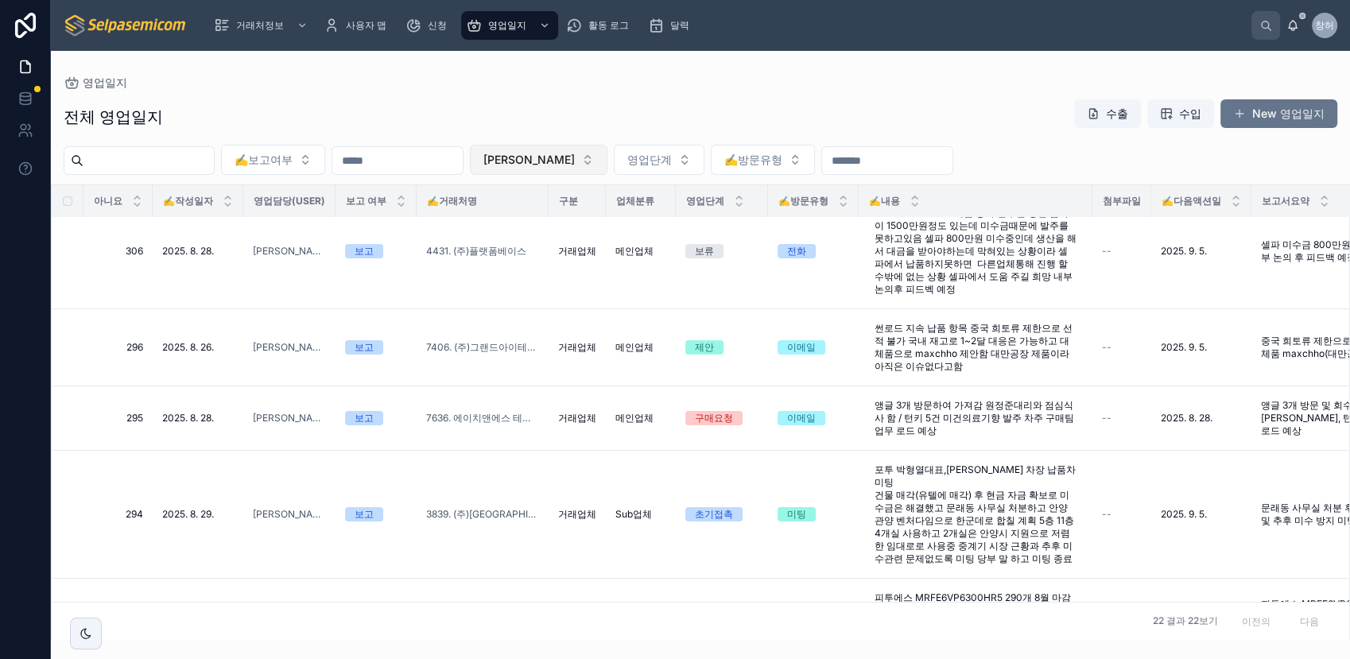
click at [606, 168] on button "[PERSON_NAME]" at bounding box center [539, 160] width 138 height 30
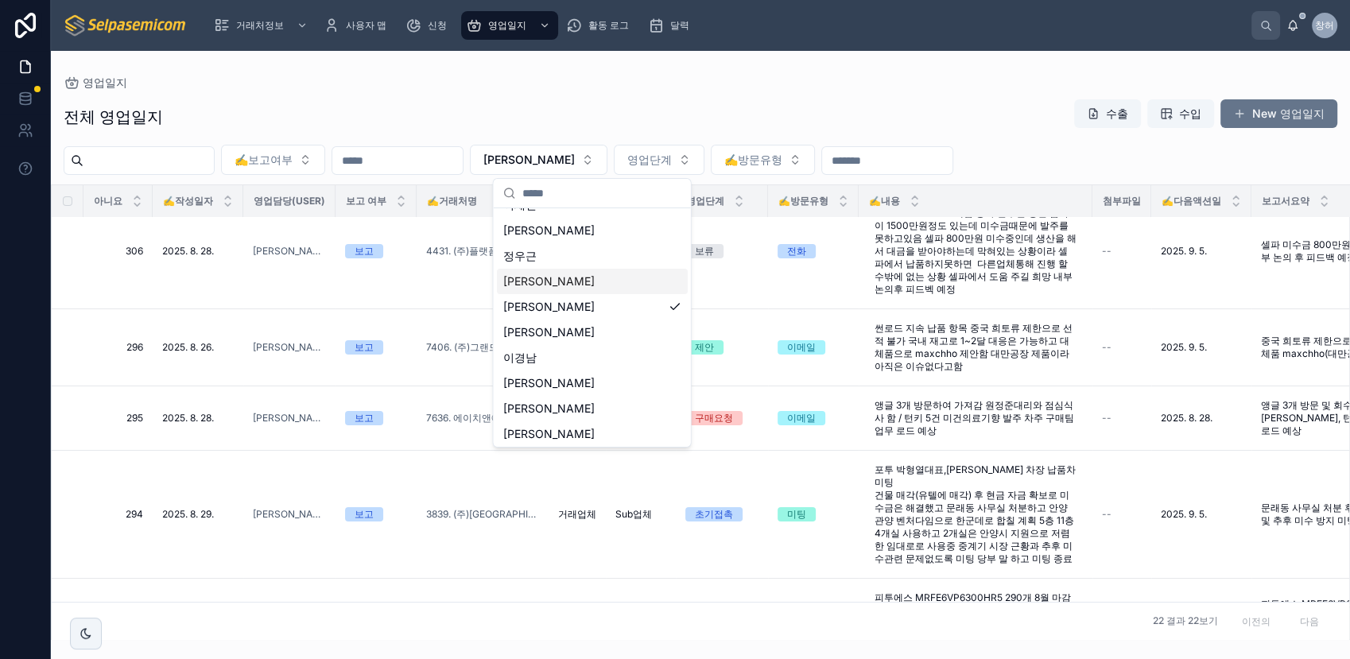
scroll to position [72, 0]
click at [549, 402] on div "[PERSON_NAME]" at bounding box center [592, 406] width 191 height 25
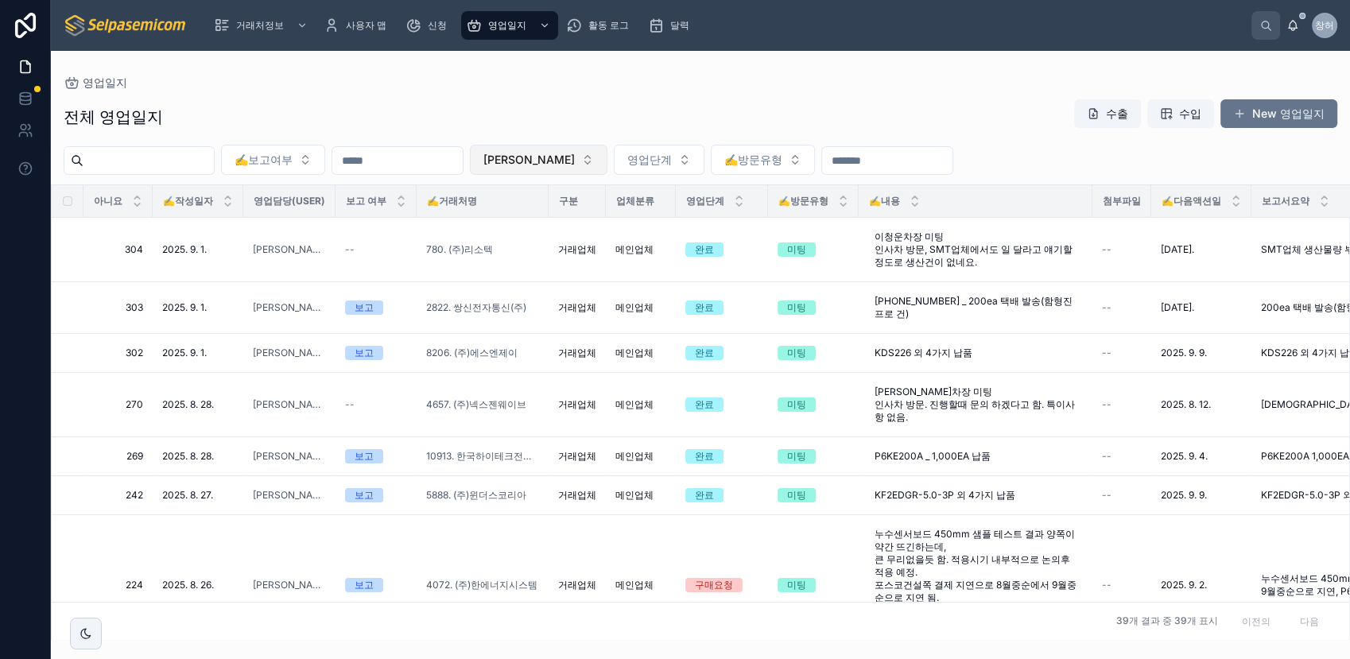
click at [607, 165] on button "[PERSON_NAME]" at bounding box center [539, 160] width 138 height 30
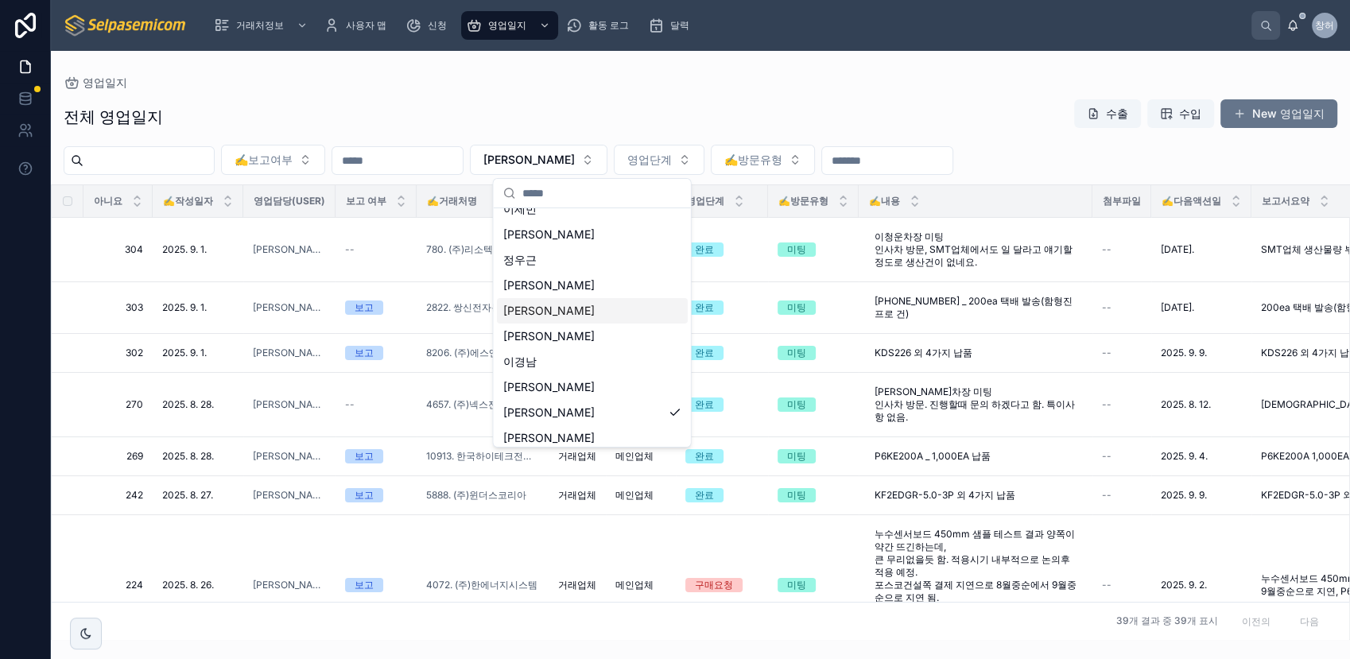
scroll to position [72, 0]
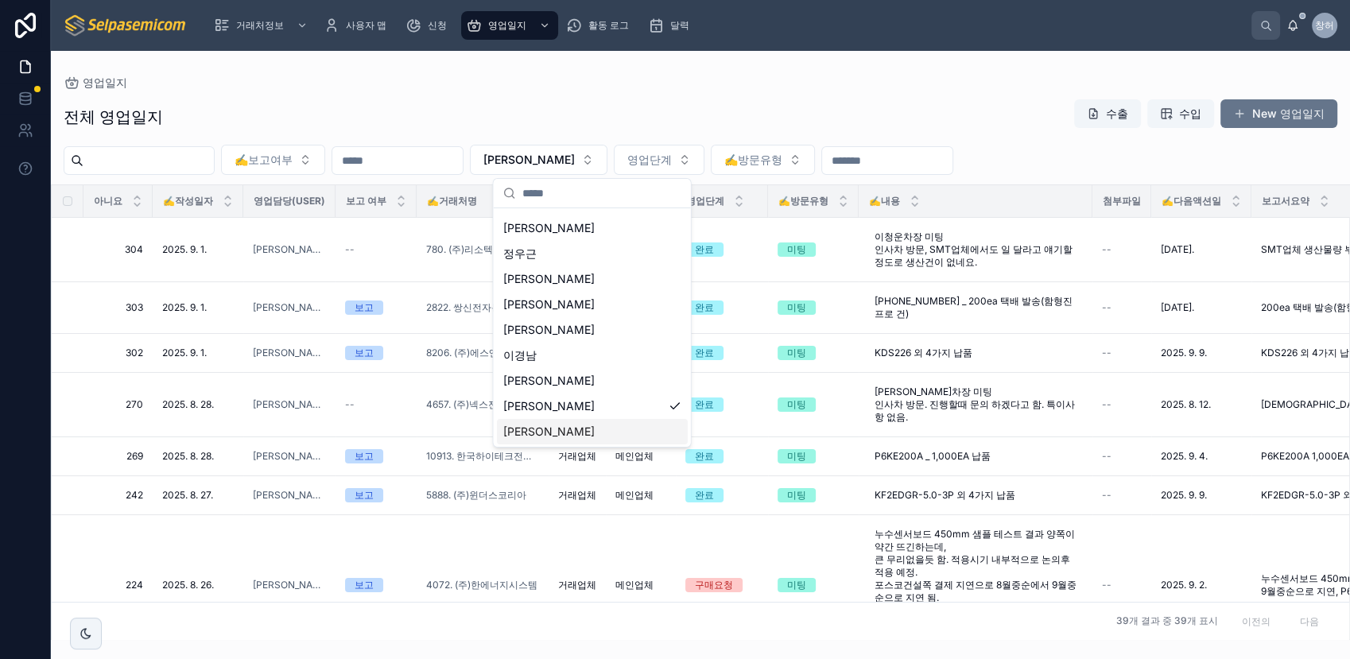
click at [522, 426] on span "[PERSON_NAME]" at bounding box center [548, 432] width 91 height 16
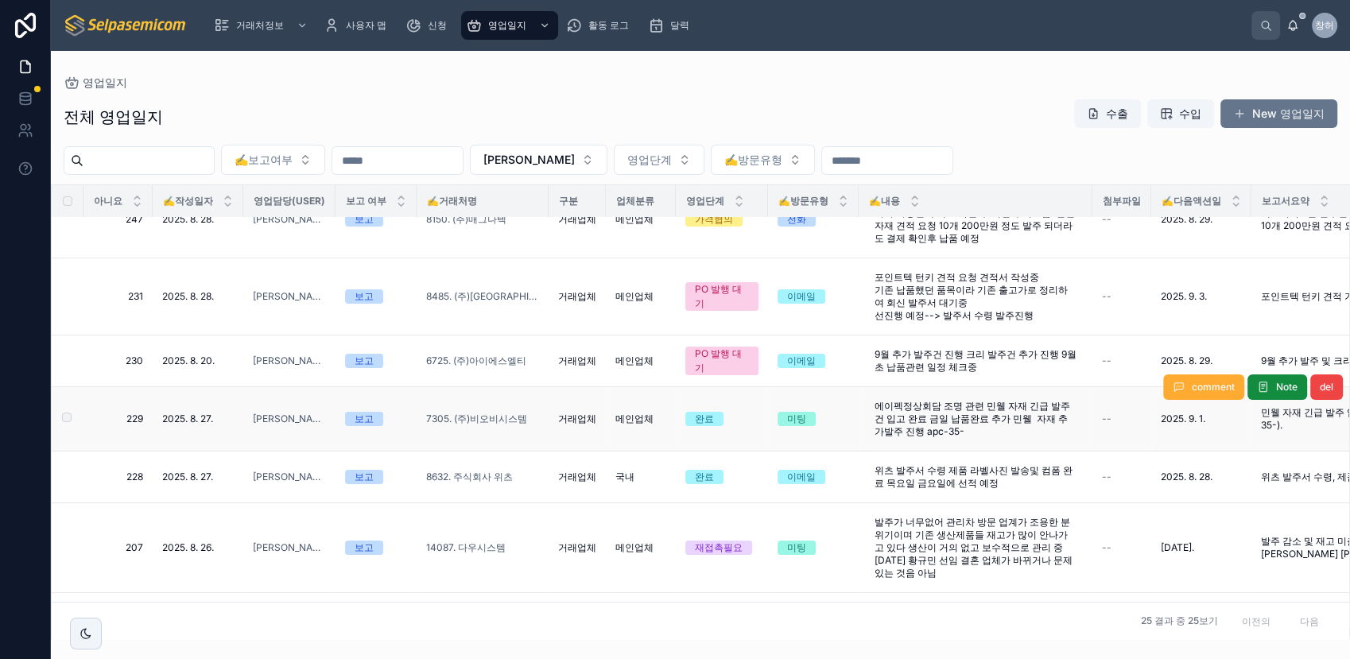
scroll to position [176, 0]
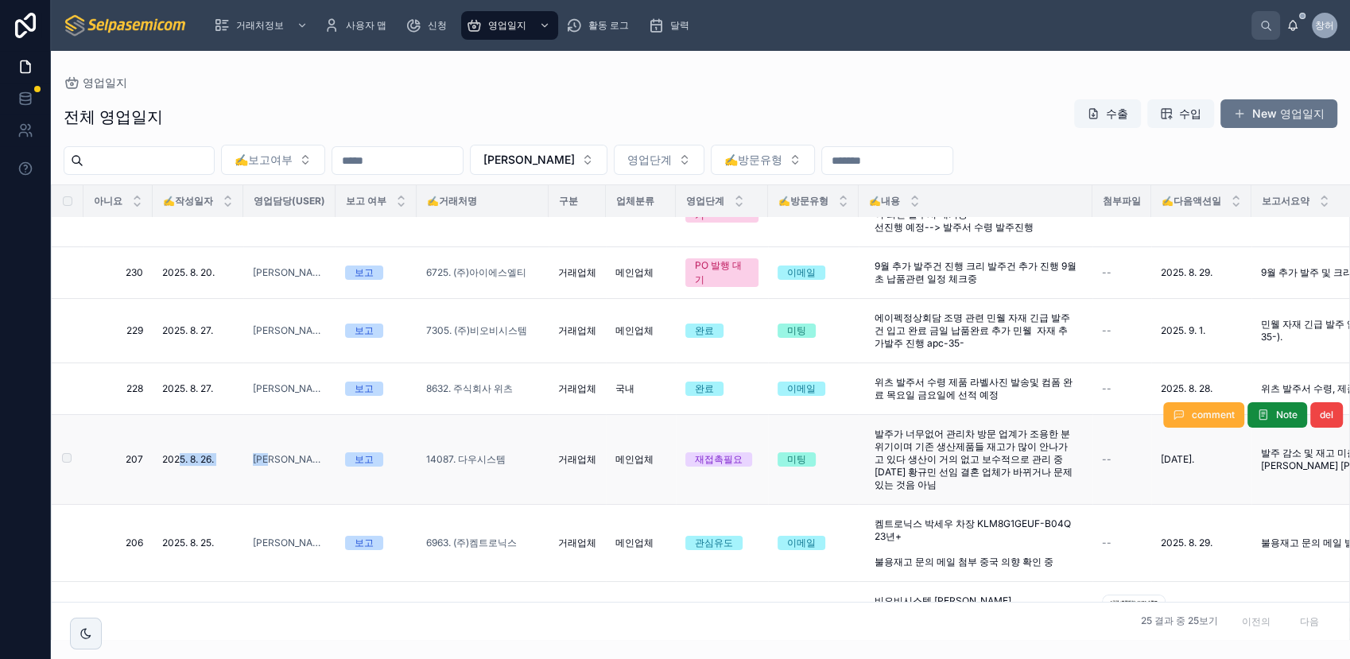
drag, startPoint x: 179, startPoint y: 436, endPoint x: 300, endPoint y: 475, distance: 127.0
click at [300, 475] on tr "[PHONE_NUMBER][DATE]. [DATE]. [PERSON_NAME] 보고 14087. 다우시스템 거래업체 메인업체 재접촉필요 미팅 …" at bounding box center [877, 460] width 1651 height 90
drag, startPoint x: 300, startPoint y: 475, endPoint x: 502, endPoint y: 481, distance: 202.8
click at [502, 481] on td "14087. 다우시스템" at bounding box center [483, 460] width 132 height 90
drag, startPoint x: 571, startPoint y: 430, endPoint x: 837, endPoint y: 486, distance: 272.1
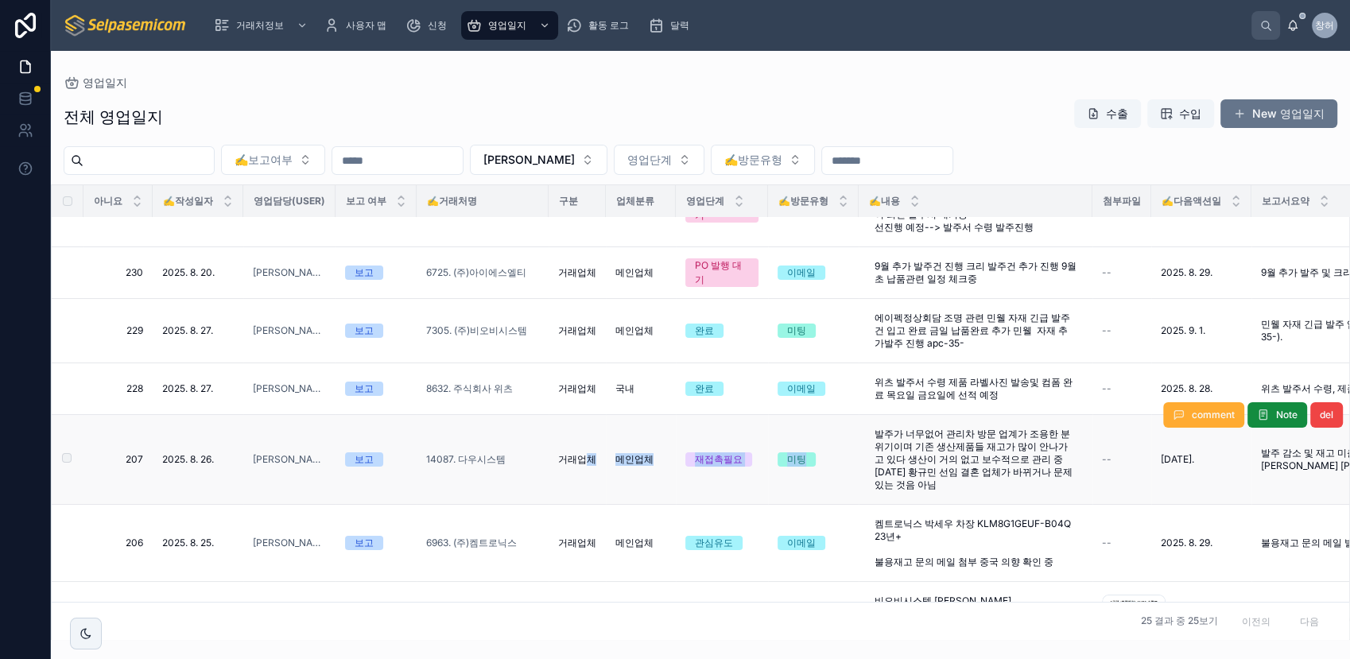
click at [837, 486] on tr "[PHONE_NUMBER][DATE]. [DATE]. [PERSON_NAME] 보고 14087. 다우시스템 거래업체 메인업체 재접촉필요 미팅 …" at bounding box center [877, 460] width 1651 height 90
drag, startPoint x: 837, startPoint y: 486, endPoint x: 1030, endPoint y: 489, distance: 192.4
click at [1030, 489] on span "발주가 너무없어 관리차 방문 업계가 조용한 분위기이며 기존 생산제품들 재고가 많이 안나가고 있다 생산이 거의 없고 보수적으로 관리 중 [DAT…" at bounding box center [976, 460] width 202 height 64
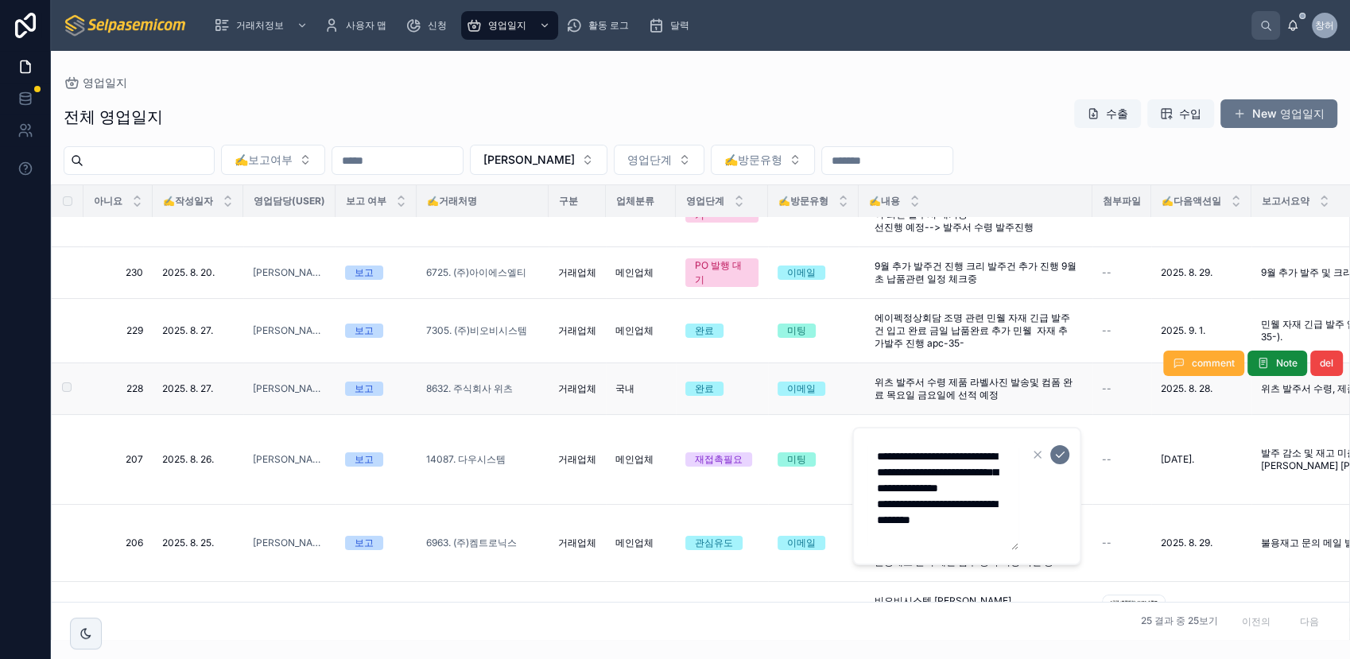
click at [1105, 412] on td "--" at bounding box center [1121, 389] width 59 height 52
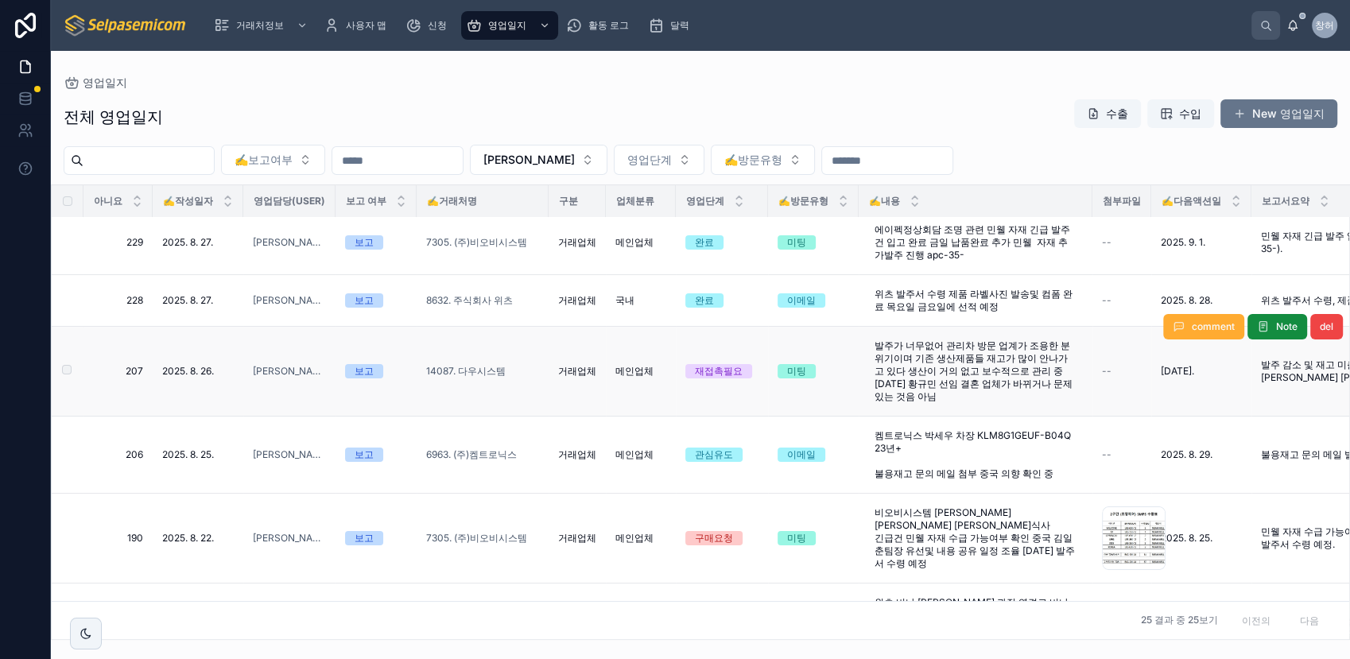
scroll to position [353, 0]
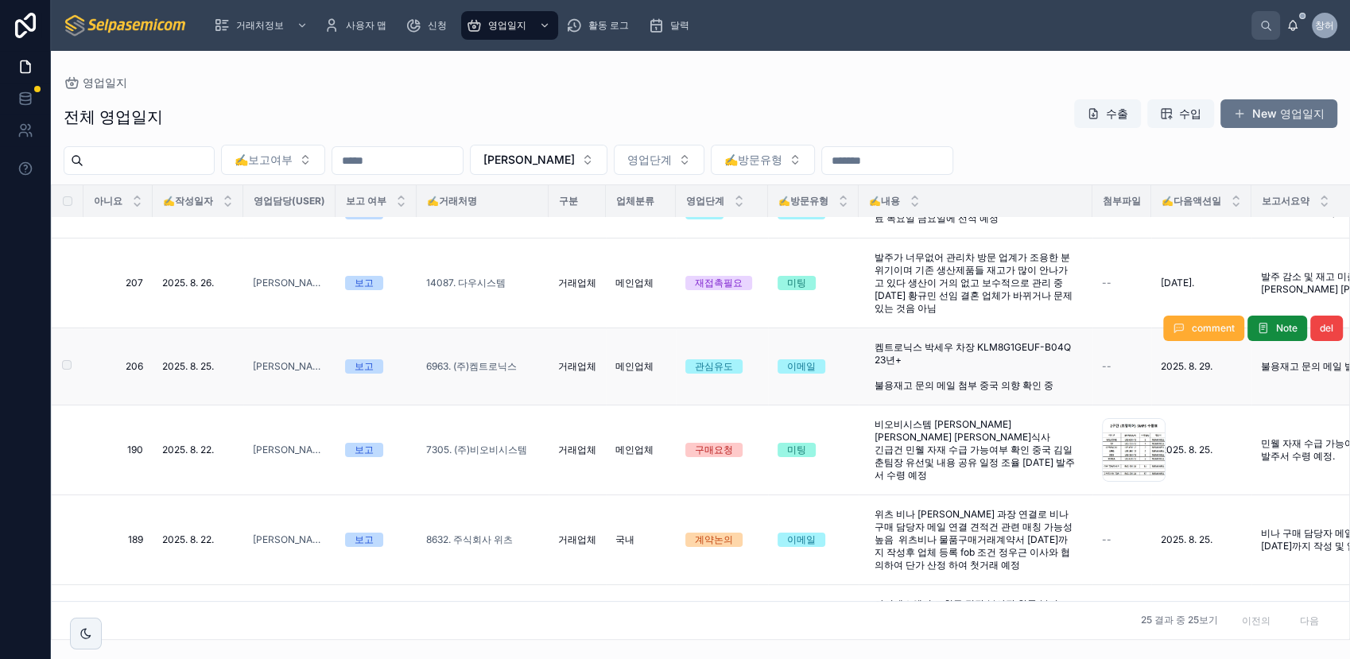
click at [183, 339] on td "[DATE]. [DATE]." at bounding box center [198, 366] width 91 height 77
click at [190, 338] on td "[DATE]. [DATE]." at bounding box center [198, 366] width 91 height 77
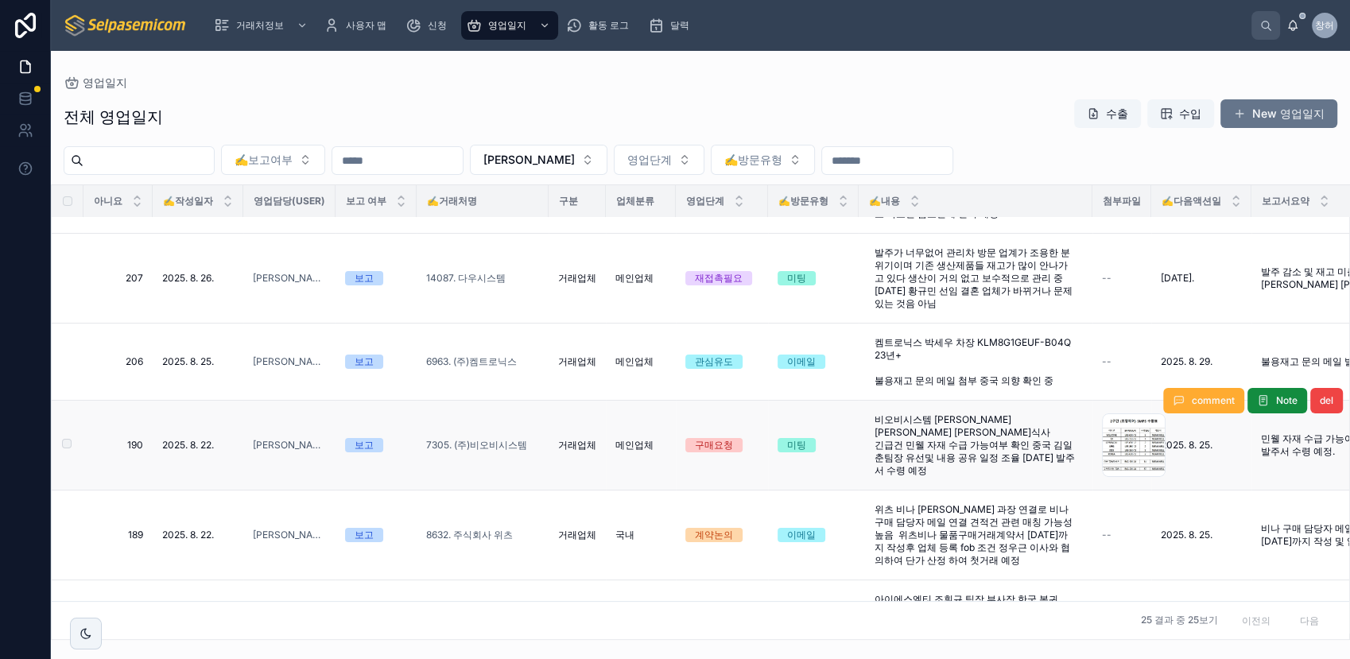
scroll to position [441, 0]
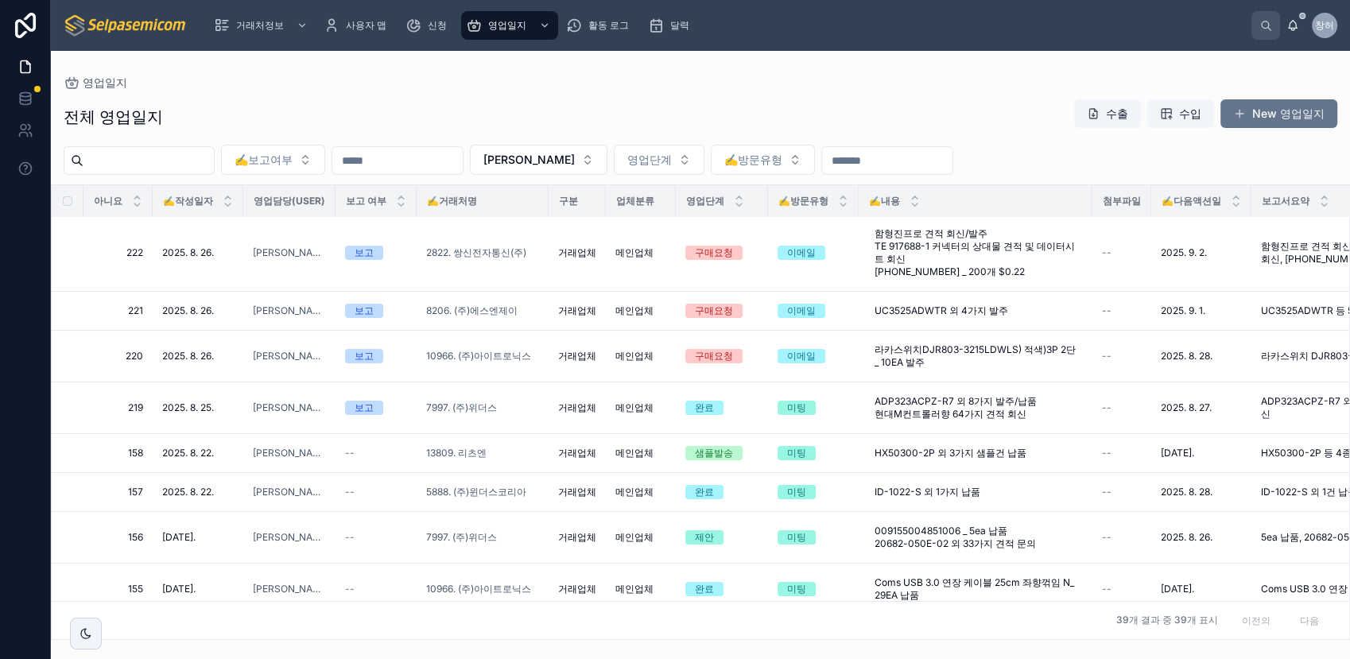
scroll to position [416, 0]
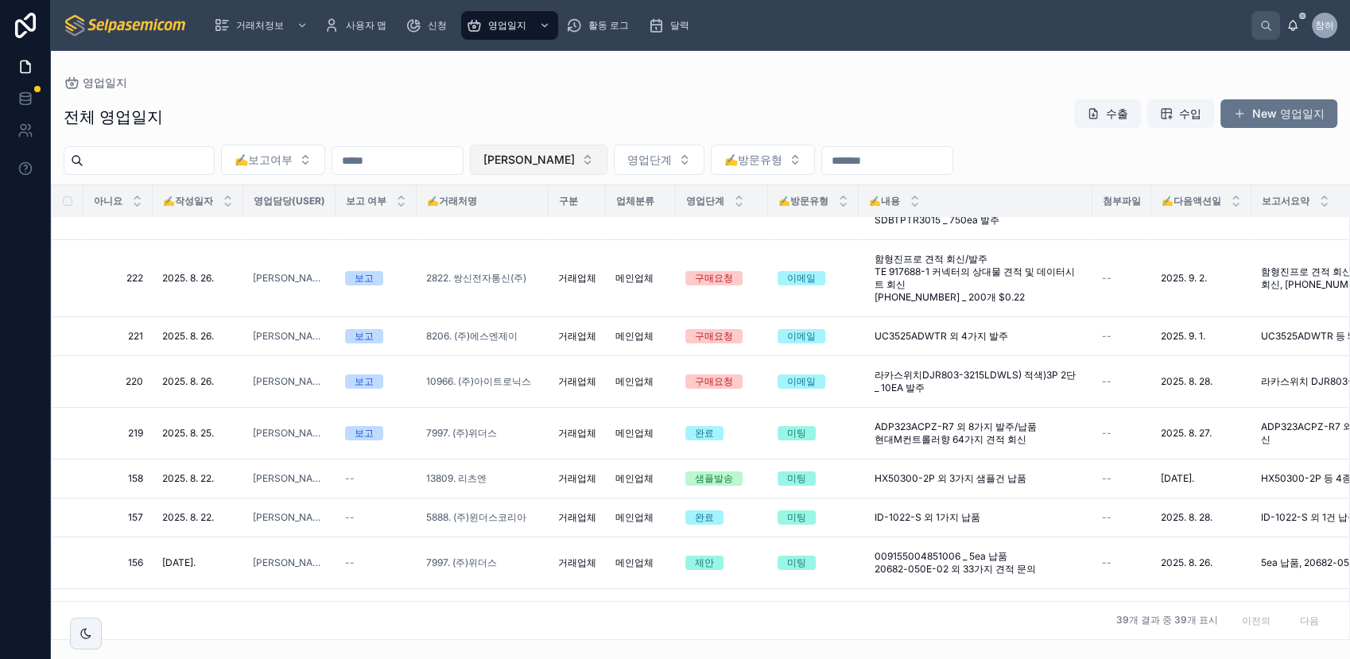
click at [607, 167] on button "[PERSON_NAME]" at bounding box center [539, 160] width 138 height 30
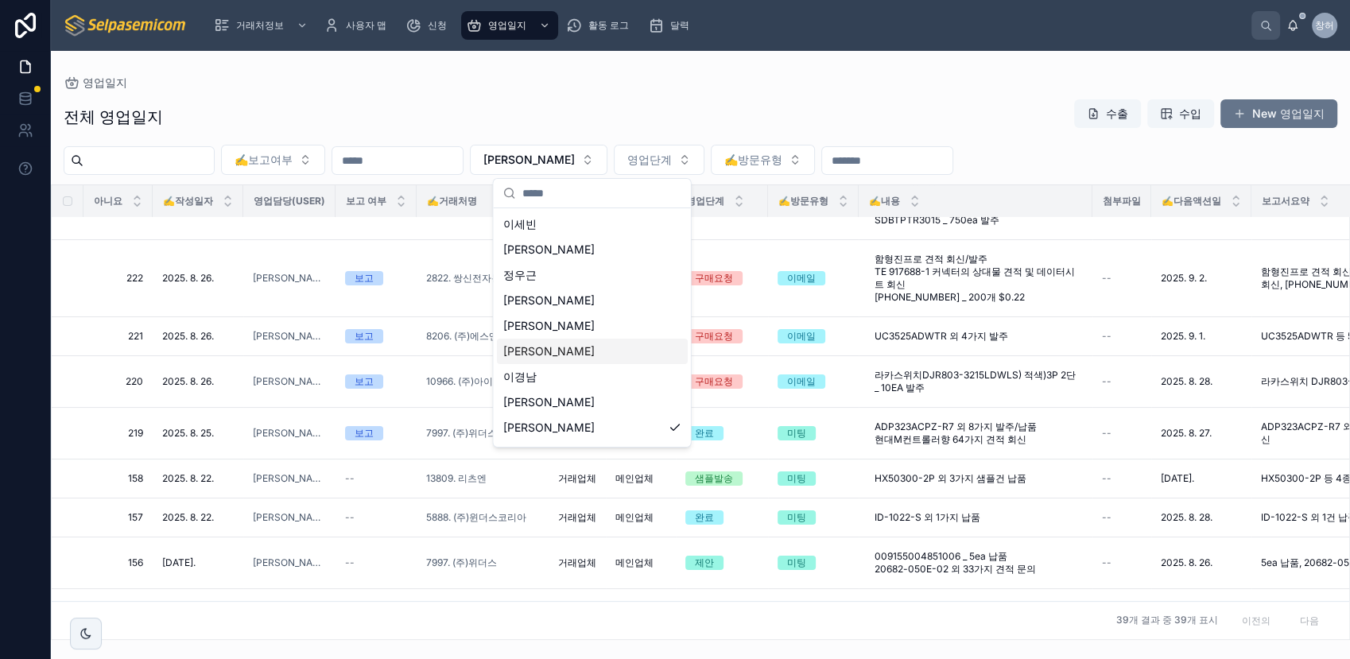
scroll to position [72, 0]
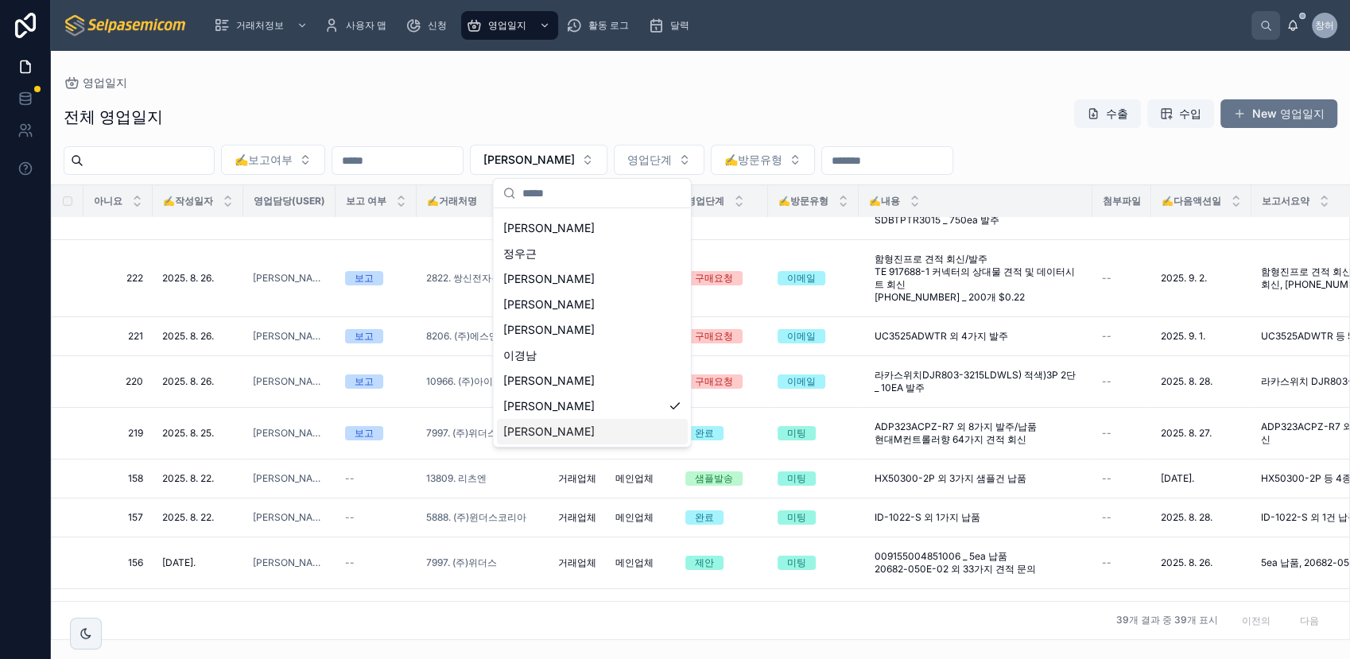
click at [537, 428] on div "[PERSON_NAME]" at bounding box center [592, 431] width 191 height 25
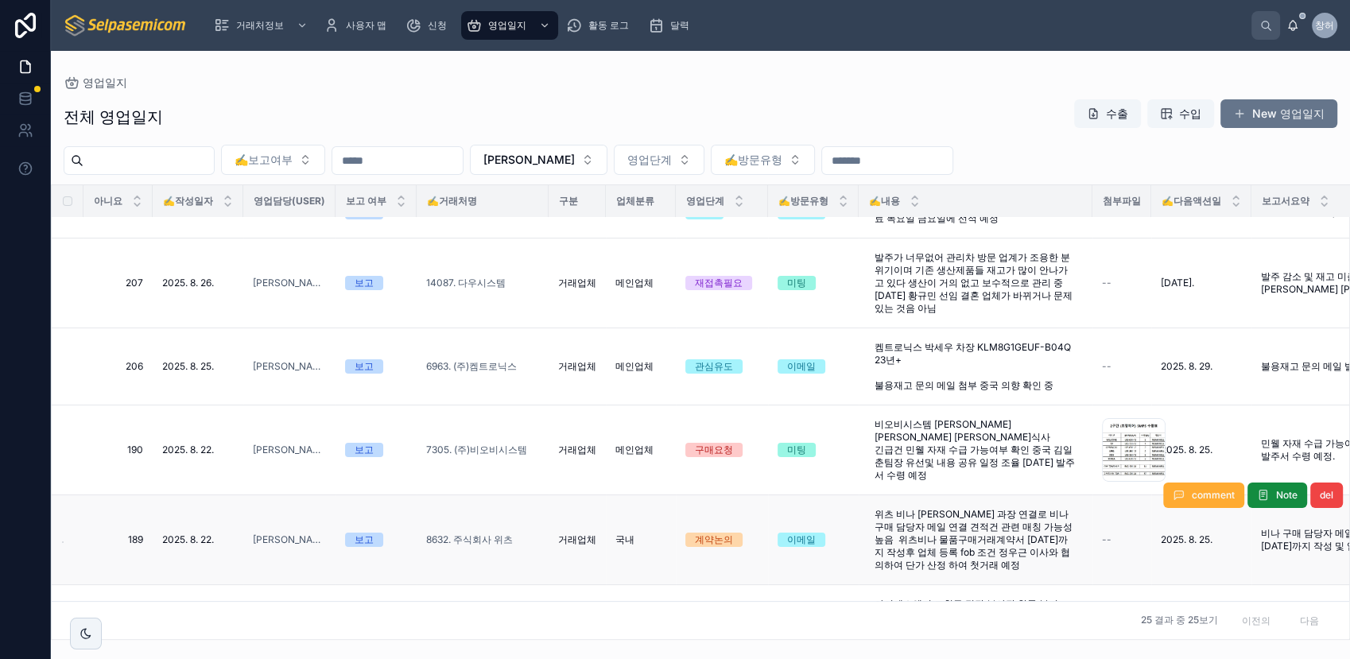
scroll to position [441, 0]
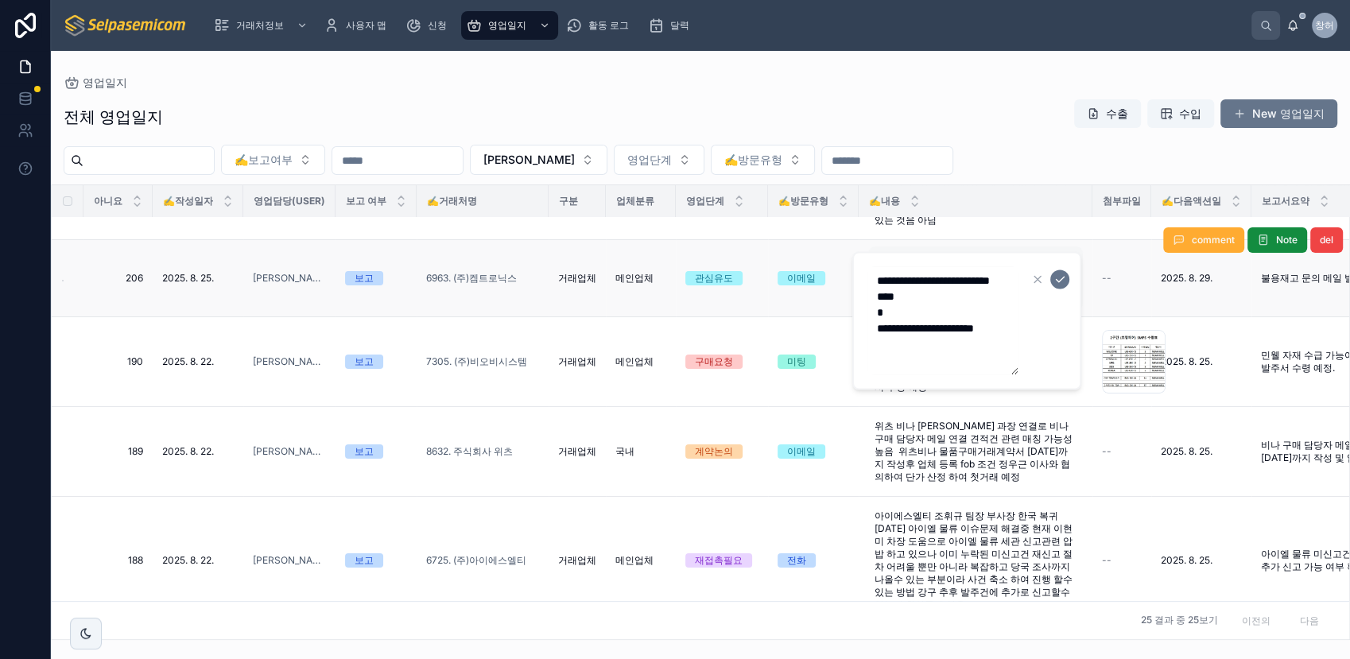
drag, startPoint x: 990, startPoint y: 297, endPoint x: 874, endPoint y: 295, distance: 116.1
click at [871, 293] on textarea "**********" at bounding box center [942, 320] width 151 height 108
click at [1057, 156] on div "✍️보고여부 [PERSON_NAME] [PERSON_NAME]단계 ✍️방문유형" at bounding box center [700, 160] width 1299 height 30
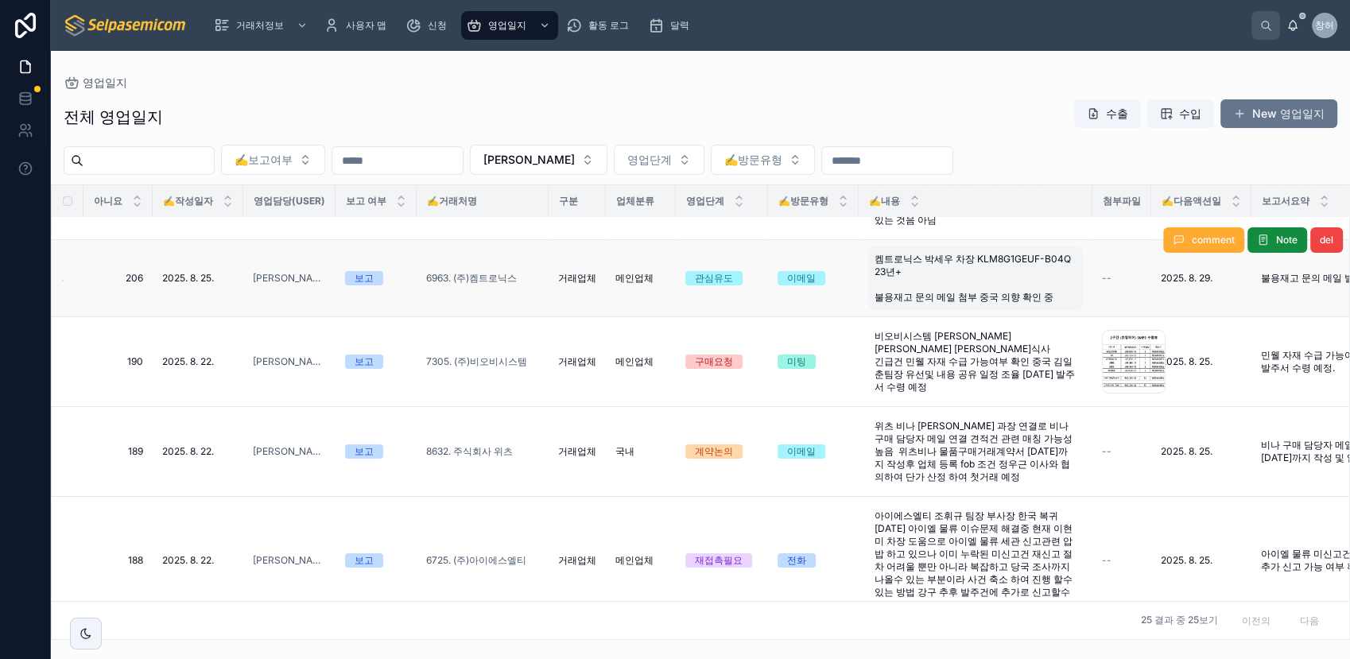
drag, startPoint x: 334, startPoint y: 207, endPoint x: 322, endPoint y: 207, distance: 11.9
click at [322, 207] on th "영업담당(User)" at bounding box center [289, 201] width 92 height 33
click at [434, 76] on div "영업일지" at bounding box center [701, 82] width 1274 height 13
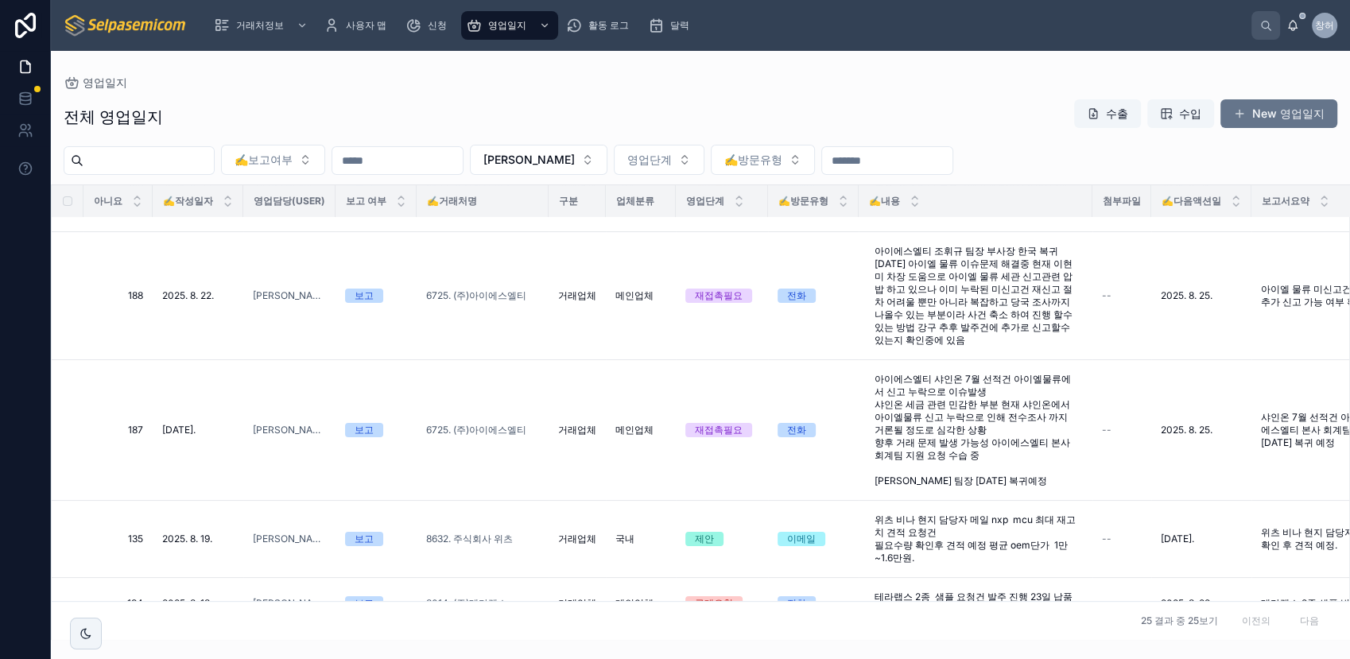
click at [844, 123] on div "전체 영업일지 수출 수입 New 영업일지" at bounding box center [701, 117] width 1274 height 37
click at [1100, 160] on div "✍️보고여부 [PERSON_NAME] [PERSON_NAME]단계 ✍️방문유형" at bounding box center [700, 160] width 1299 height 30
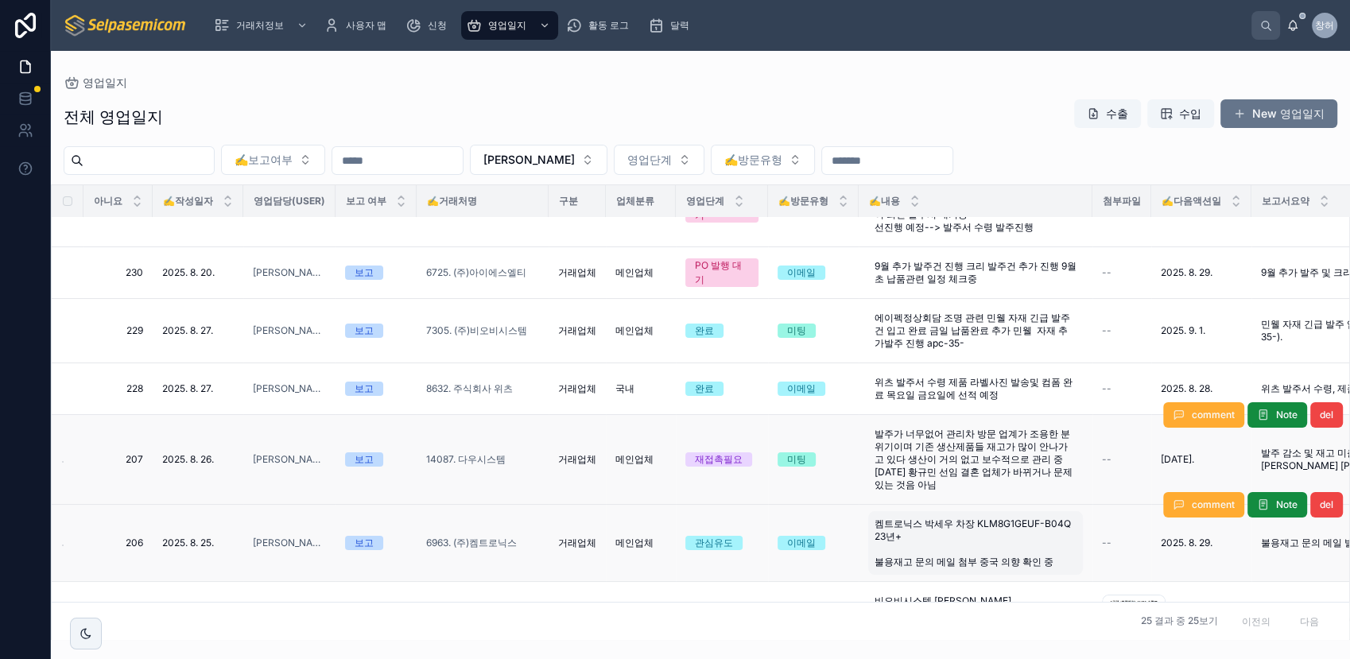
scroll to position [0, 0]
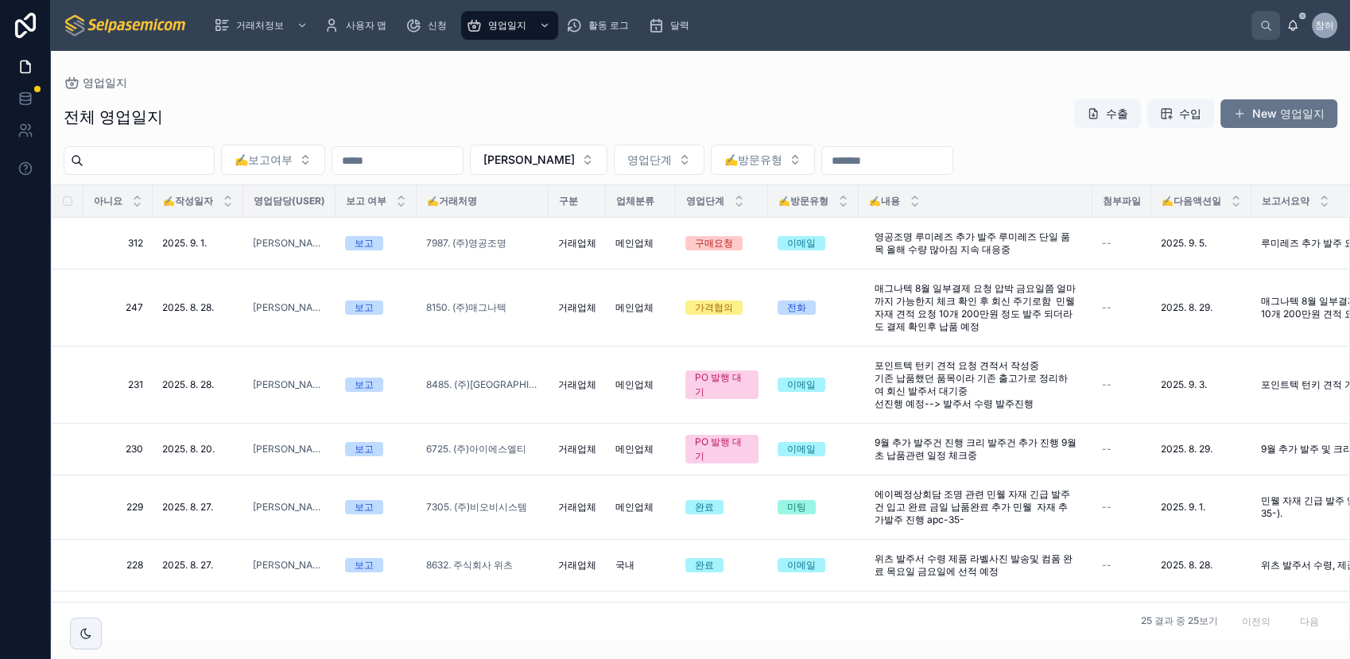
click at [843, 110] on div "전체 영업일지 수출 수입 New 영업일지" at bounding box center [701, 117] width 1274 height 37
click at [532, 99] on div "전체 영업일지 수출 수입 New 영업일지" at bounding box center [701, 117] width 1274 height 37
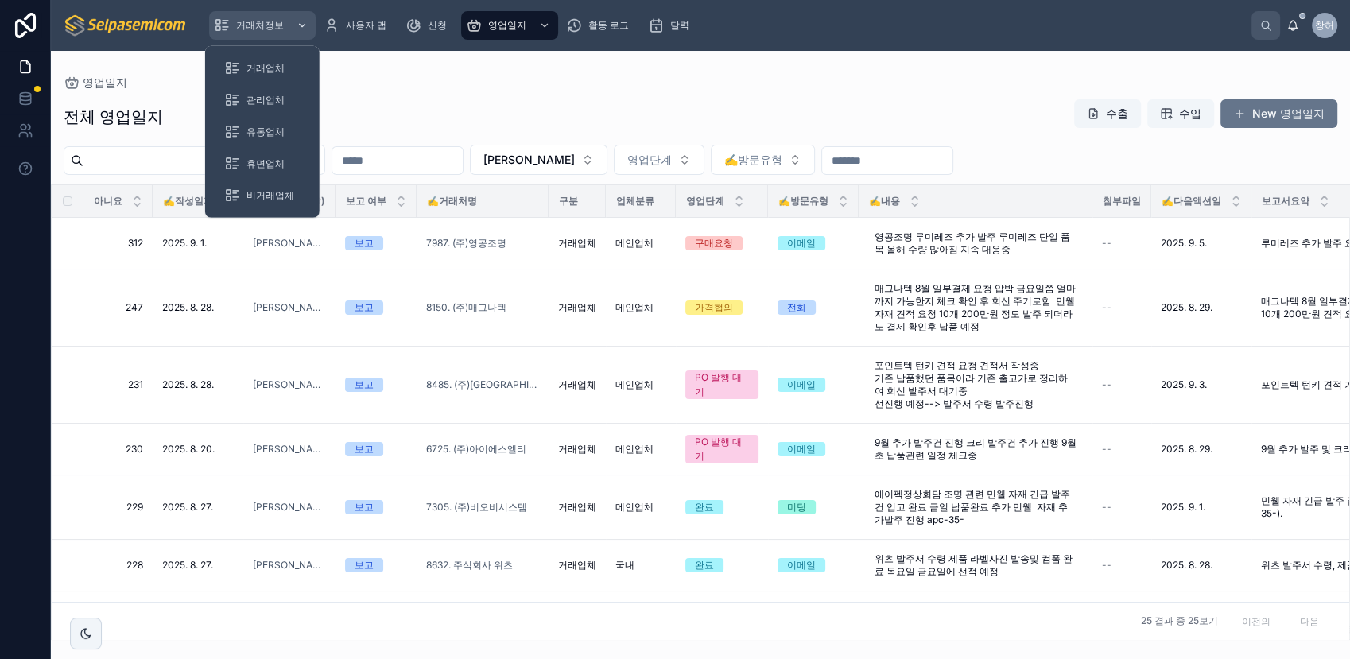
click at [297, 22] on icon "스크롤 가능한 콘텐츠" at bounding box center [302, 25] width 11 height 11
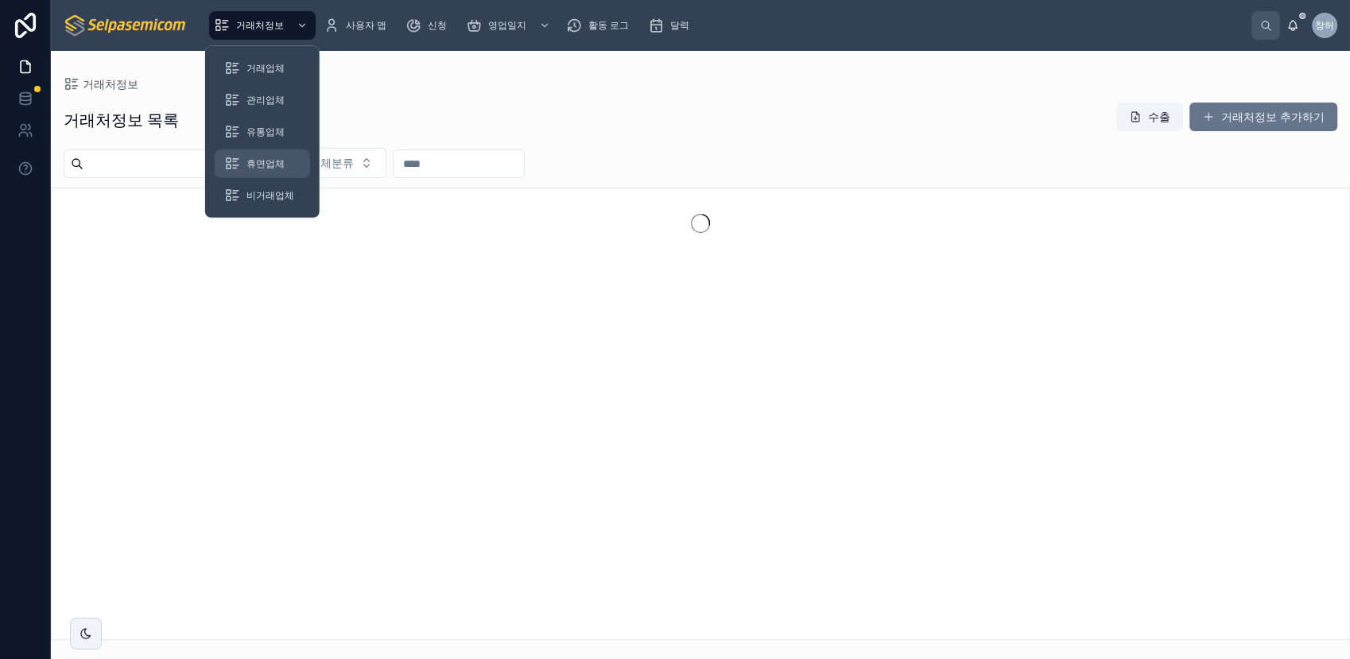
click at [275, 160] on span "휴면업체" at bounding box center [265, 163] width 38 height 13
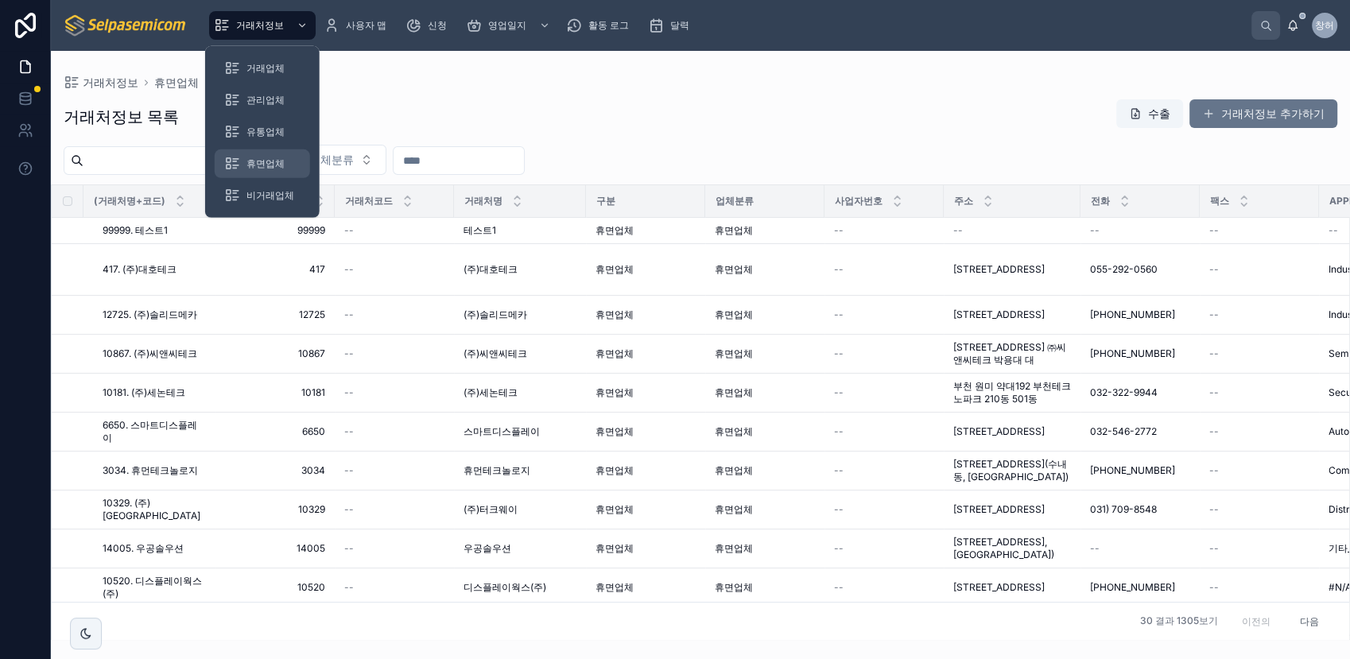
click at [271, 163] on span "휴면업체" at bounding box center [265, 163] width 38 height 13
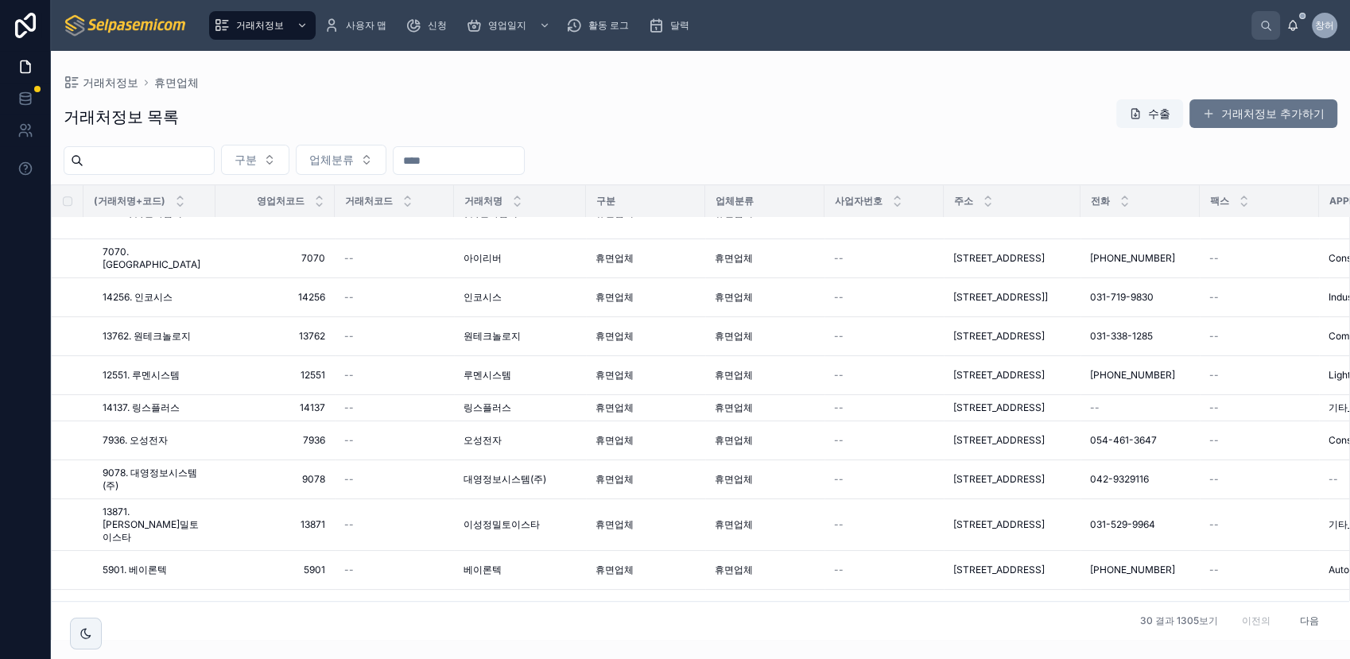
scroll to position [922, 0]
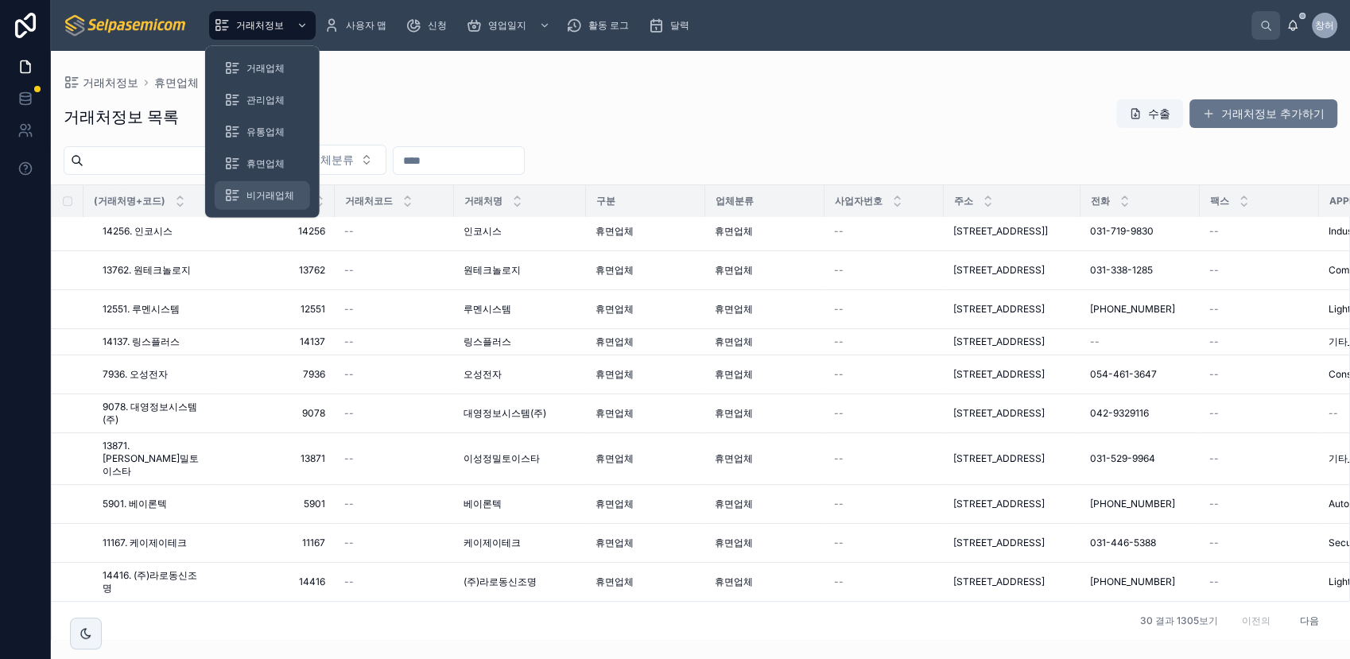
click at [267, 193] on span "비거래업체" at bounding box center [270, 195] width 48 height 13
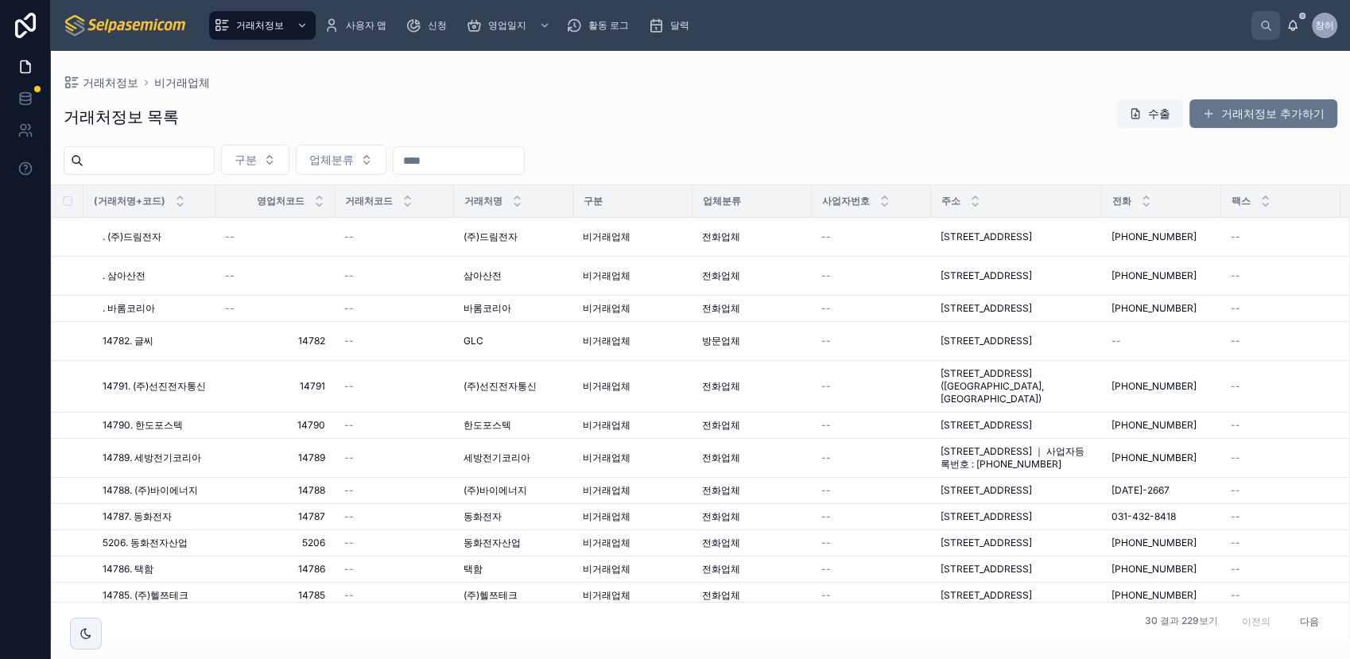
click at [303, 90] on div "거래처정보 목록 수출 거래처정보 추가하기 구분 업체분류 (거래처명+코드) 영업처코드 거래처코드 거래처명 구분 업체분류 사업자번호 주소 전화 팩…" at bounding box center [700, 364] width 1299 height 551
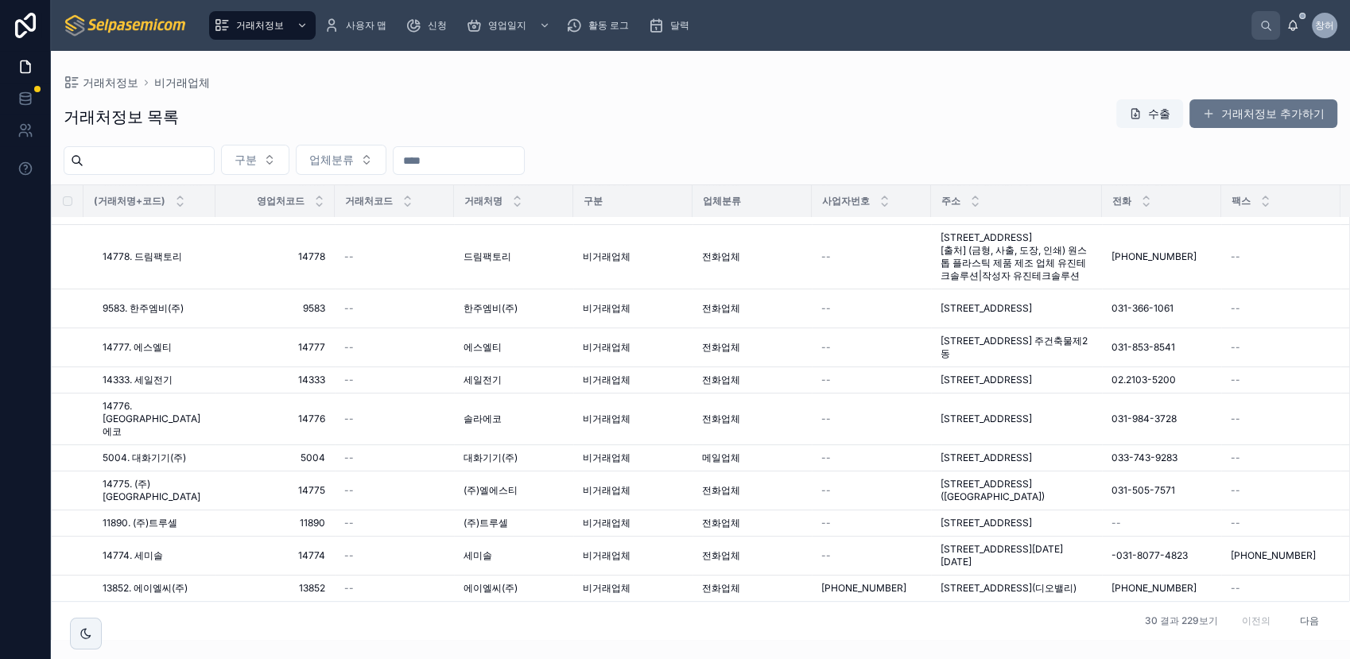
scroll to position [897, 0]
click at [1214, 592] on button "다음" at bounding box center [1309, 620] width 42 height 25
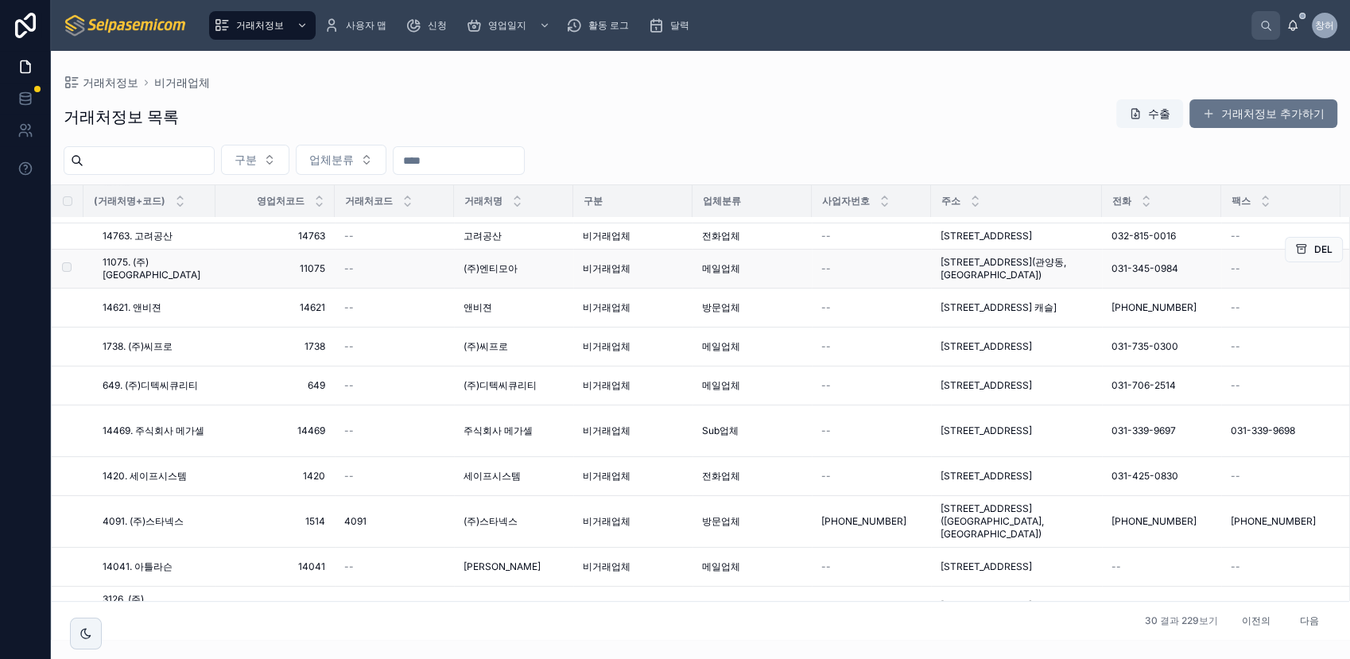
scroll to position [706, 0]
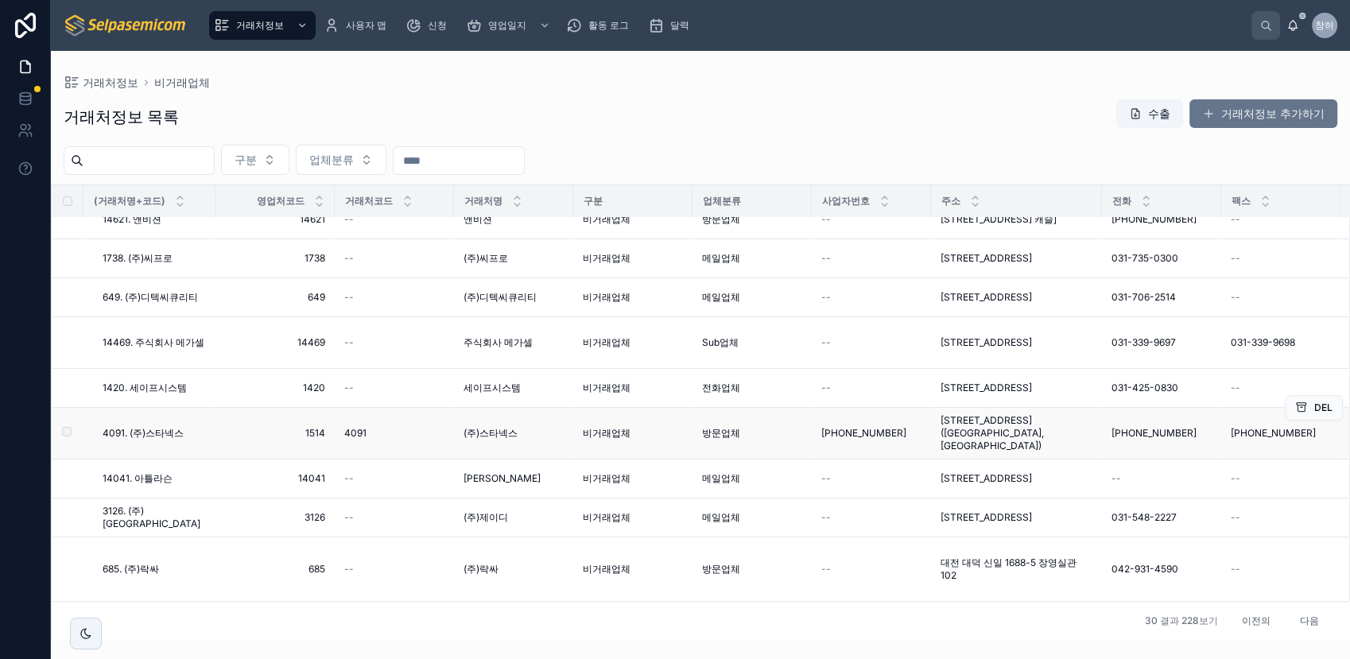
click at [215, 460] on td "1514 1514" at bounding box center [274, 434] width 119 height 52
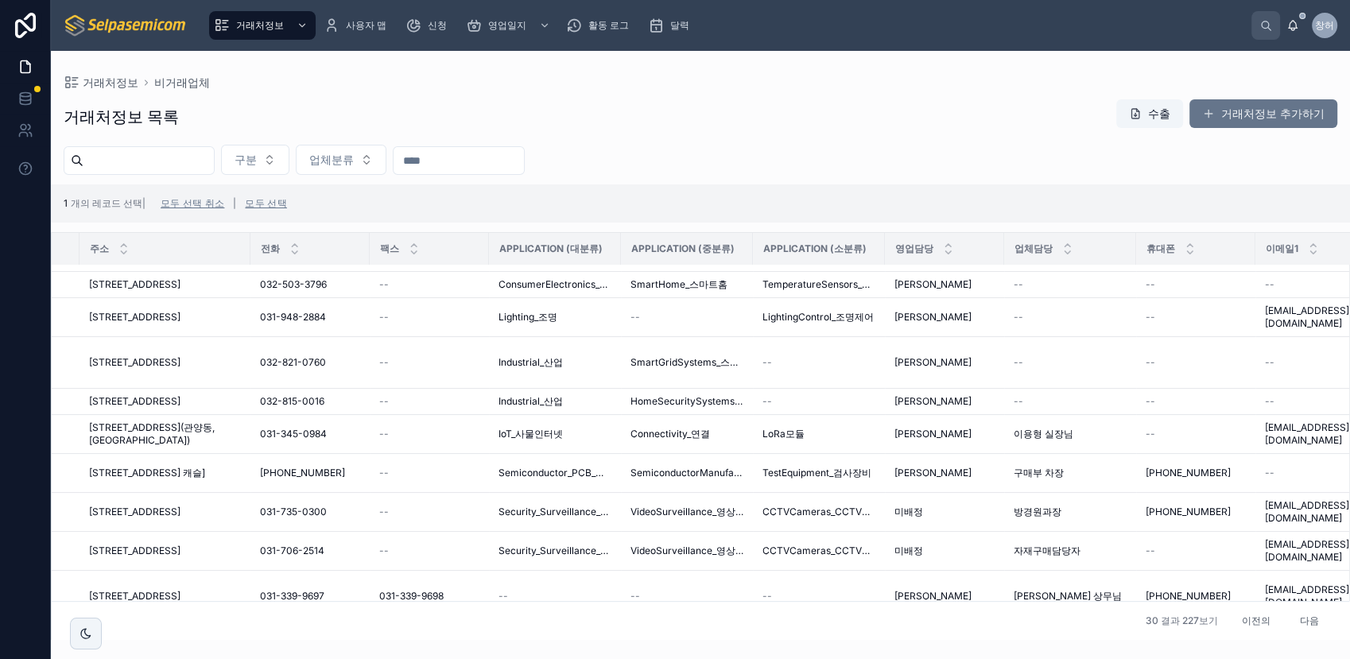
scroll to position [881, 851]
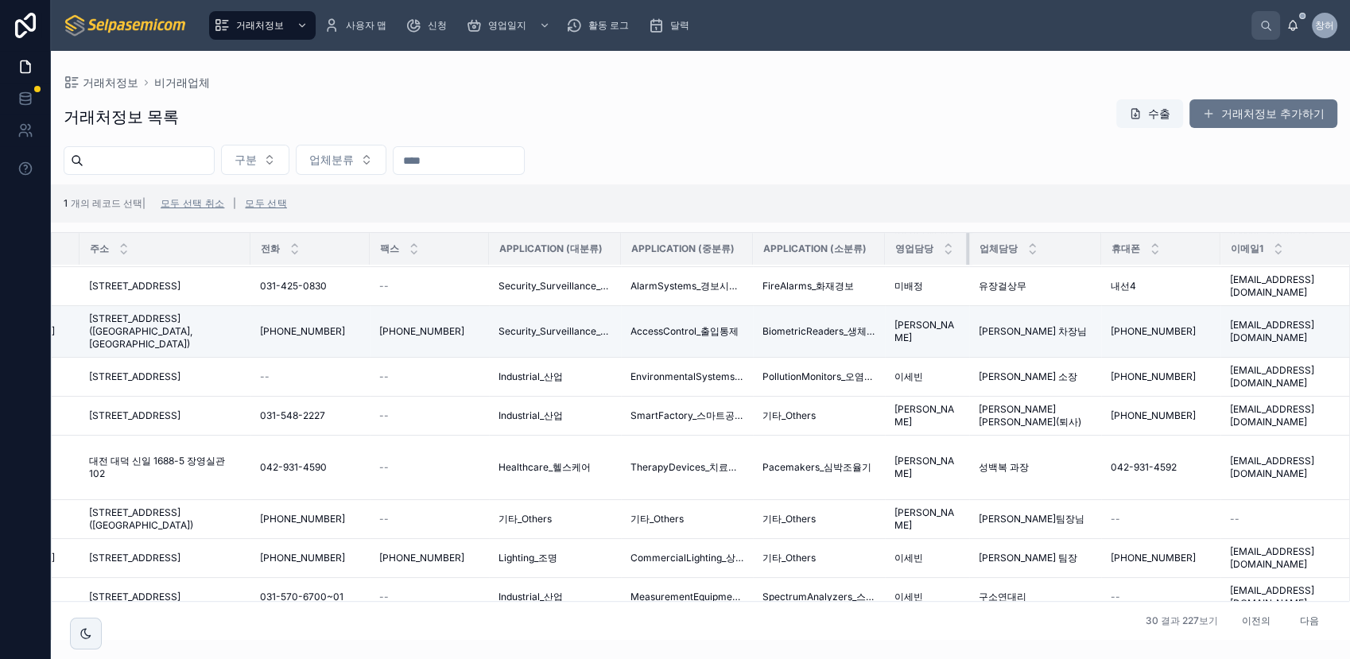
drag, startPoint x: 1002, startPoint y: 252, endPoint x: 954, endPoint y: 259, distance: 48.2
click at [954, 259] on th "영업담당" at bounding box center [927, 249] width 84 height 33
click at [1214, 592] on button "다음" at bounding box center [1309, 620] width 42 height 25
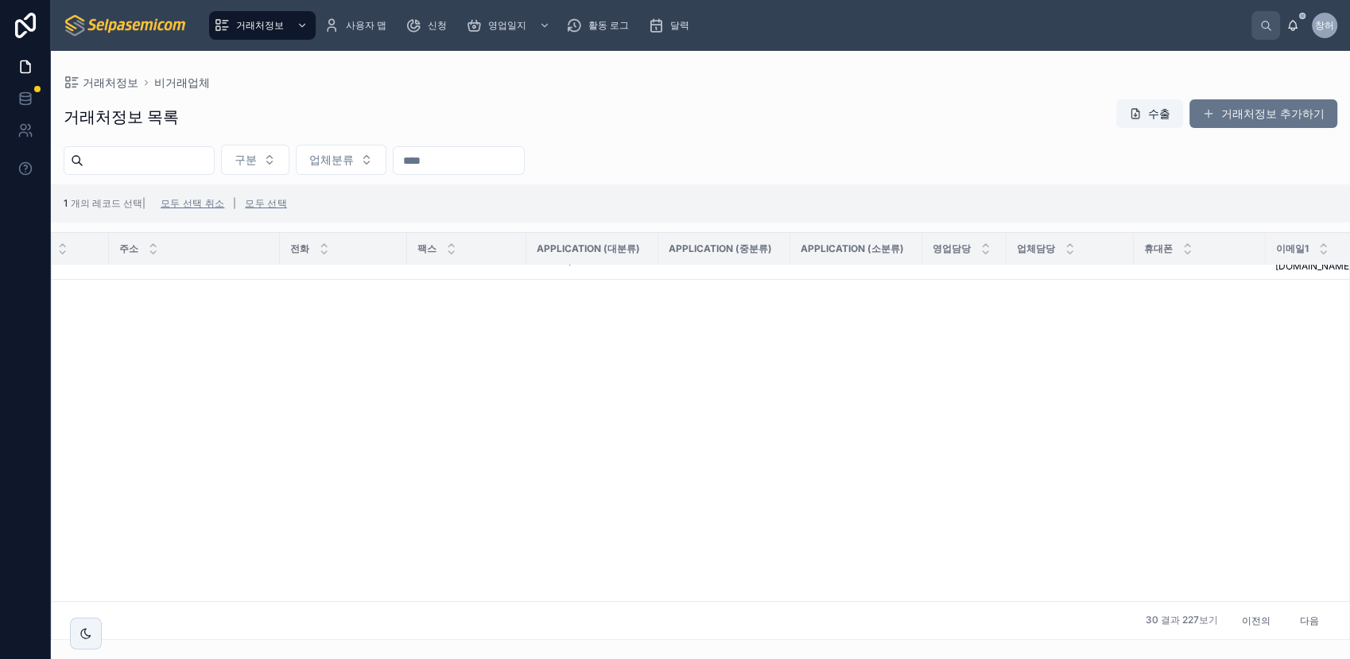
scroll to position [0, 822]
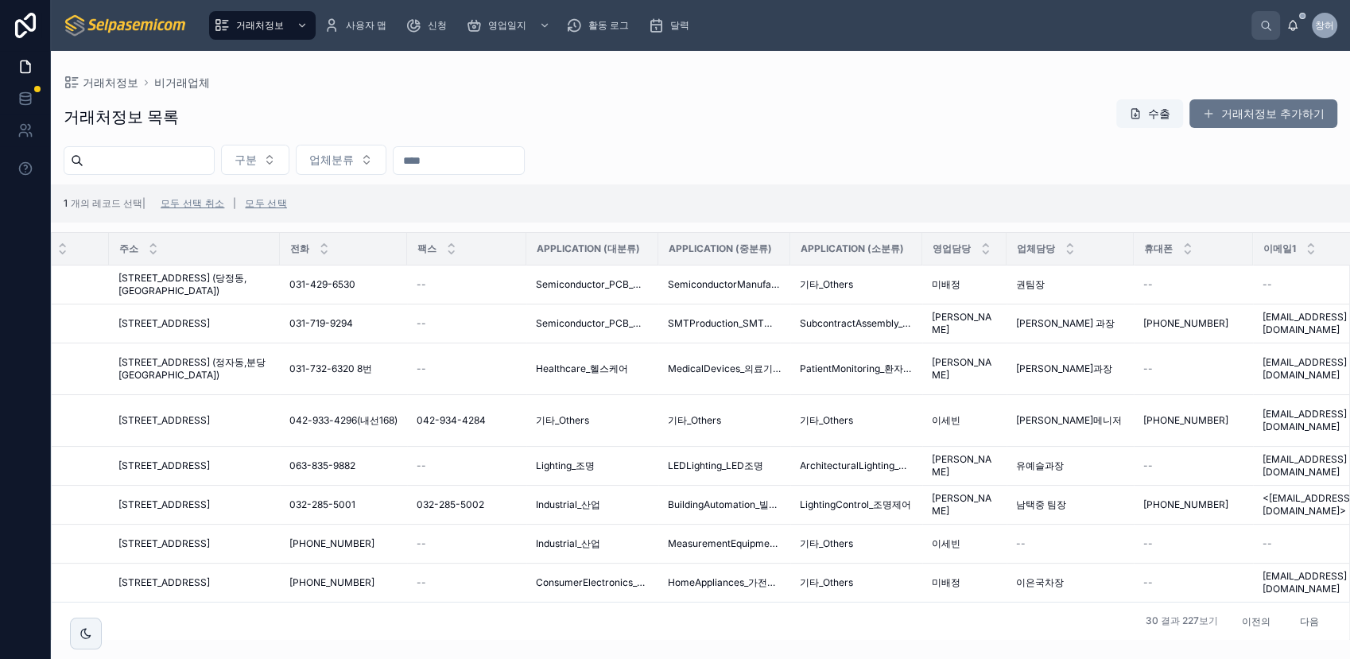
click at [1214, 592] on button "이전의" at bounding box center [1256, 620] width 52 height 25
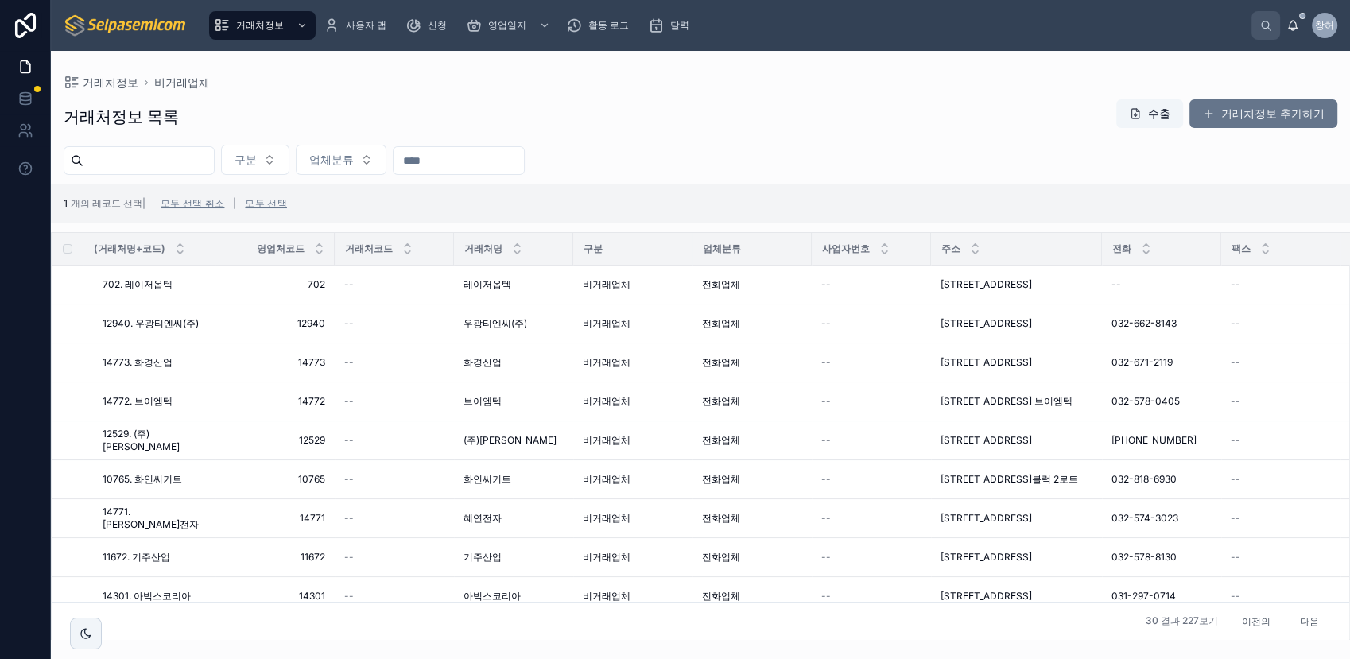
scroll to position [88, 0]
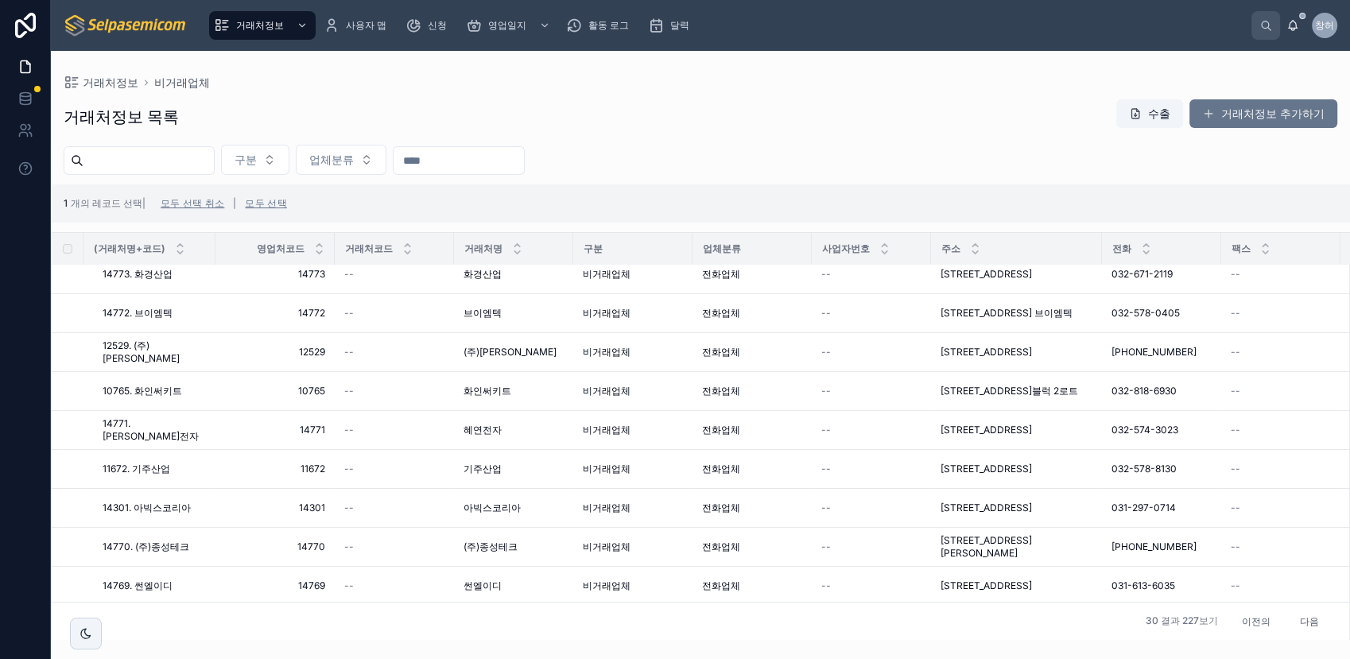
click at [1214, 592] on button "이전의" at bounding box center [1256, 620] width 52 height 25
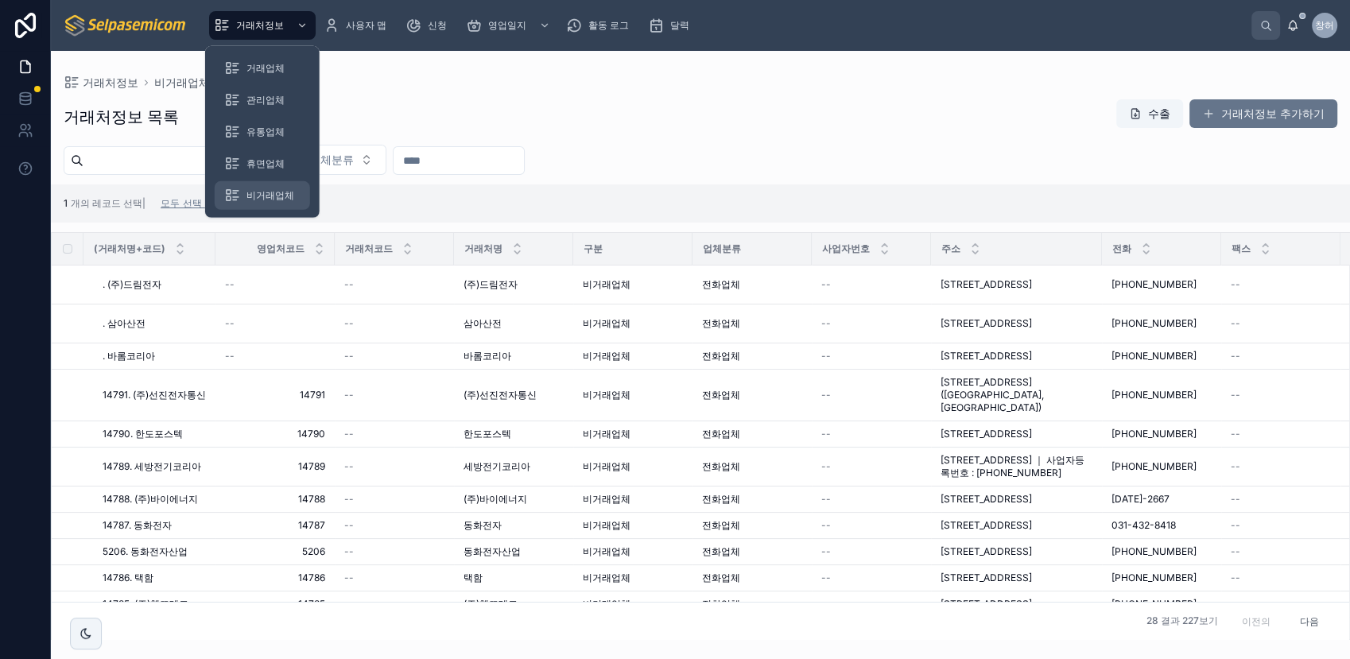
click at [262, 192] on span "비거래업체" at bounding box center [270, 195] width 48 height 13
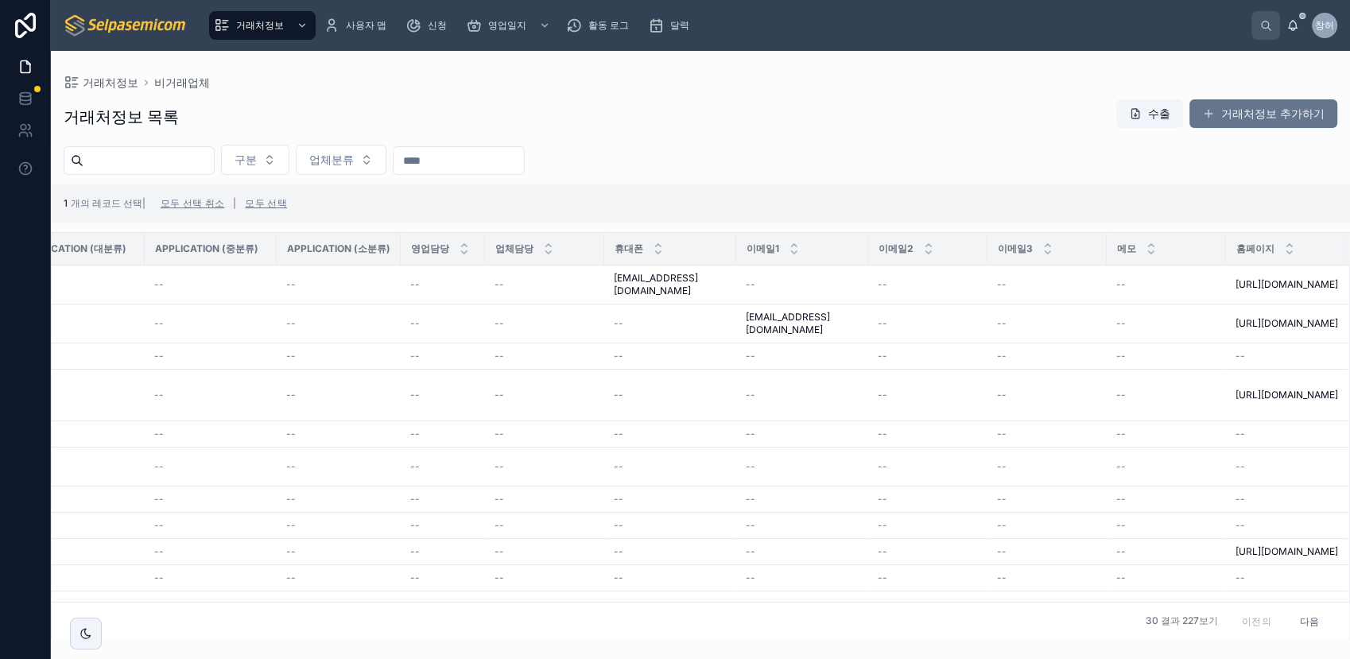
scroll to position [0, 1226]
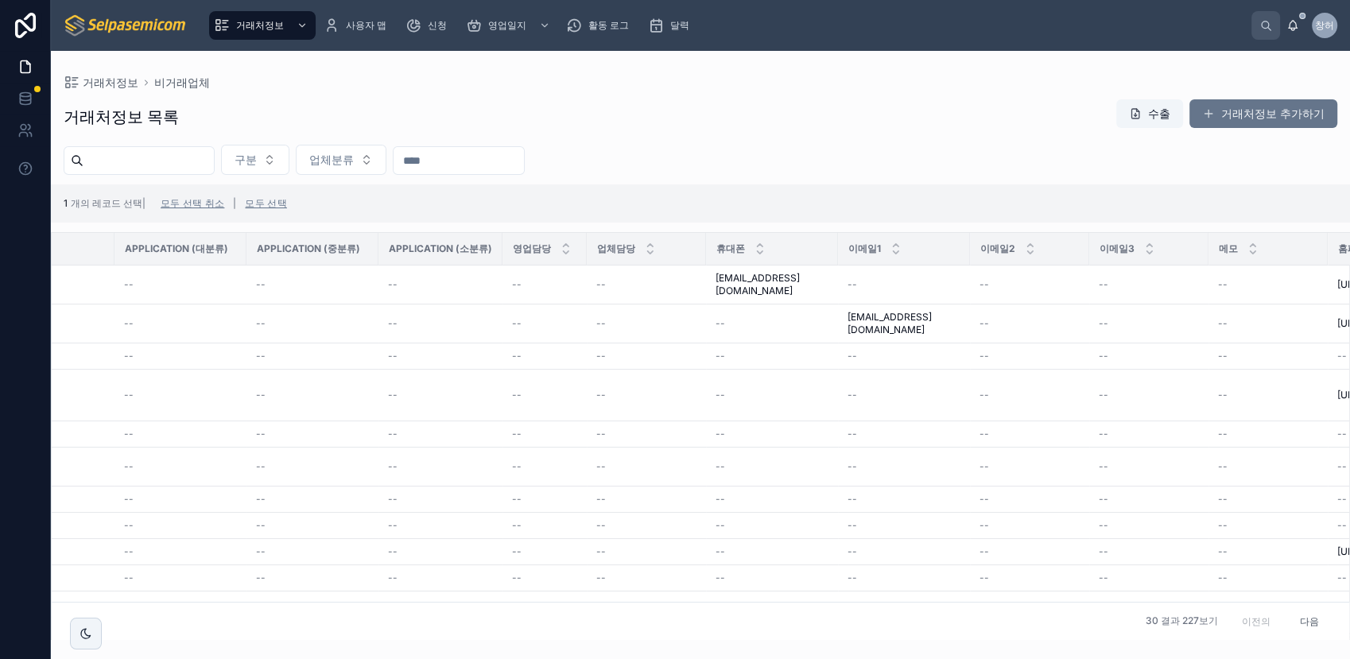
click at [1214, 592] on button "다음" at bounding box center [1309, 620] width 42 height 25
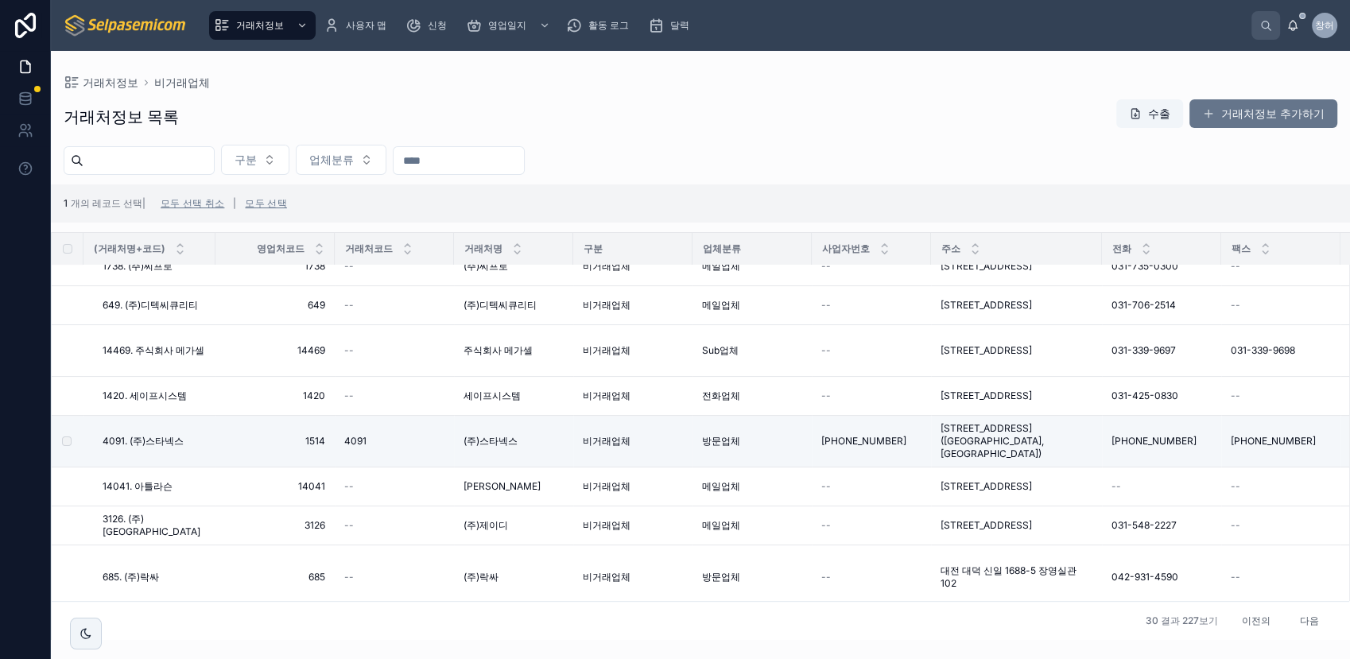
scroll to position [868, 0]
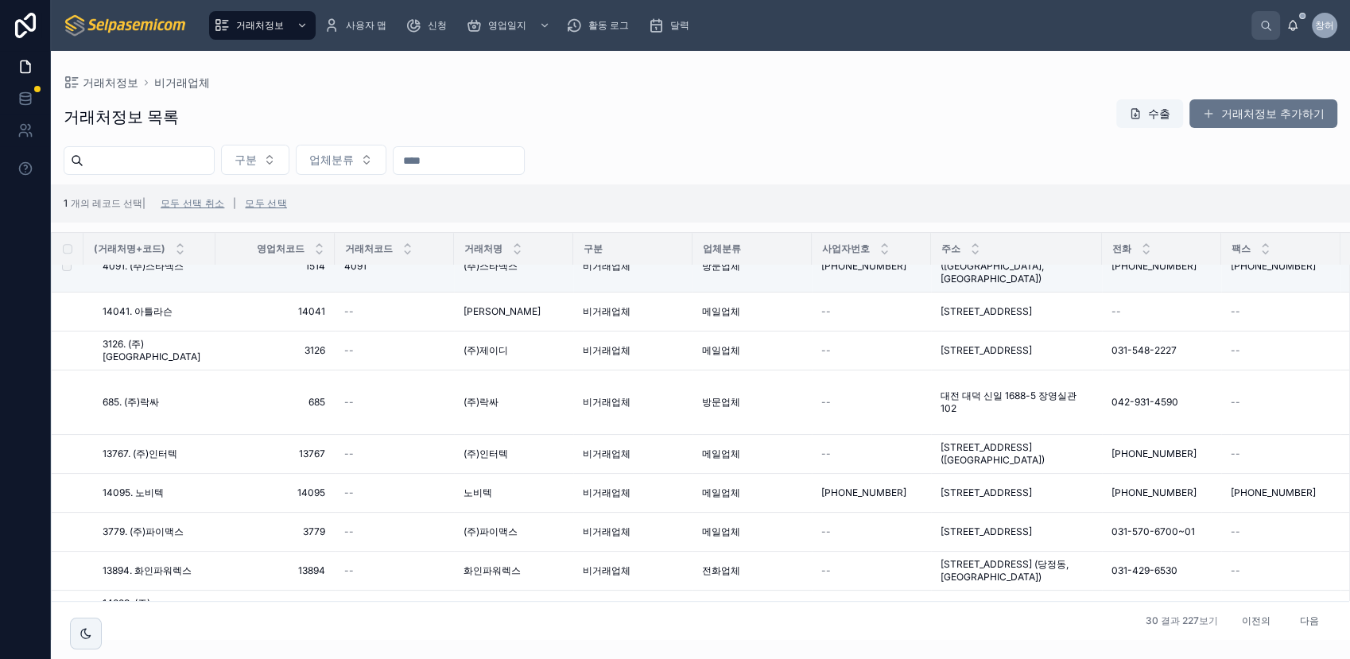
click at [1214, 592] on button "다음" at bounding box center [1309, 620] width 42 height 25
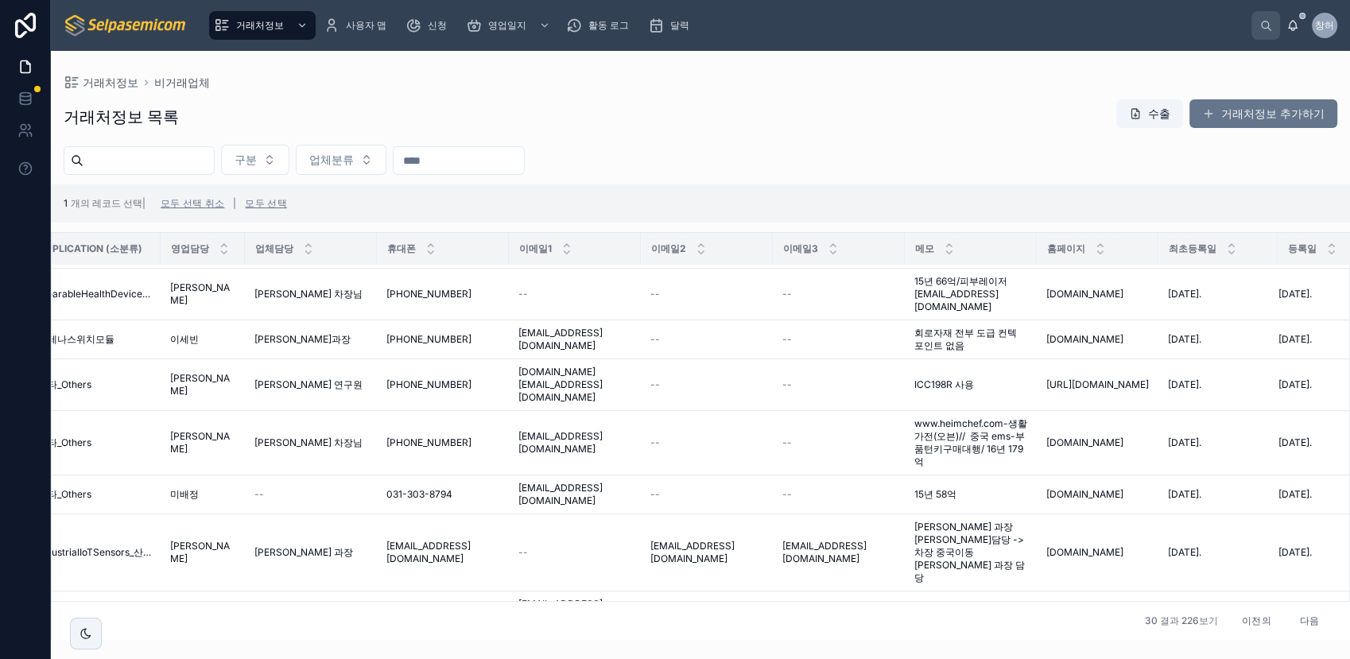
scroll to position [541, 1627]
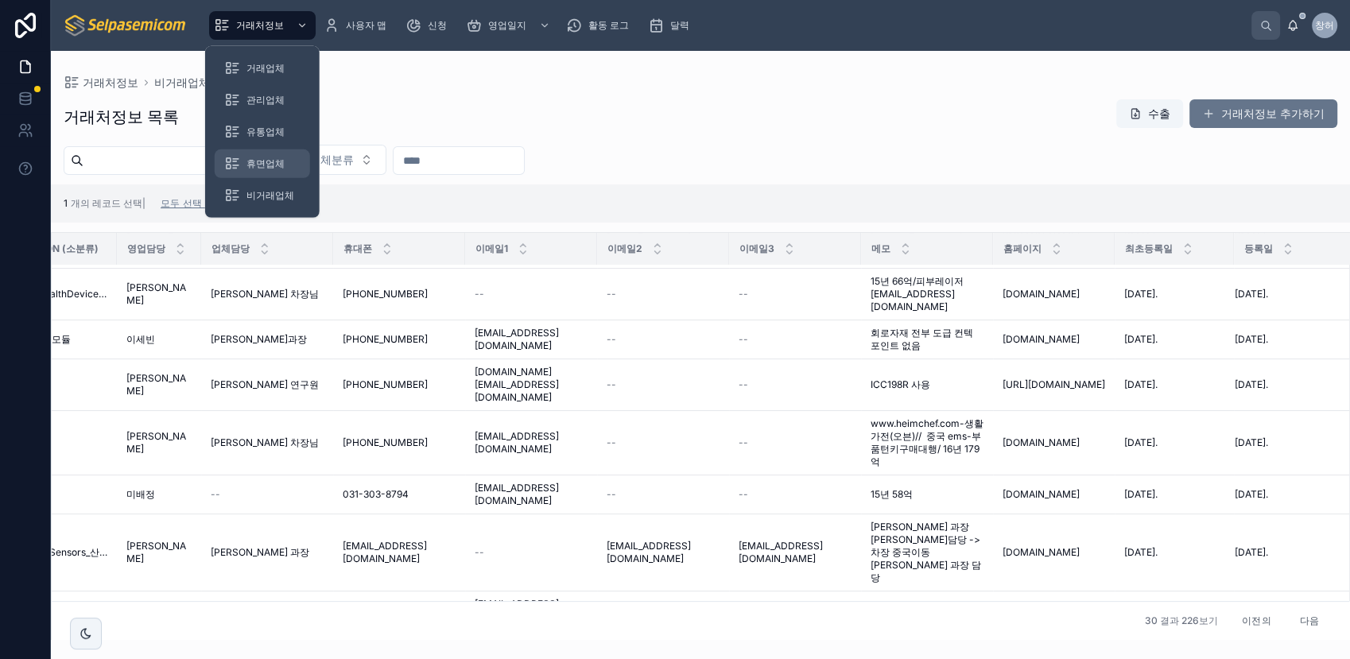
click at [250, 165] on span "휴면업체" at bounding box center [265, 163] width 38 height 13
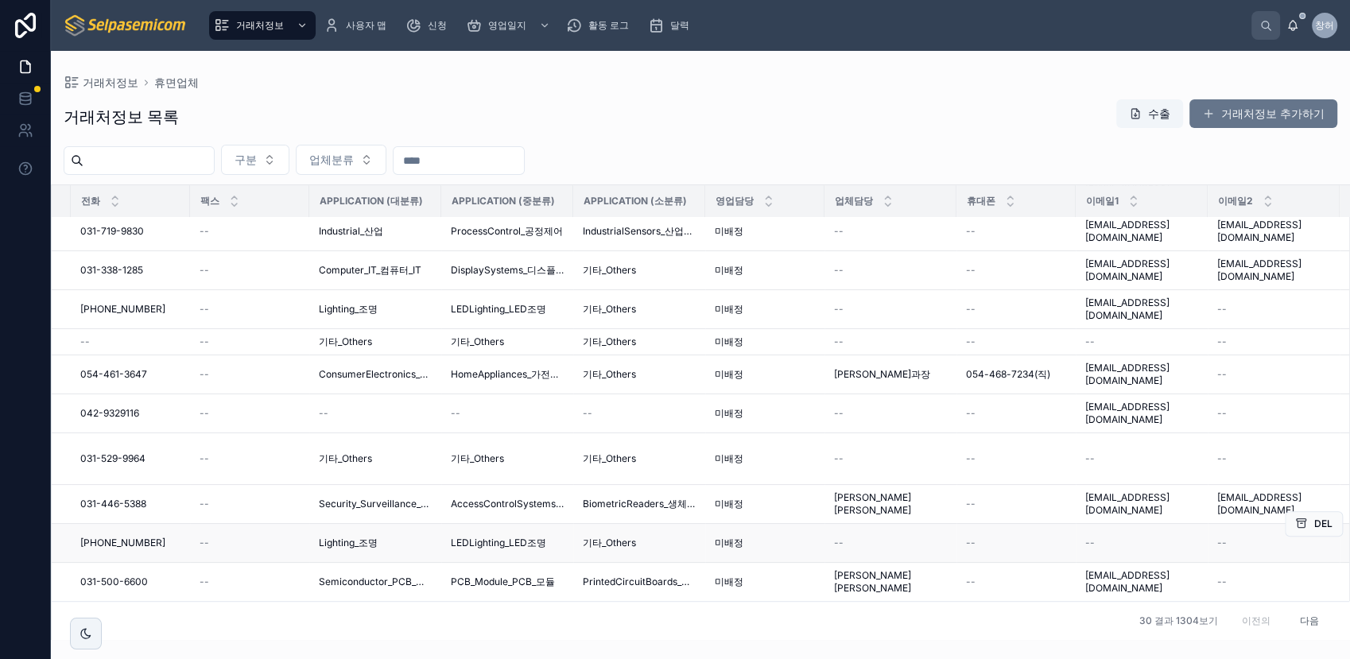
scroll to position [935, 1010]
click at [1214, 592] on button "다음" at bounding box center [1309, 620] width 42 height 25
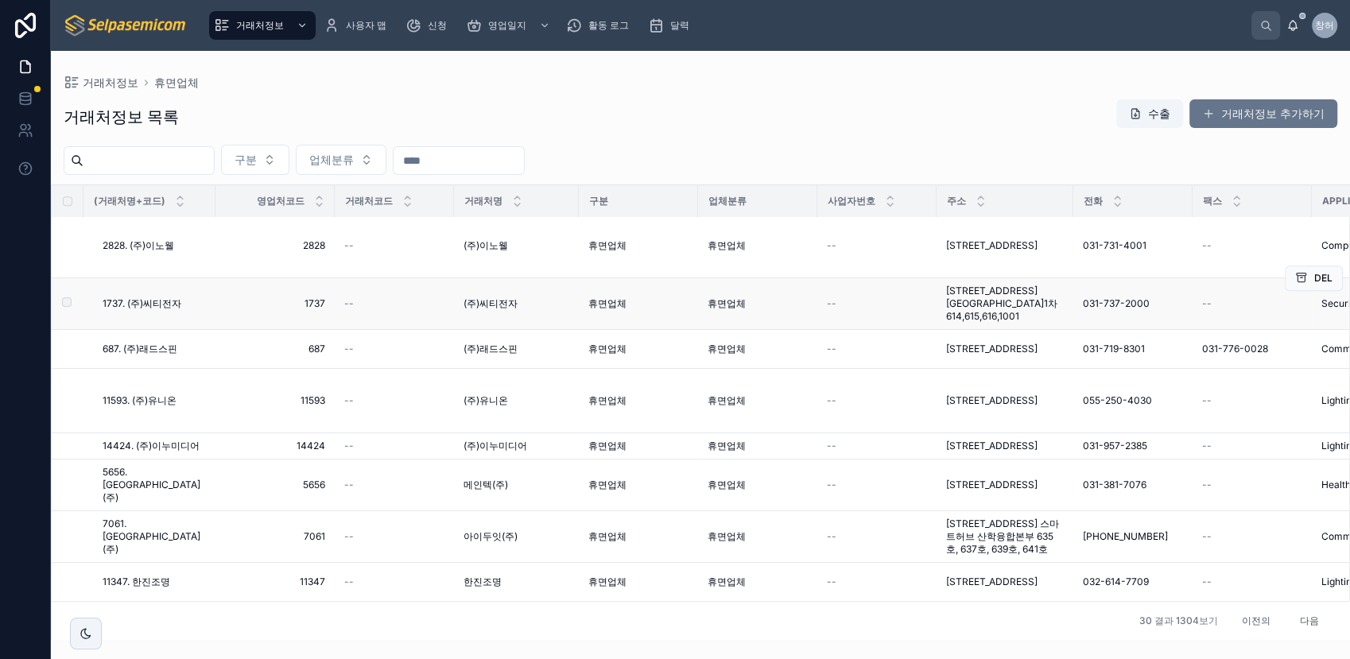
scroll to position [1024, 0]
click at [1214, 592] on button "다음" at bounding box center [1309, 620] width 42 height 25
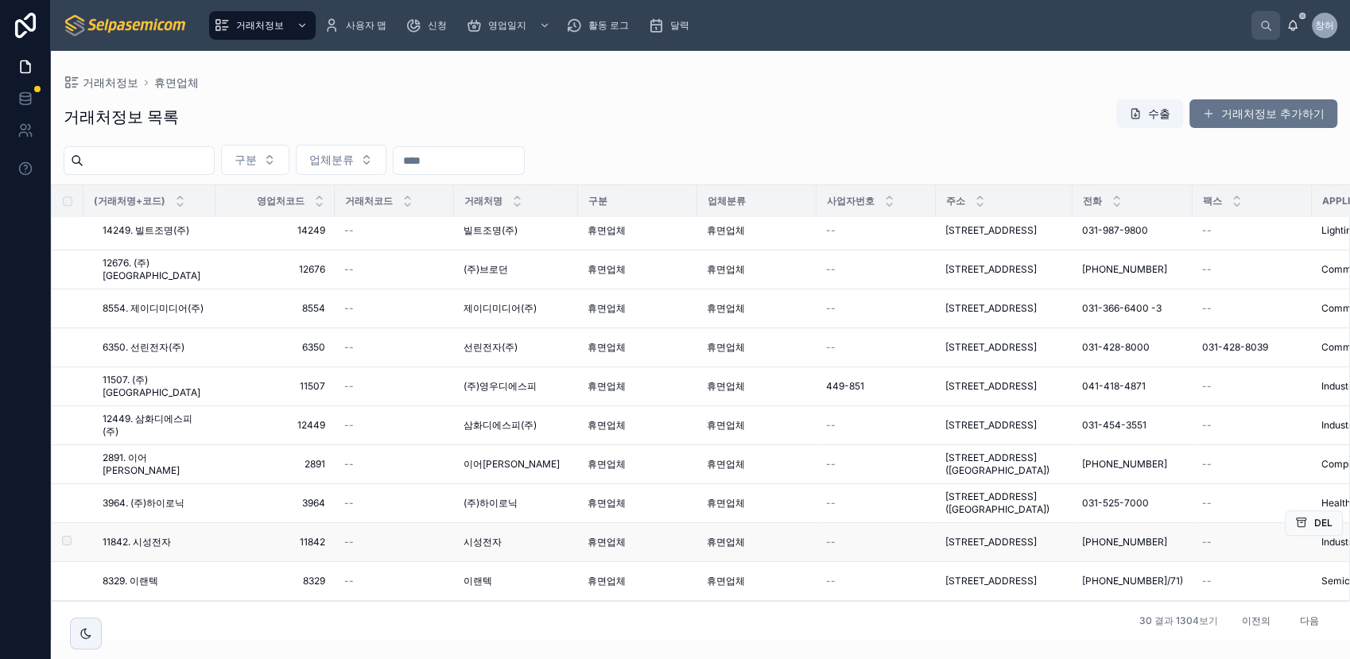
scroll to position [935, 0]
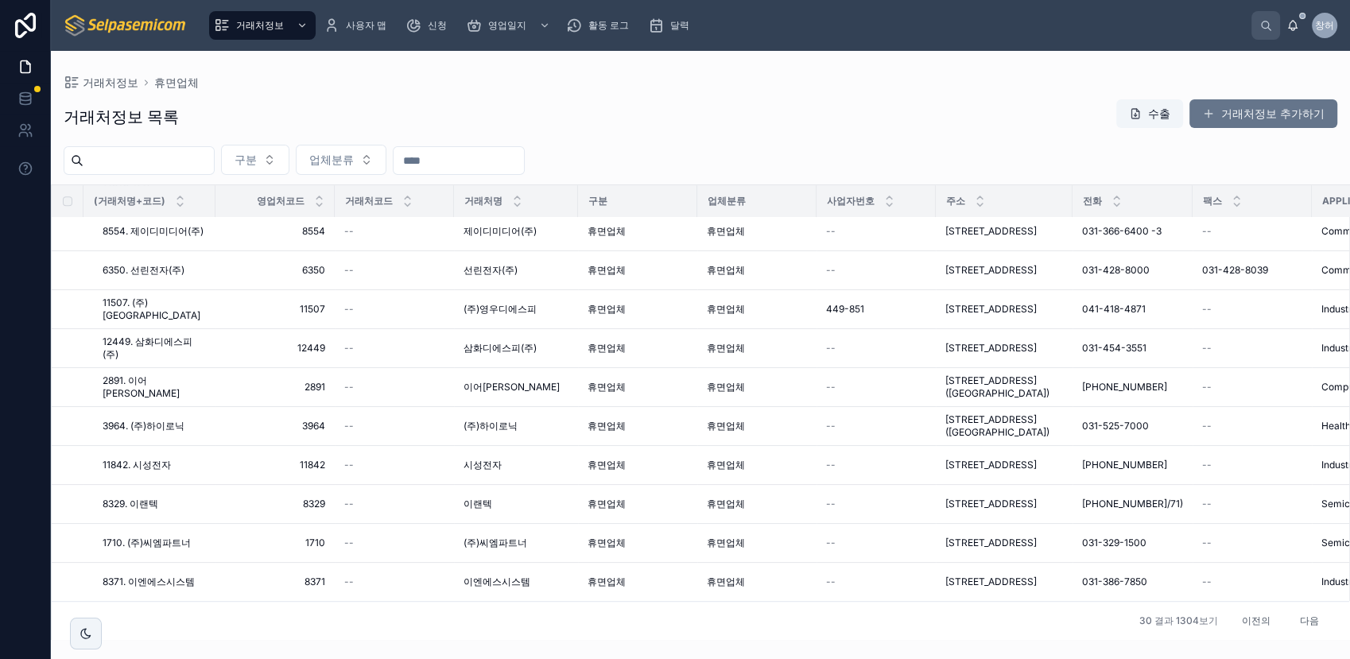
click at [1214, 592] on button "다음" at bounding box center [1309, 620] width 42 height 25
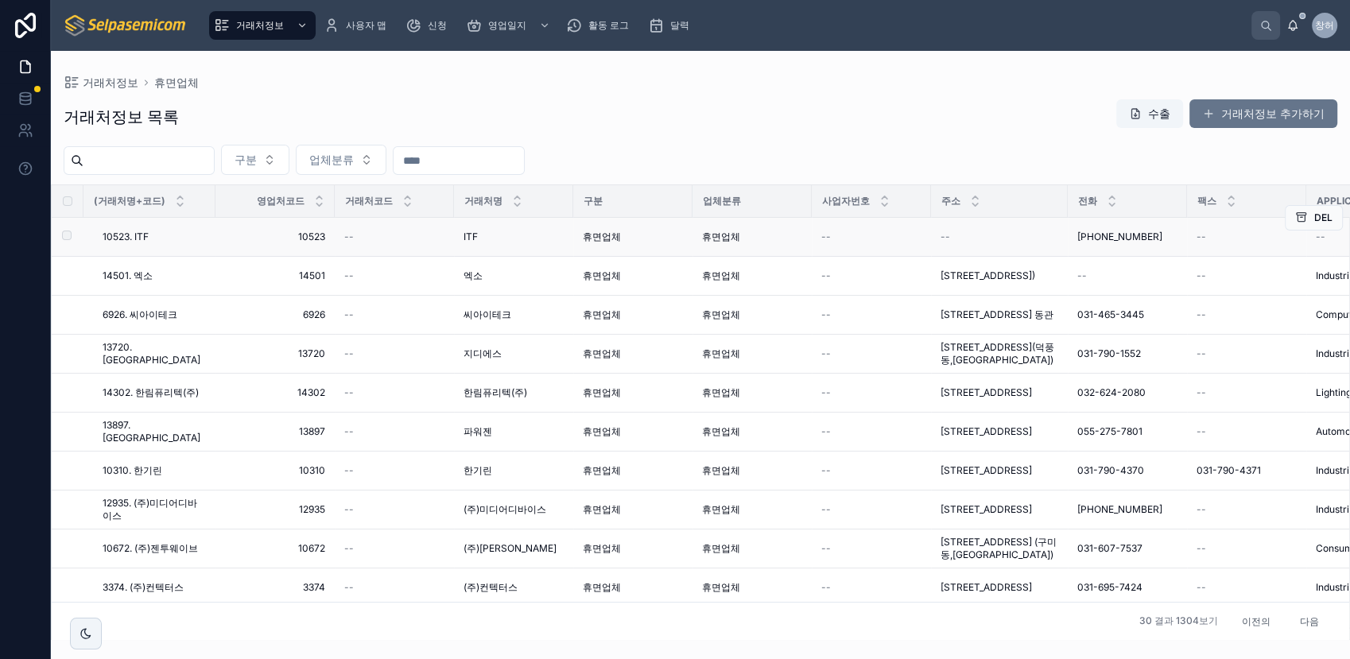
click at [719, 231] on span "휴면업체" at bounding box center [721, 237] width 38 height 13
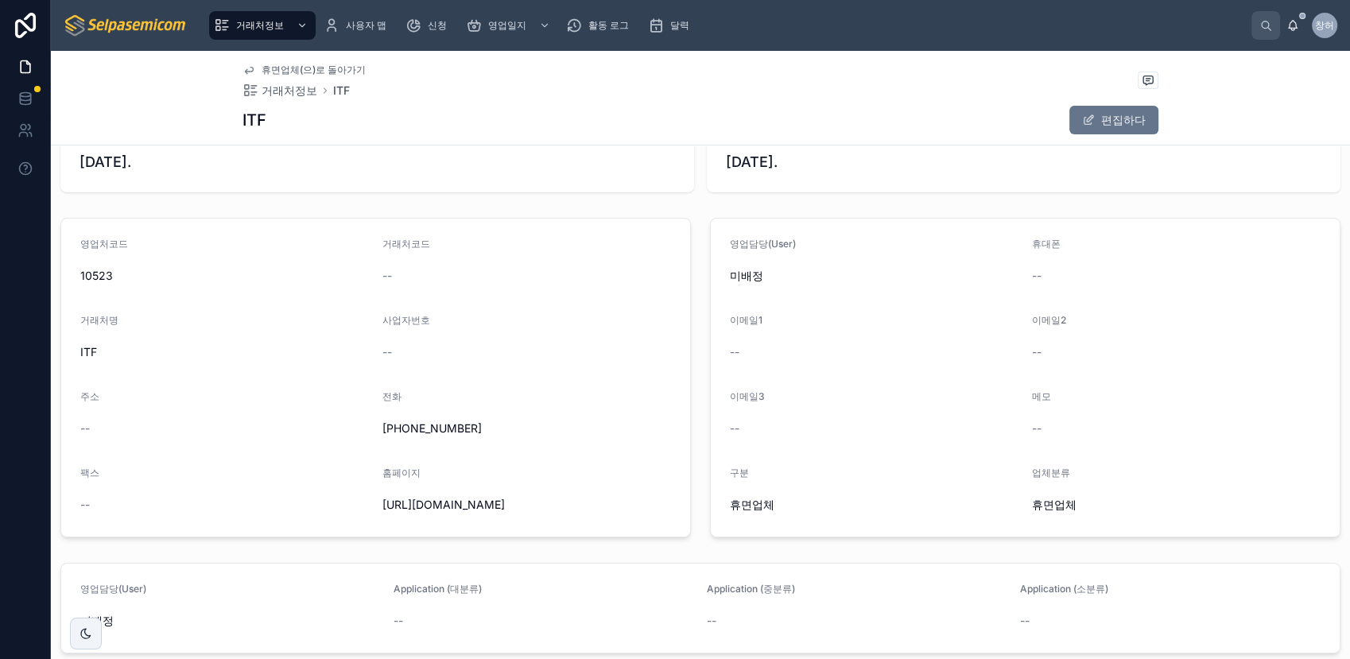
scroll to position [176, 0]
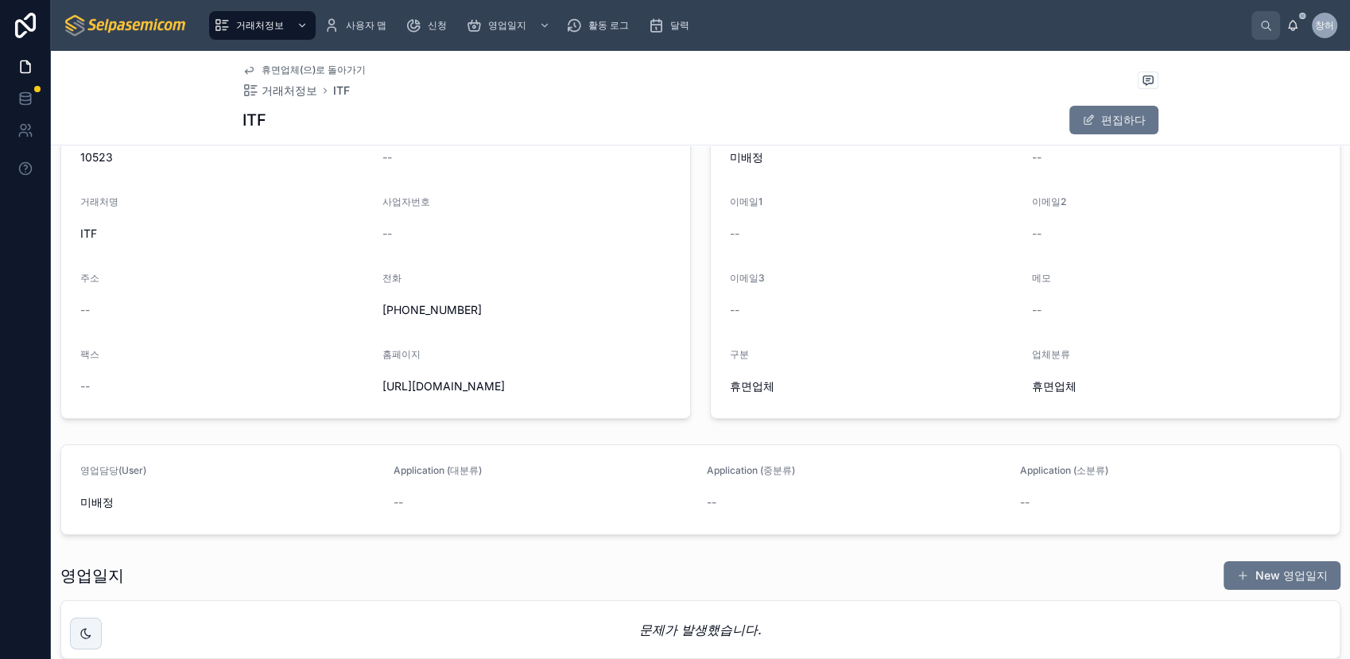
click at [693, 429] on div "최초등록일 [DATE]. 등록일 [DATE]. 영업처코드 10523 거래처코드 -- 거래처명 ITF 사업자번호 -- 주소 -- 전화 [PHON…" at bounding box center [700, 326] width 1299 height 677
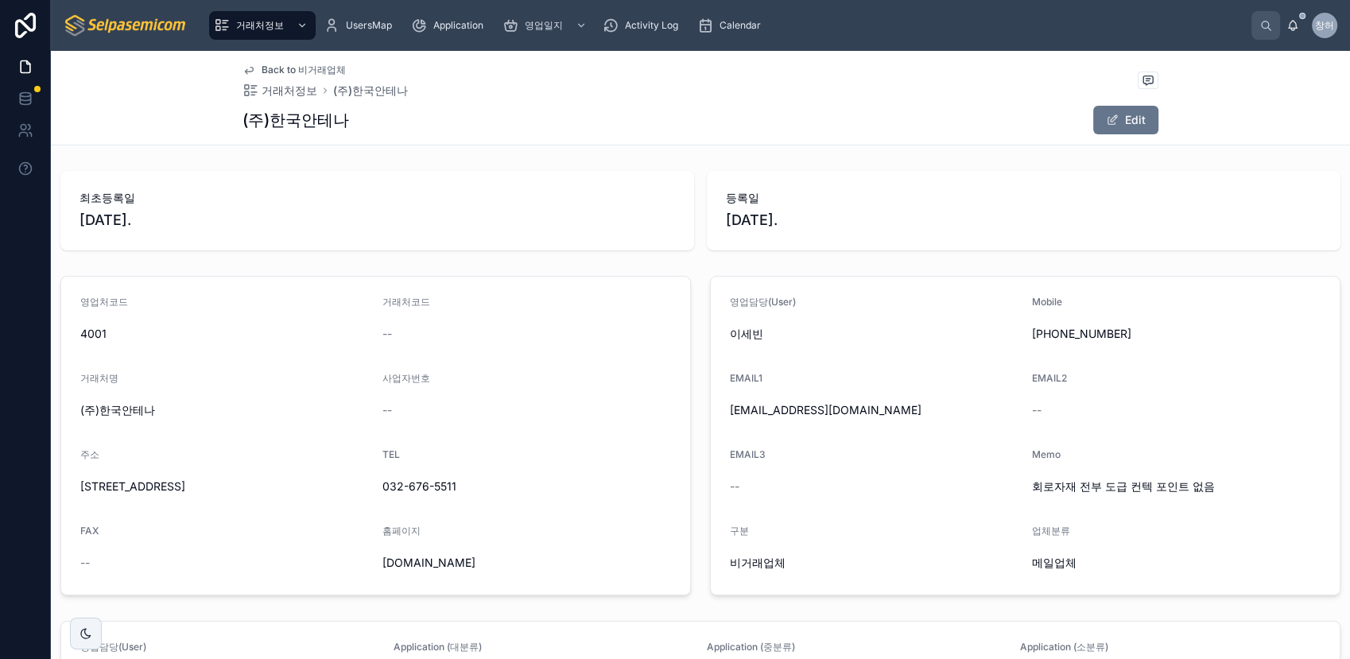
click at [150, 26] on img at bounding box center [126, 25] width 125 height 25
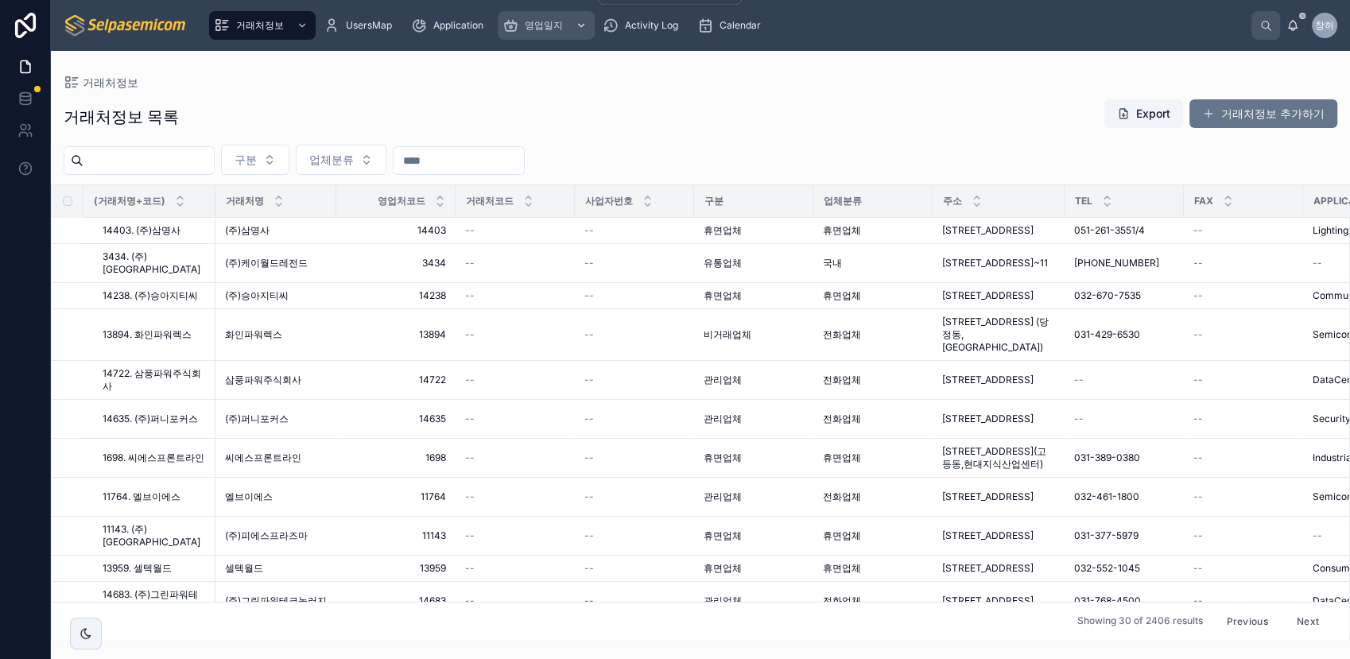
click at [580, 26] on icon "scrollable content" at bounding box center [582, 25] width 6 height 3
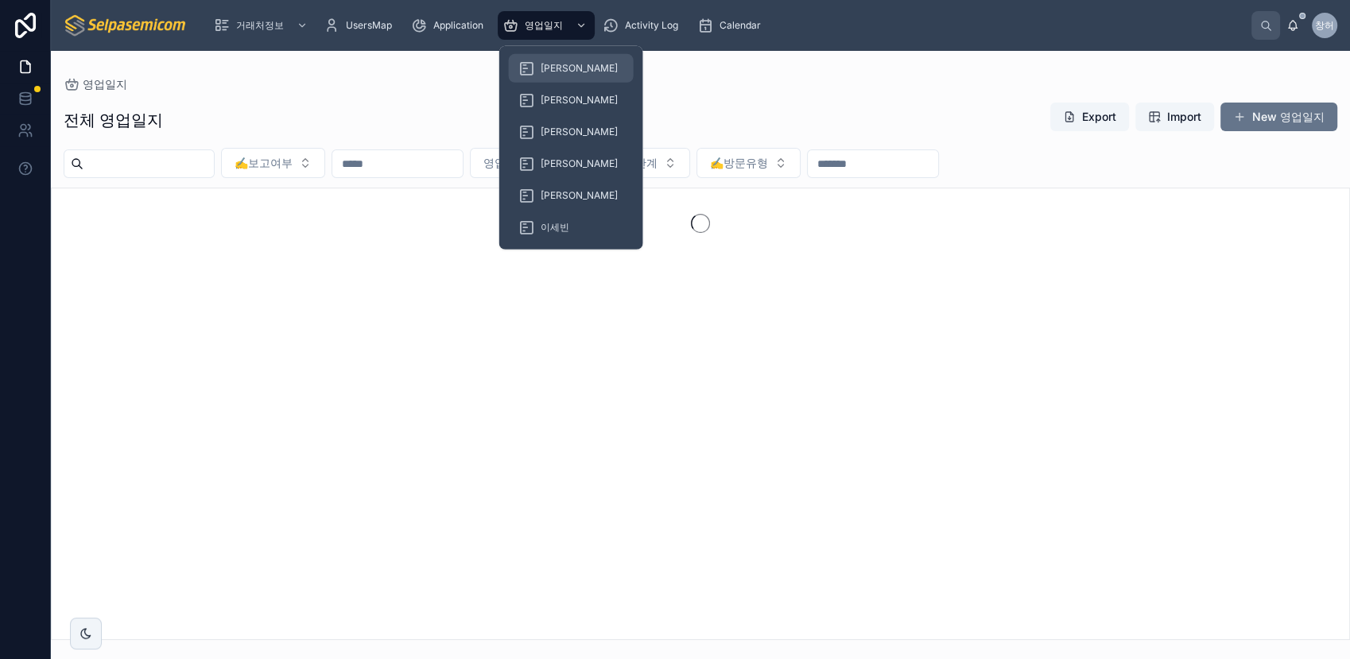
click at [560, 68] on span "[PERSON_NAME]" at bounding box center [579, 68] width 77 height 13
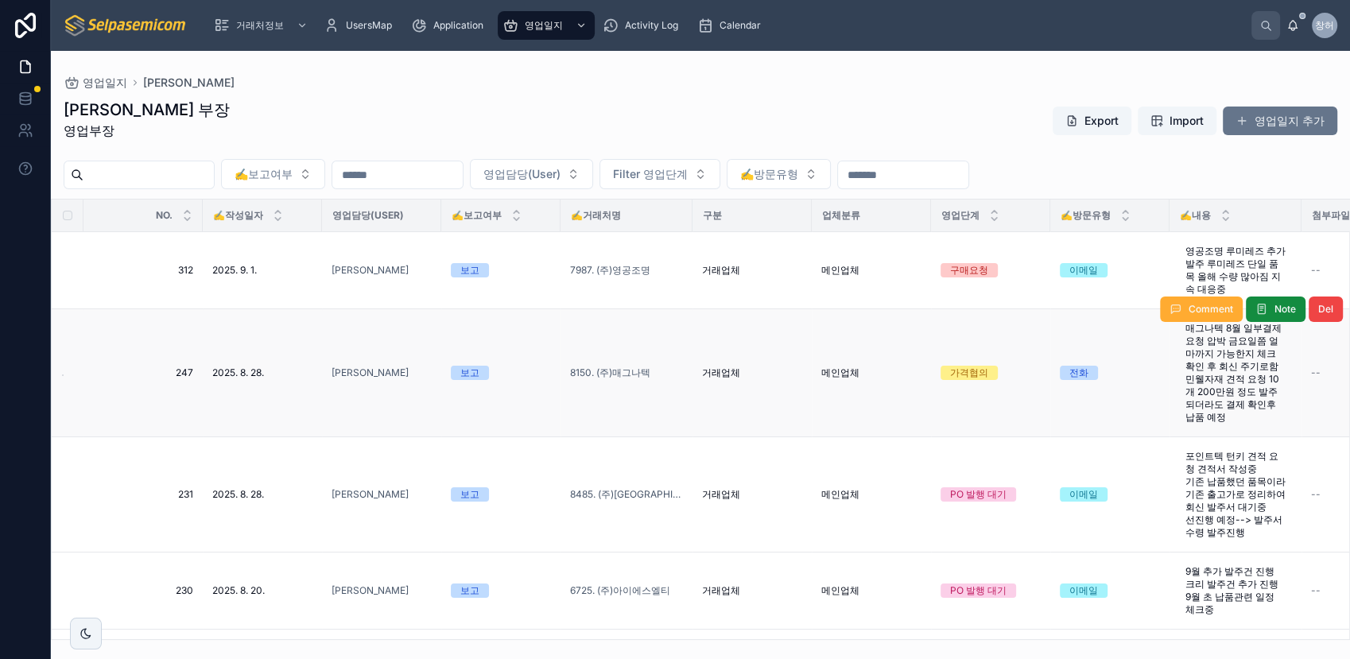
scroll to position [176, 0]
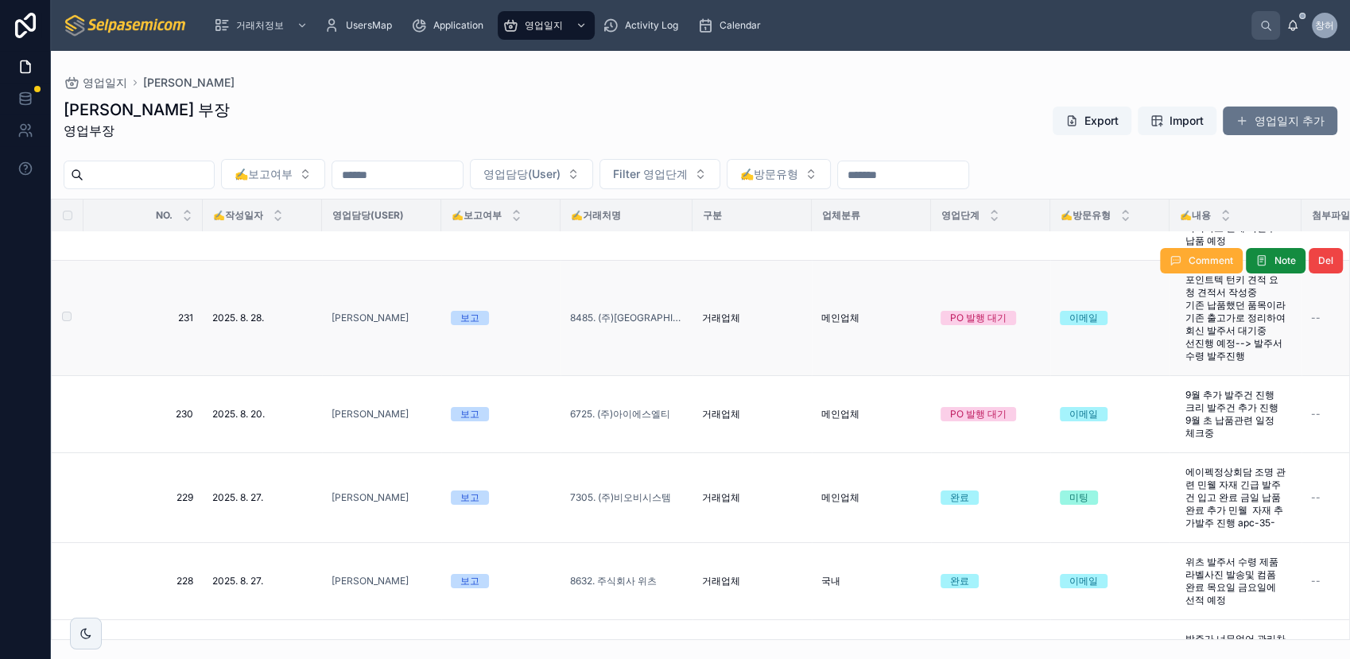
click at [1317, 376] on td "--" at bounding box center [1366, 318] width 130 height 115
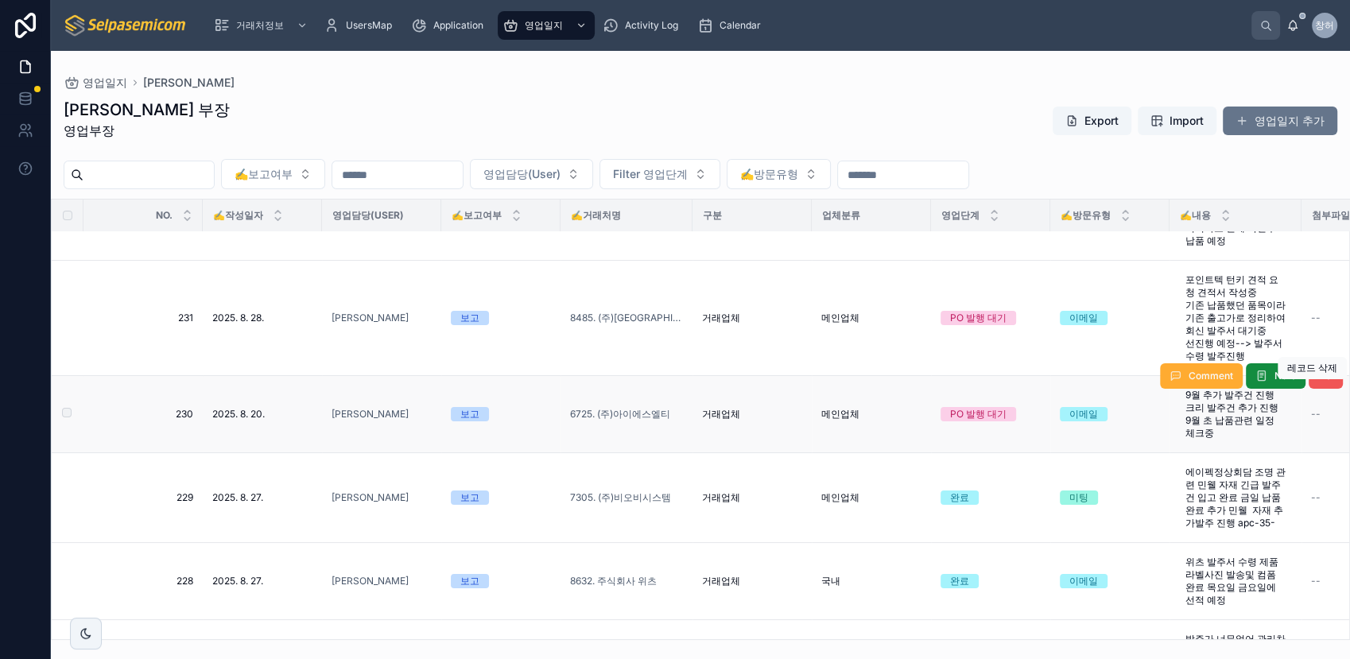
click at [1318, 382] on span "Del" at bounding box center [1325, 376] width 15 height 13
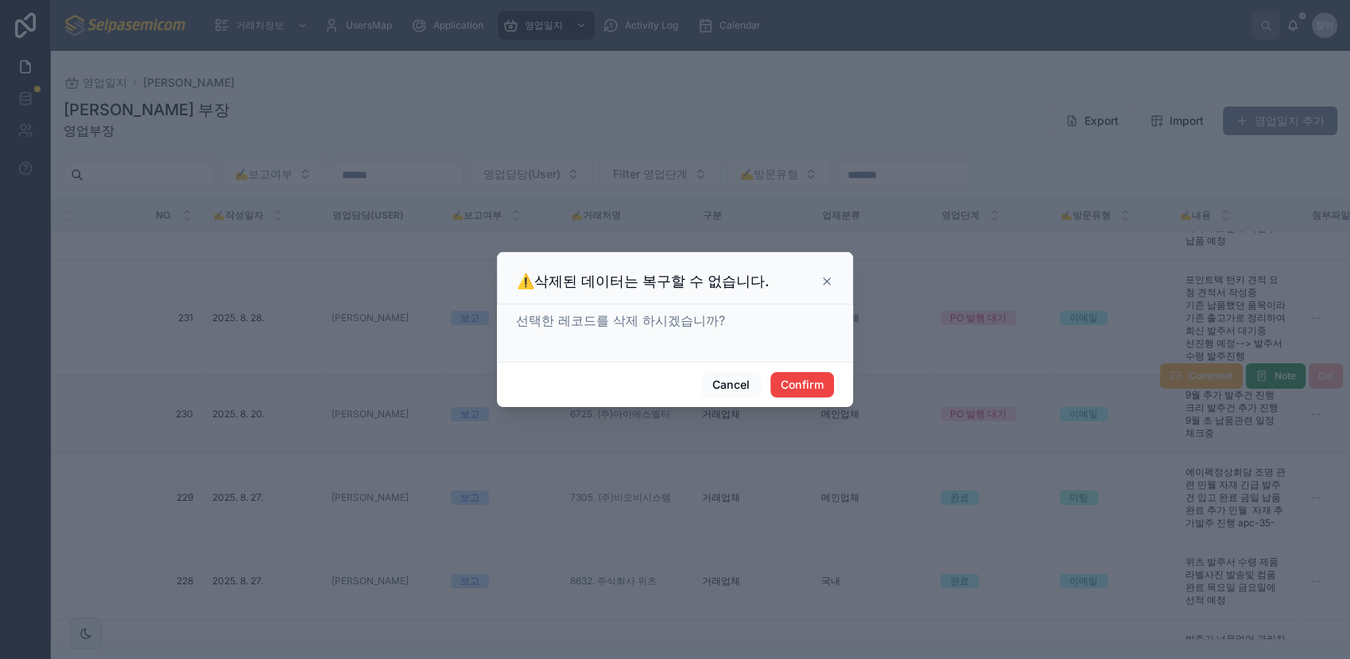
click at [829, 281] on icon at bounding box center [826, 281] width 13 height 13
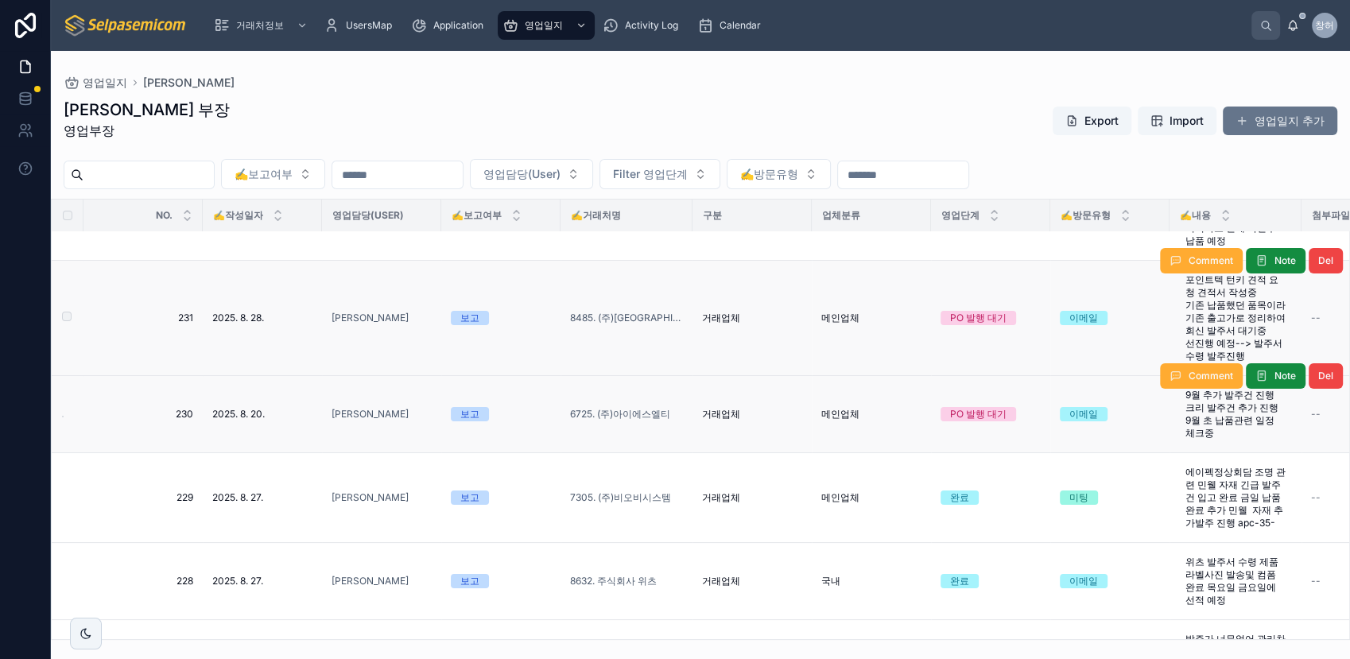
scroll to position [265, 0]
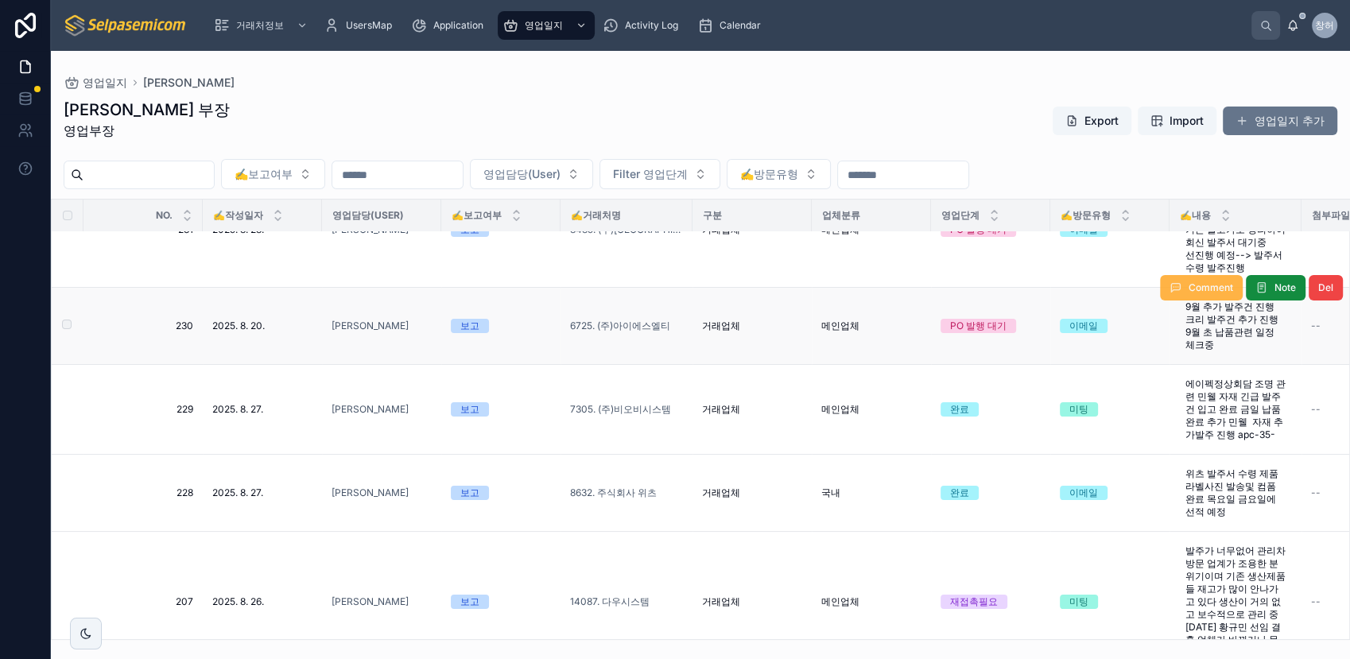
click at [1182, 301] on button "Comment" at bounding box center [1201, 287] width 83 height 25
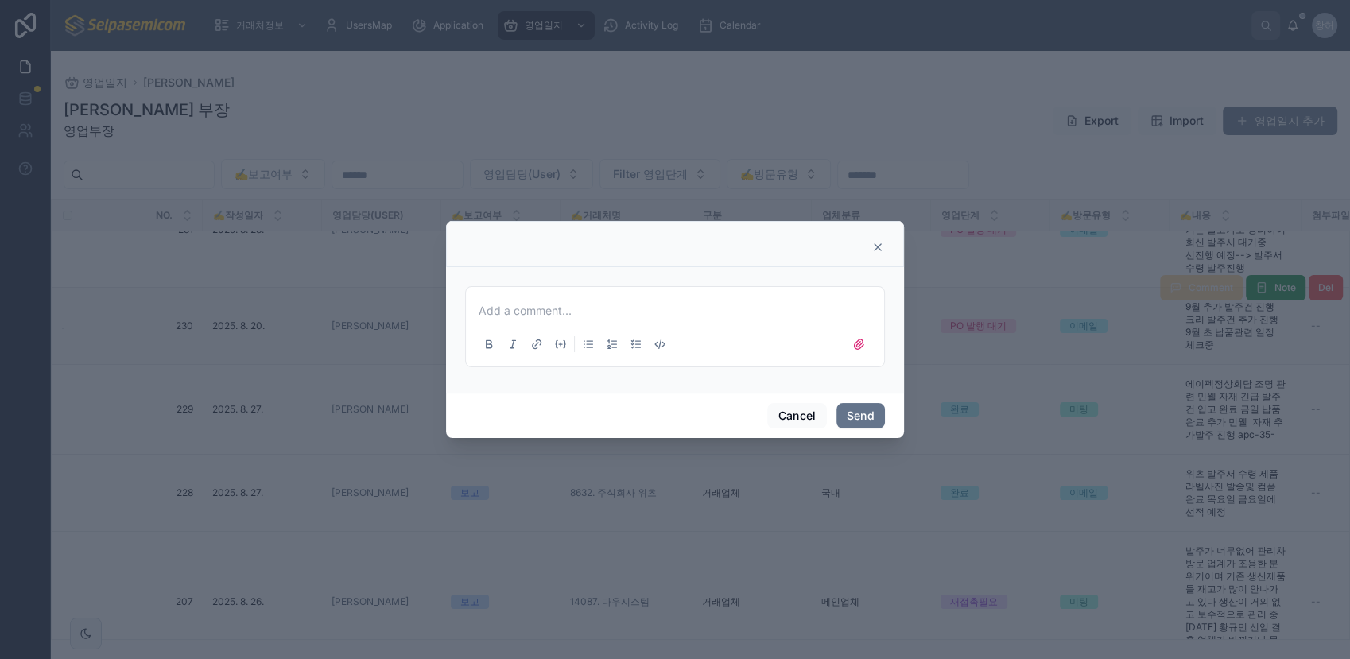
click at [879, 246] on icon at bounding box center [878, 247] width 6 height 6
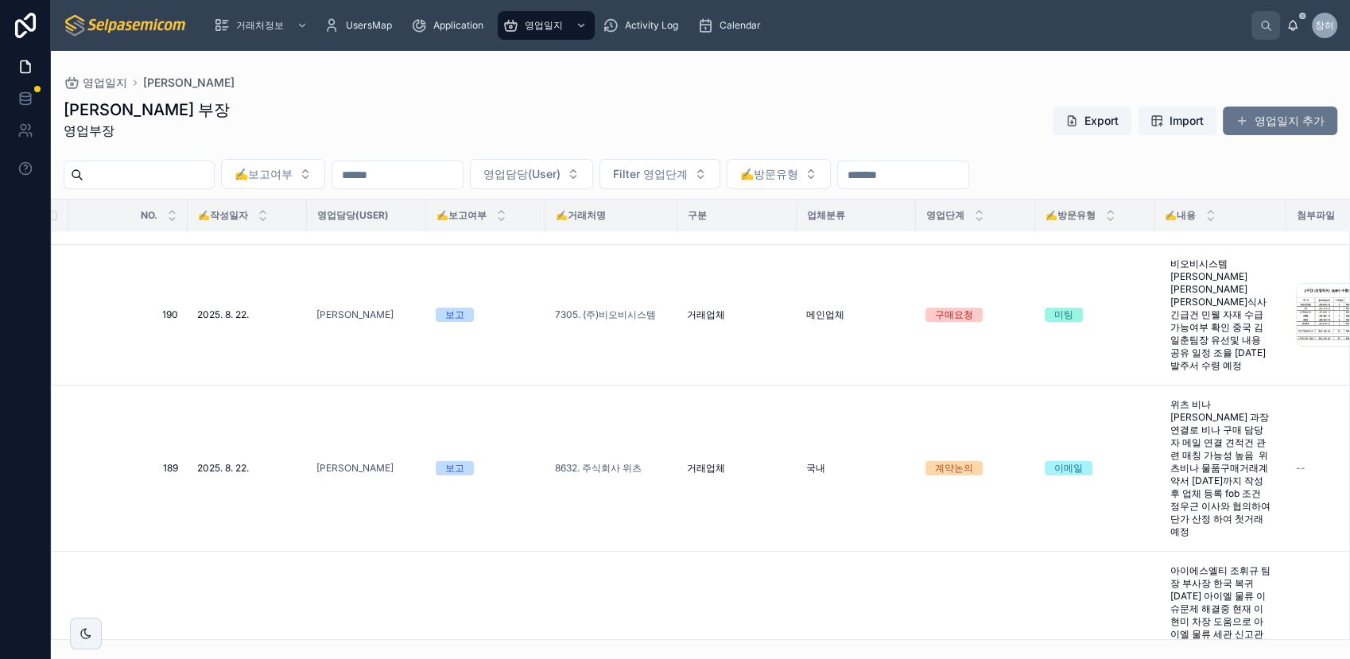
scroll to position [795, 121]
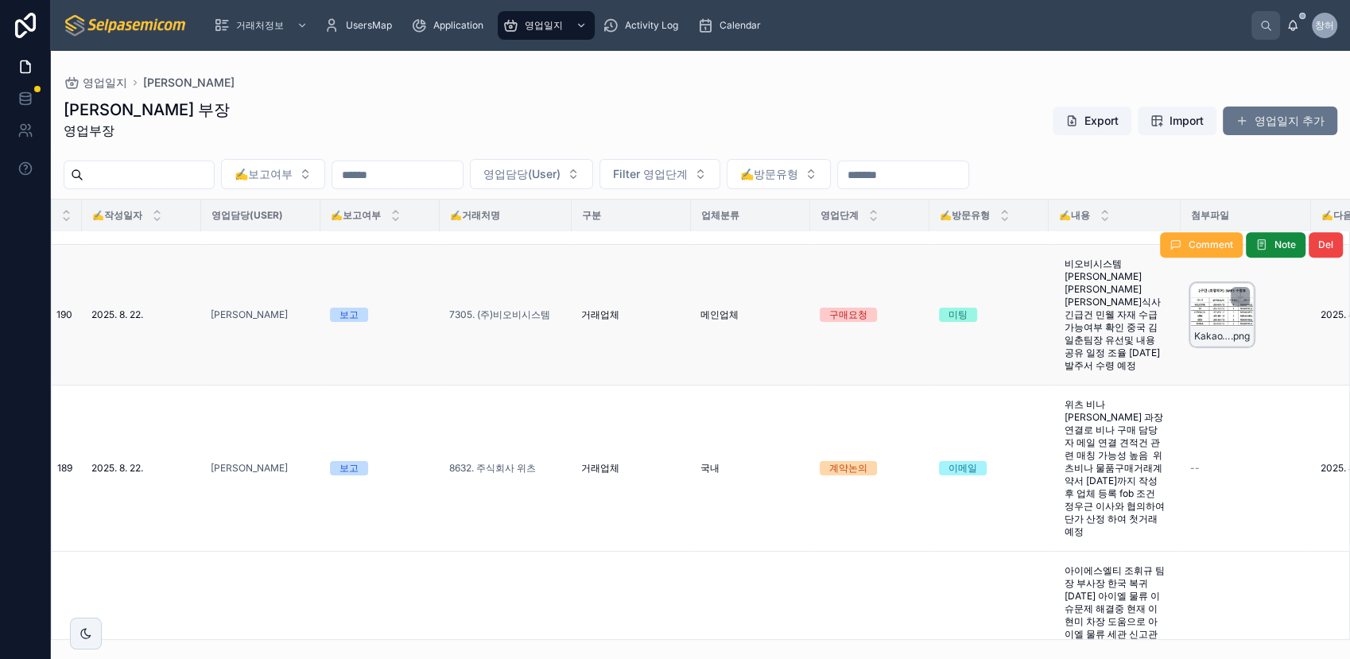
click at [1204, 345] on div "KakaoTalk_20250825_084632223 .png" at bounding box center [1222, 315] width 64 height 64
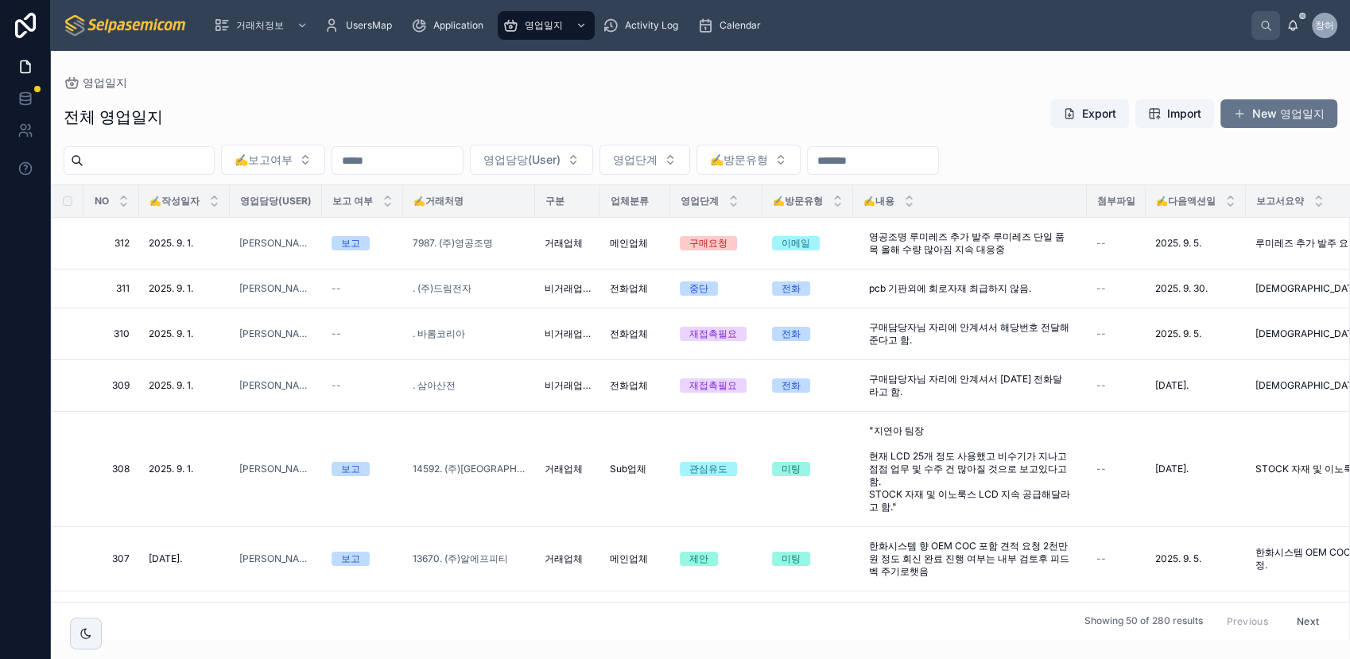
click at [715, 113] on div "전체 영업일지 Export Import New 영업일지" at bounding box center [701, 117] width 1274 height 37
click at [733, 27] on span "Calendar" at bounding box center [740, 25] width 41 height 13
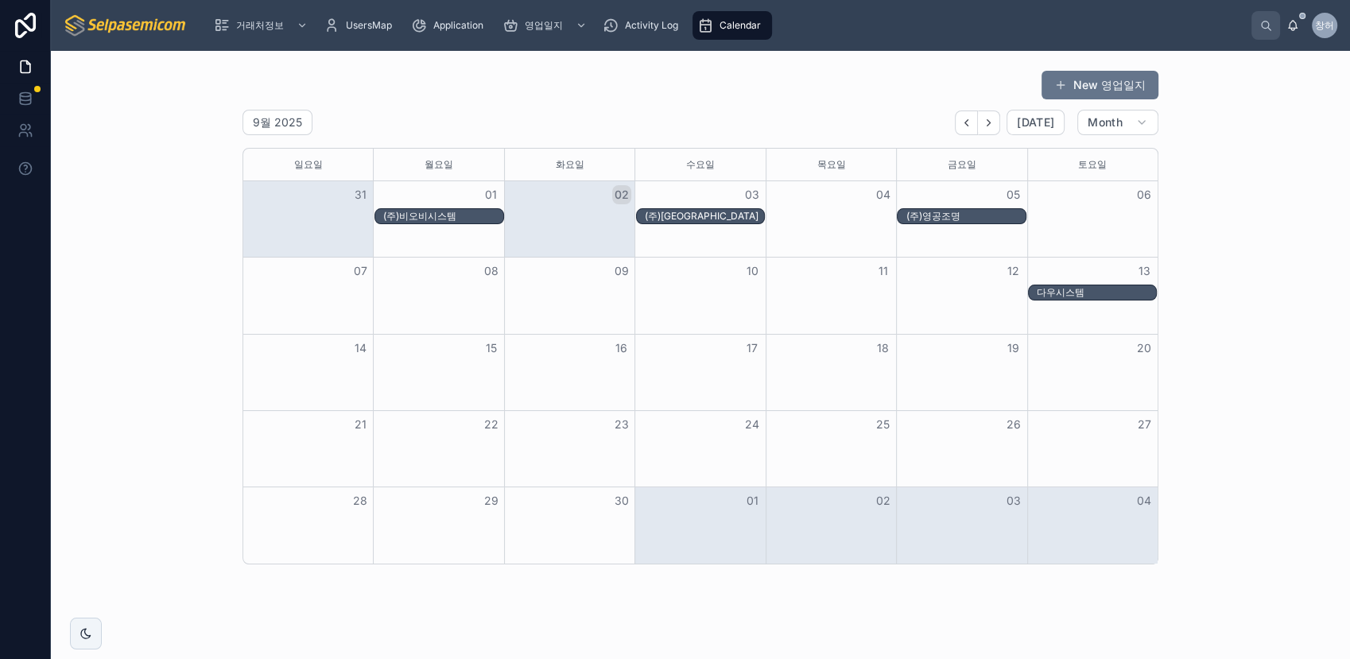
click at [1056, 289] on div "다우시스템" at bounding box center [1096, 292] width 119 height 13
click at [1075, 290] on div "다우시스템" at bounding box center [1096, 292] width 119 height 13
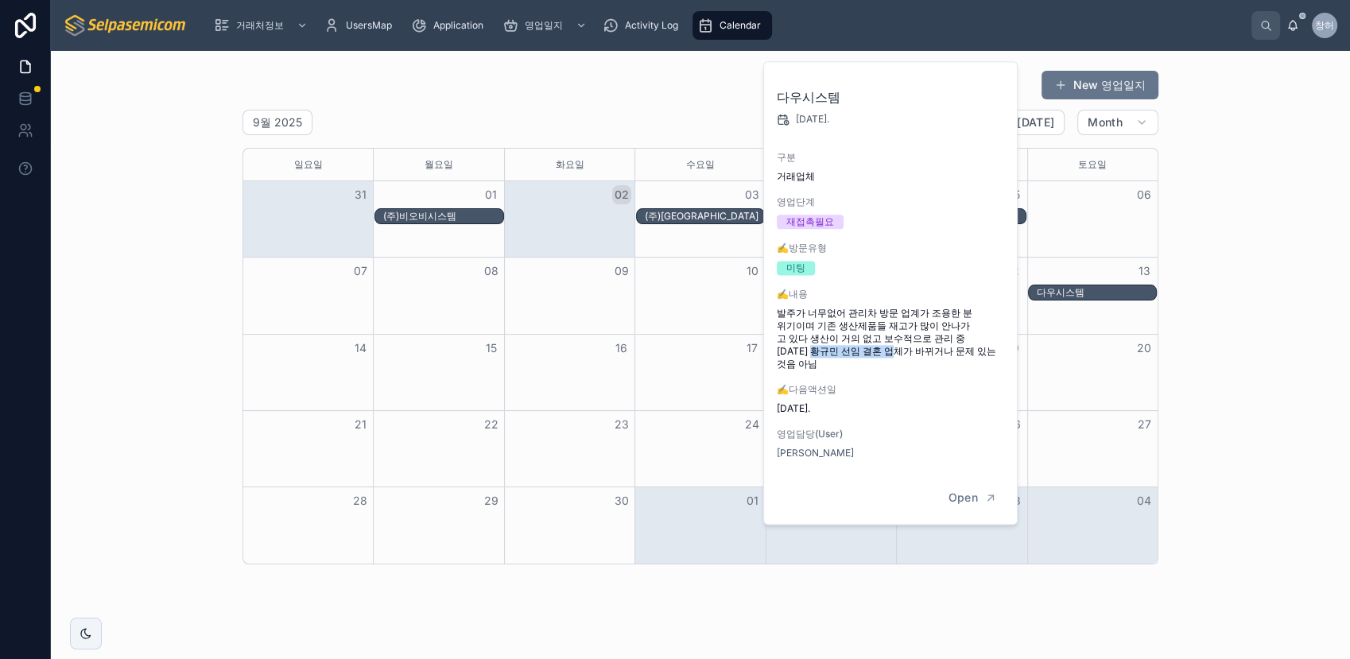
drag, startPoint x: 897, startPoint y: 353, endPoint x: 820, endPoint y: 351, distance: 76.3
click at [820, 351] on span "발주가 너무없어 관리차 방문 업계가 조용한 분위기이며 기존 생산제품들 재고가 많이 안나가고 있다 생산이 거의 없고 보수적으로 관리 중 [DAT…" at bounding box center [891, 339] width 229 height 64
click at [961, 501] on span "Open" at bounding box center [962, 498] width 29 height 14
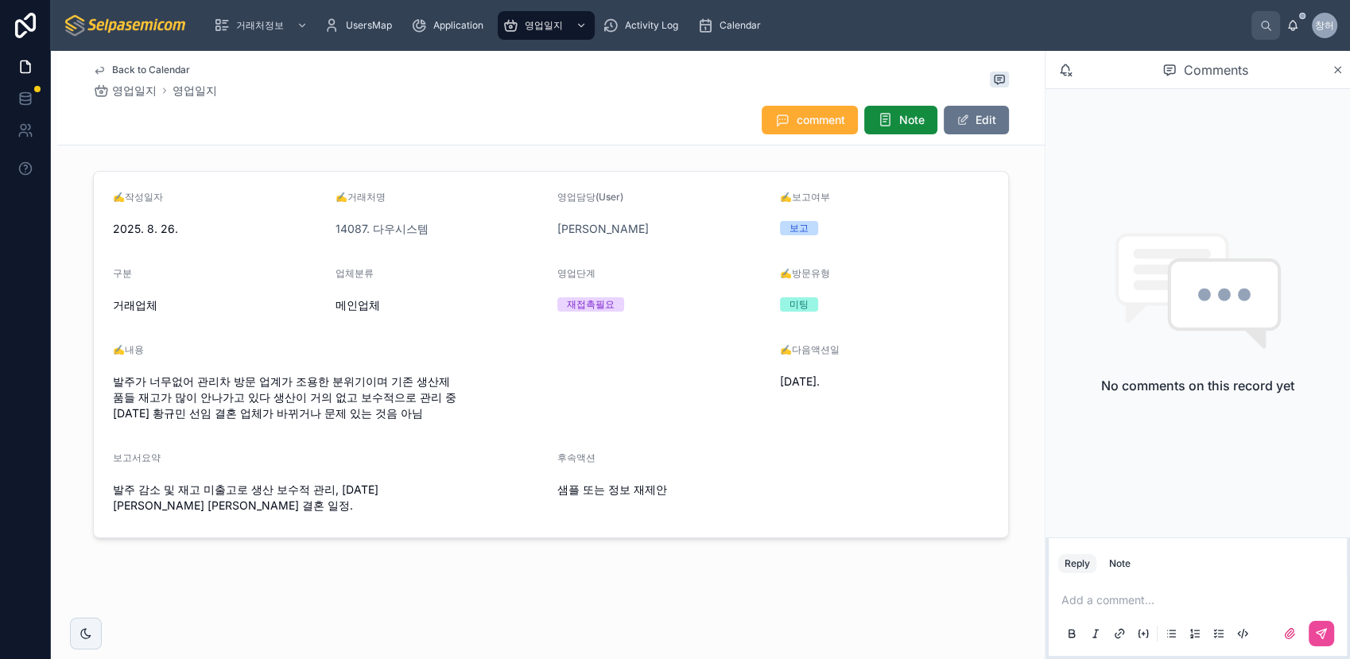
click at [1107, 600] on p at bounding box center [1200, 600] width 279 height 16
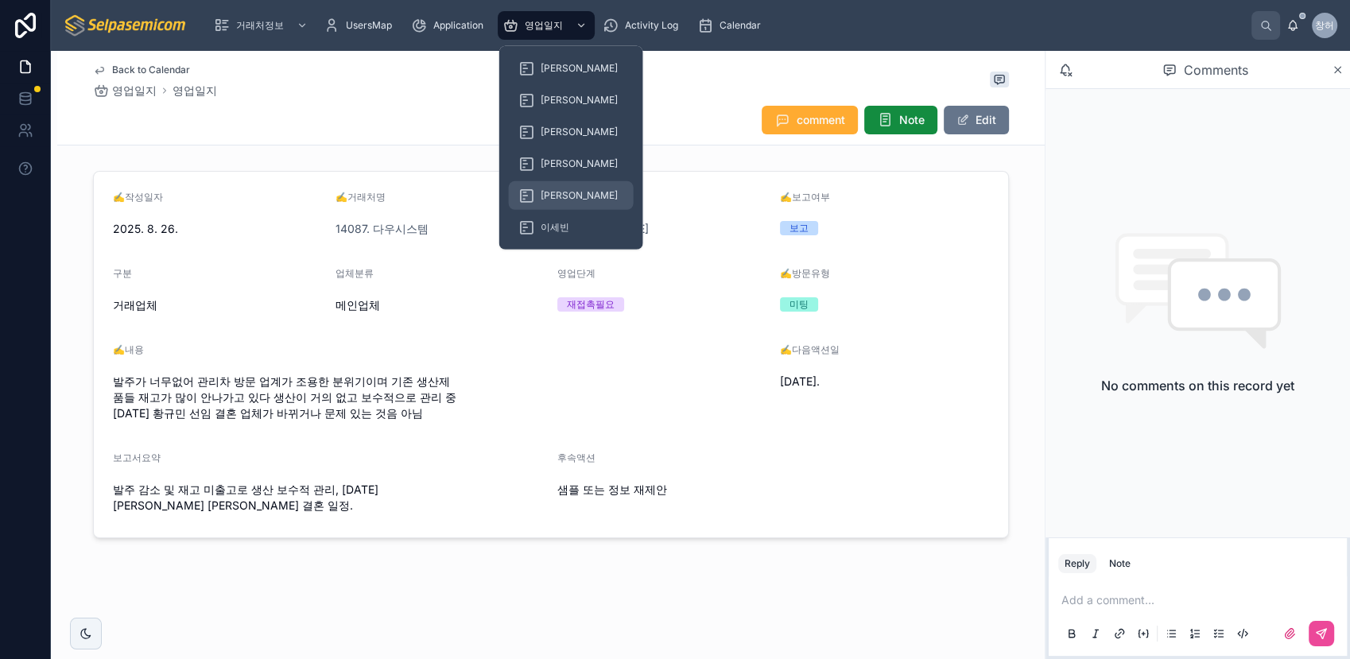
click at [562, 199] on span "[PERSON_NAME]" at bounding box center [579, 195] width 77 height 13
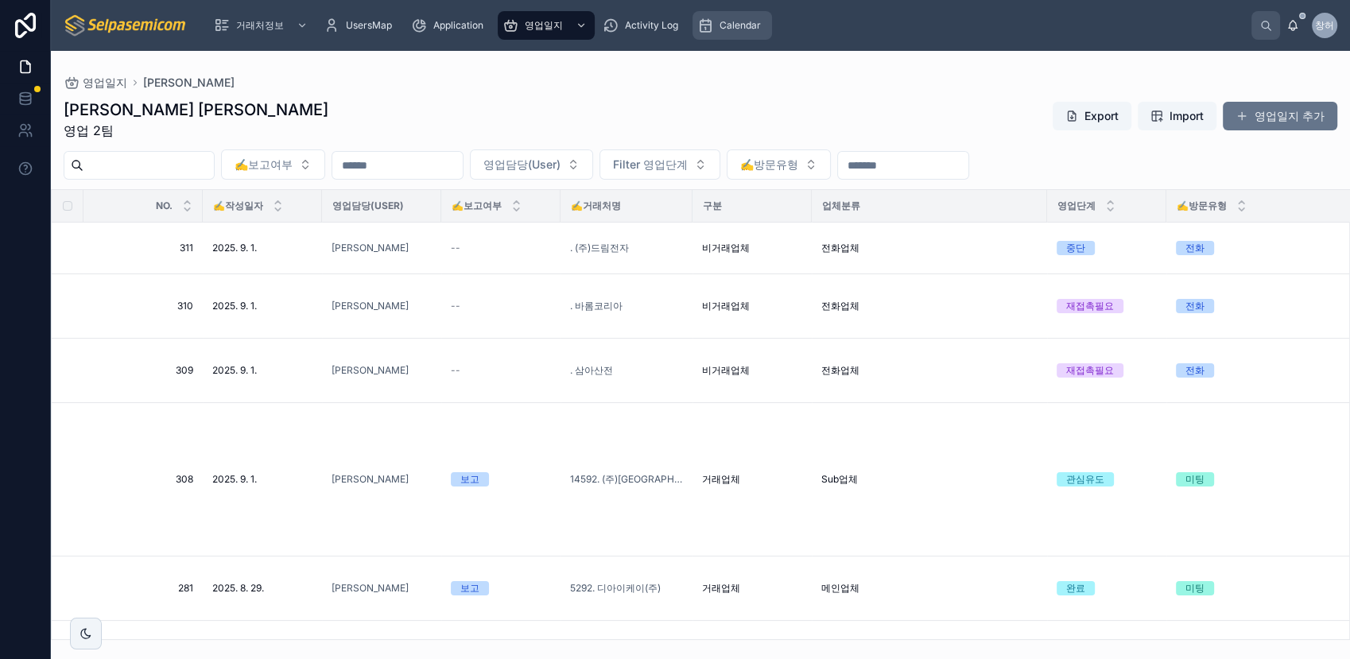
click at [751, 29] on span "Calendar" at bounding box center [740, 25] width 41 height 13
